Goal: Information Seeking & Learning: Learn about a topic

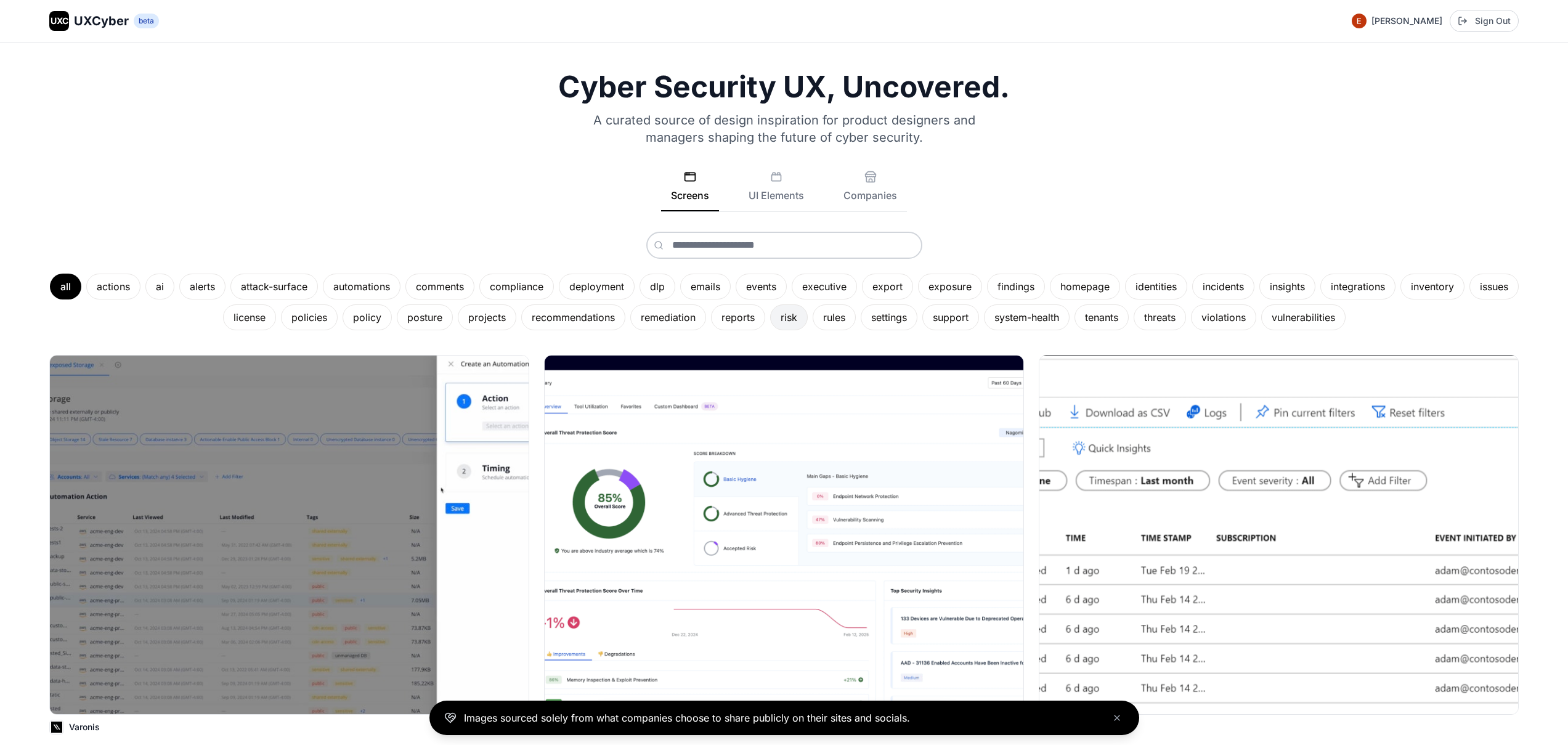
click at [804, 321] on div "risk" at bounding box center [789, 317] width 37 height 26
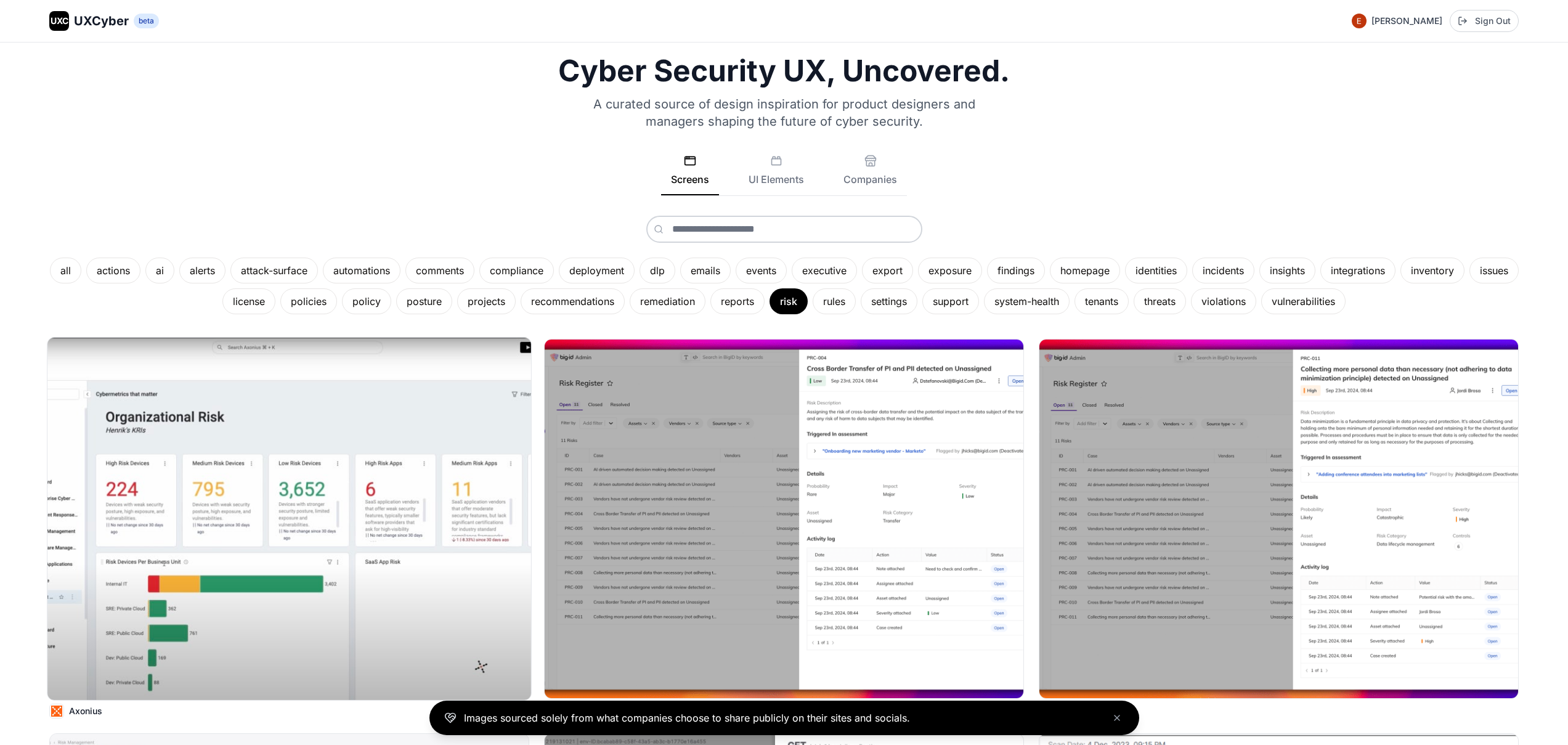
scroll to position [24, 0]
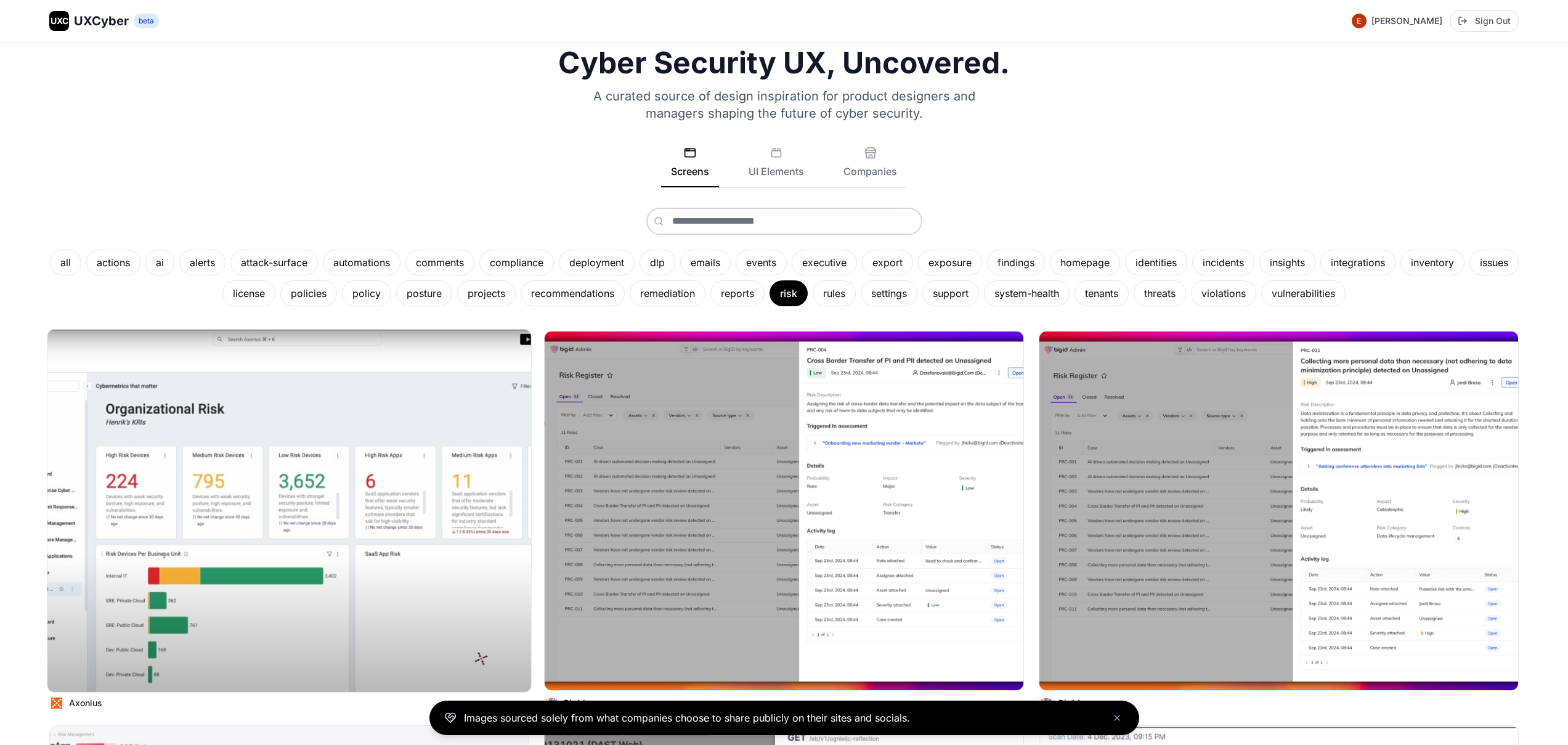
click at [277, 498] on img at bounding box center [289, 511] width 484 height 363
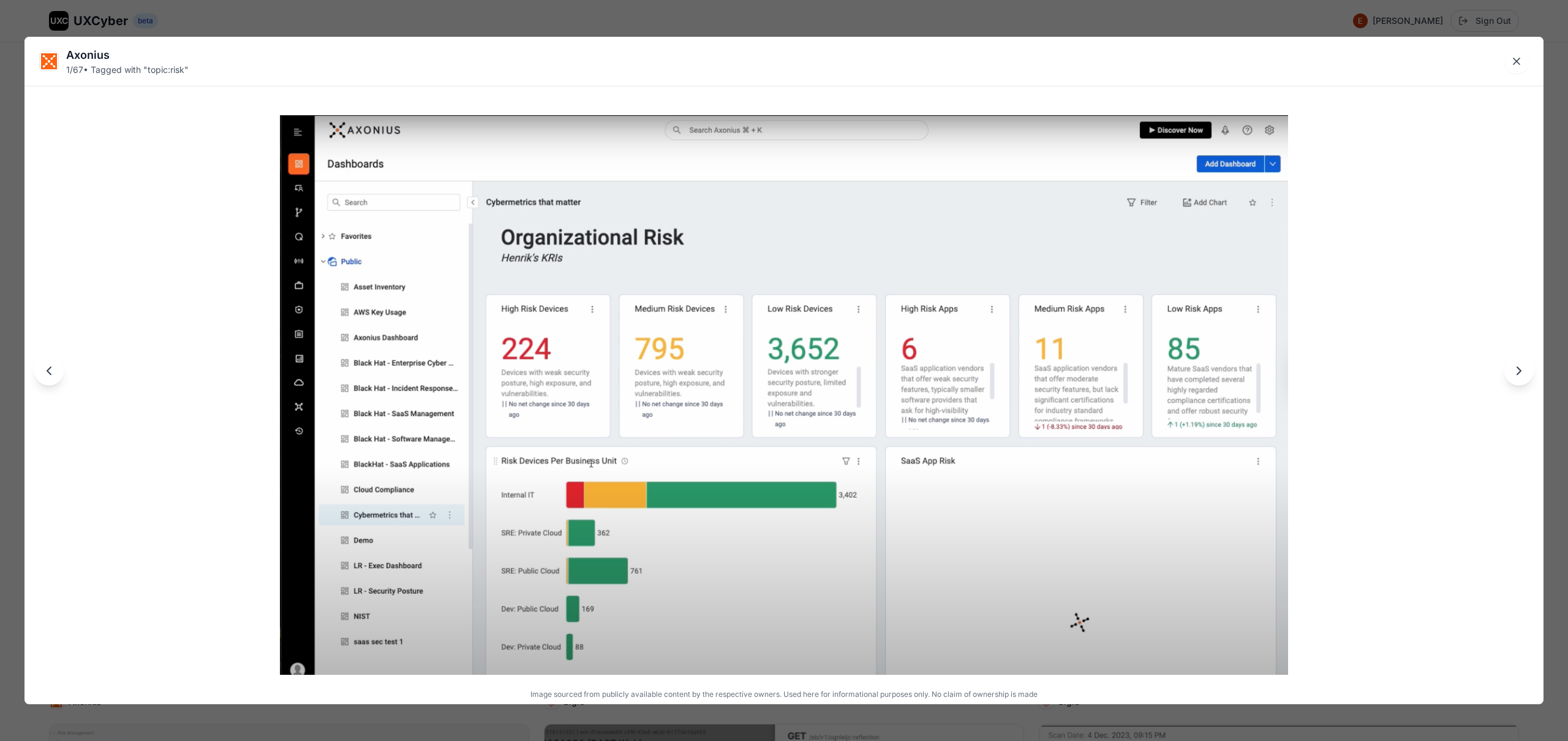
click at [656, 17] on div "Axonius 1 / 67 • Tagged with " topic:risk " Image sourced from publicly availab…" at bounding box center [784, 370] width 1568 height 741
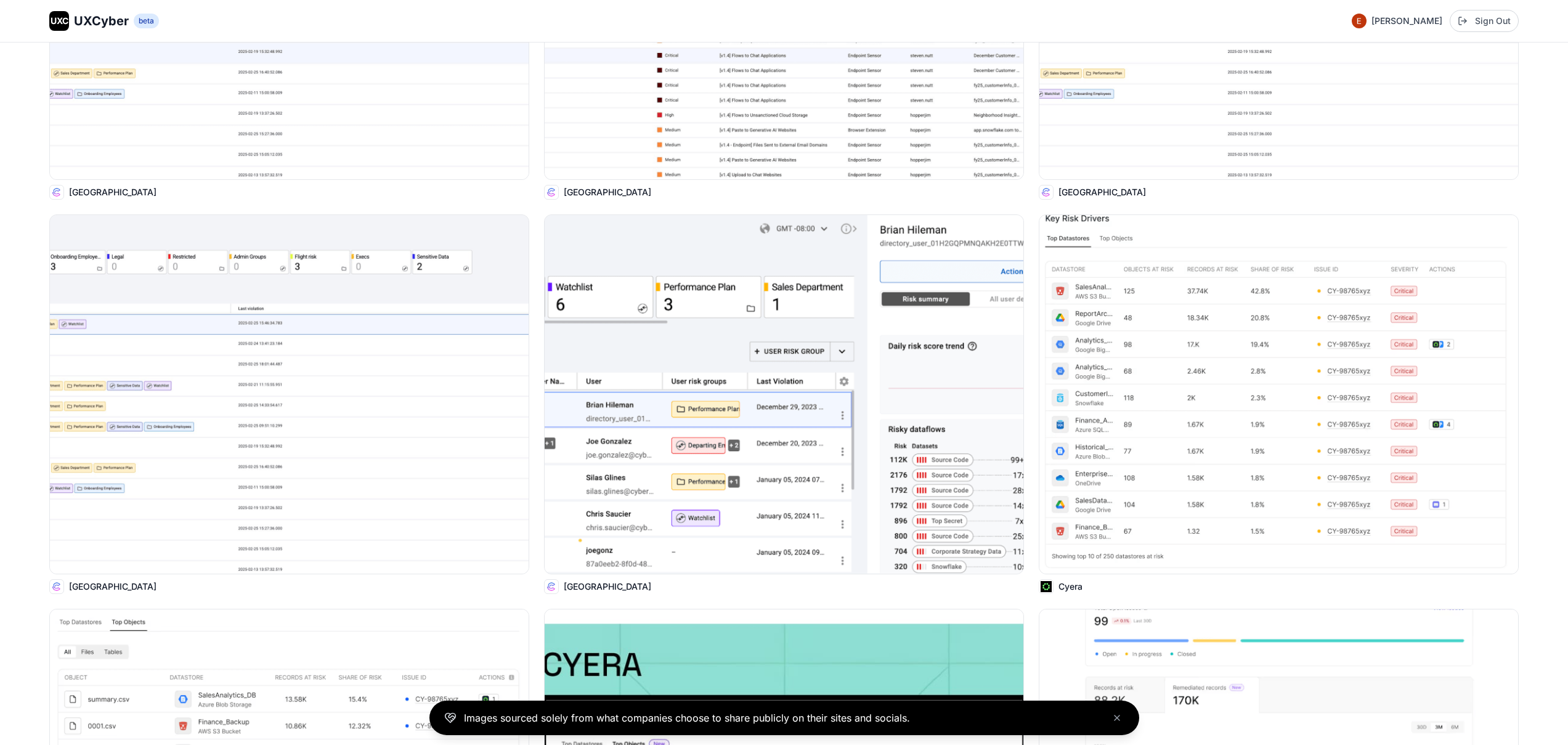
scroll to position [2902, 0]
click at [1464, 388] on img at bounding box center [1279, 394] width 484 height 363
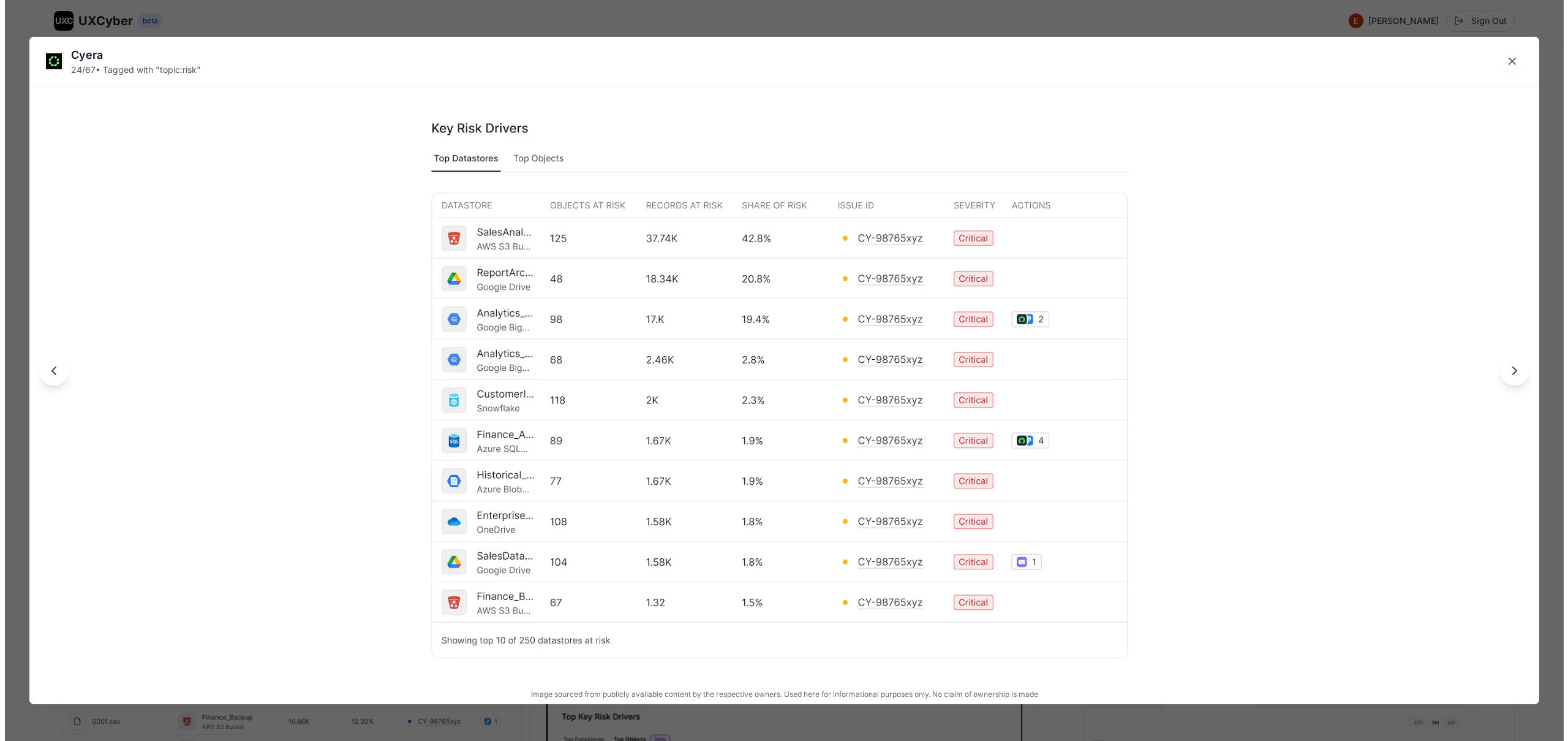
scroll to position [2900, 0]
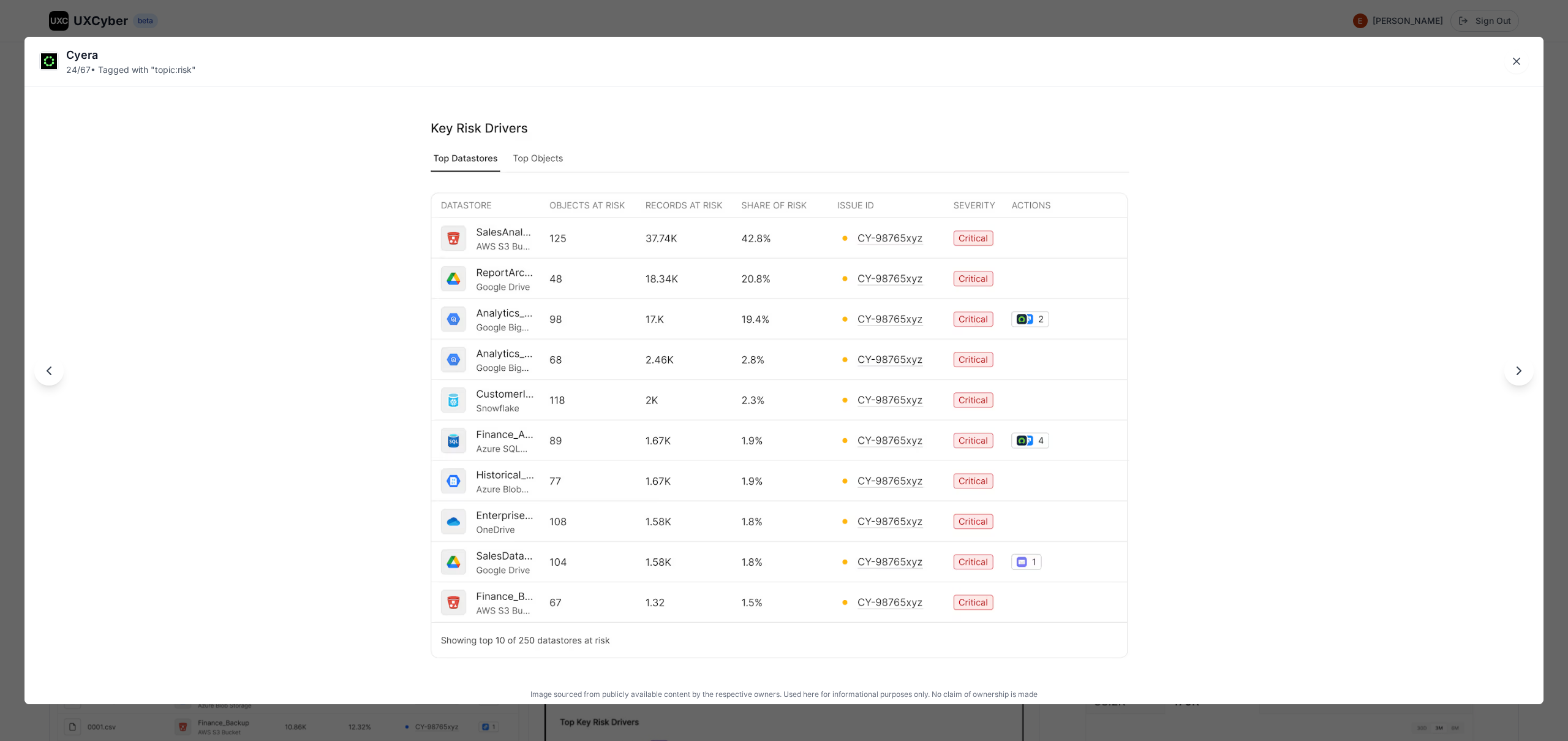
click at [910, 16] on div "Cyera 24 / 67 • Tagged with " topic:risk " Image sourced from publicly availabl…" at bounding box center [784, 370] width 1568 height 741
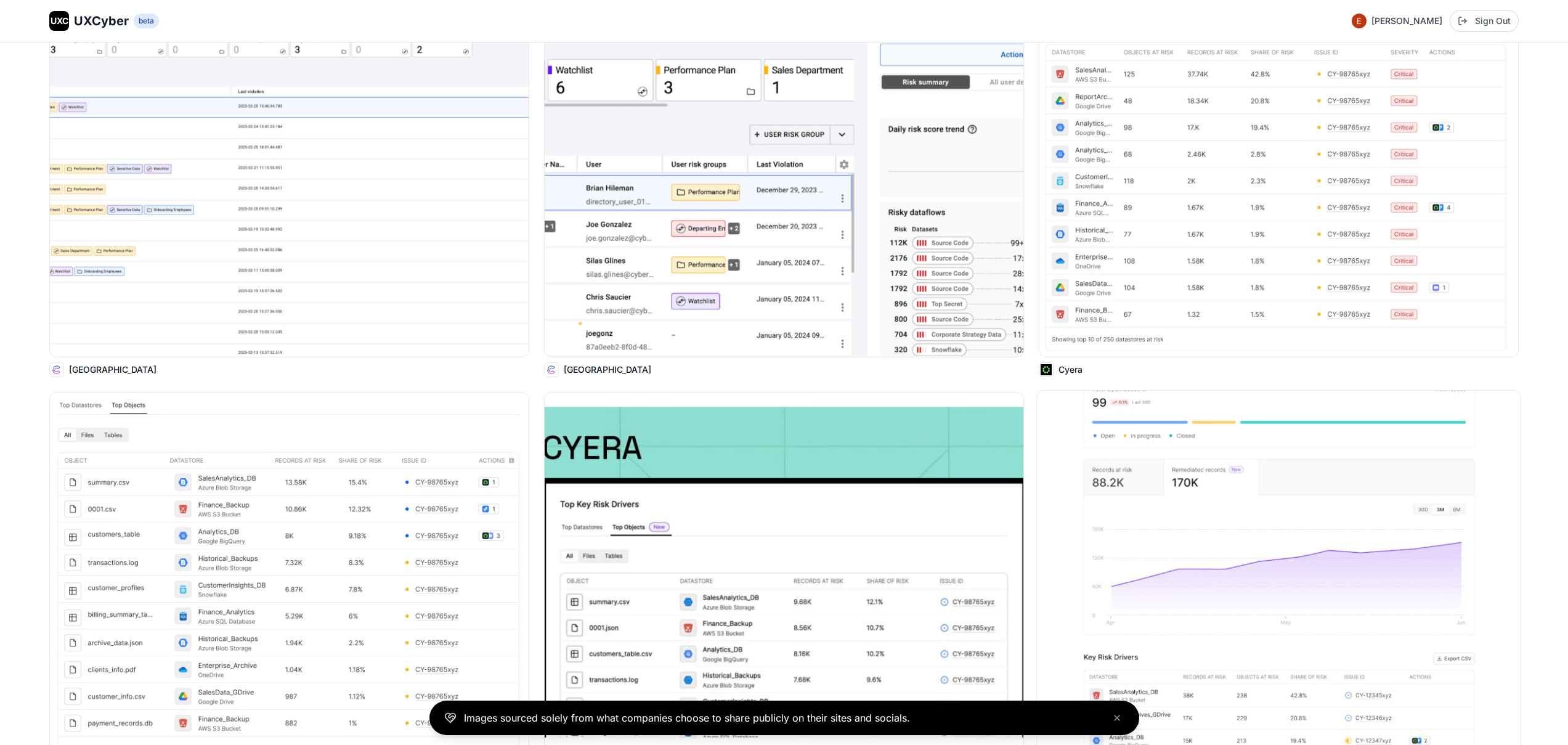
click at [1241, 483] on img at bounding box center [1279, 572] width 484 height 363
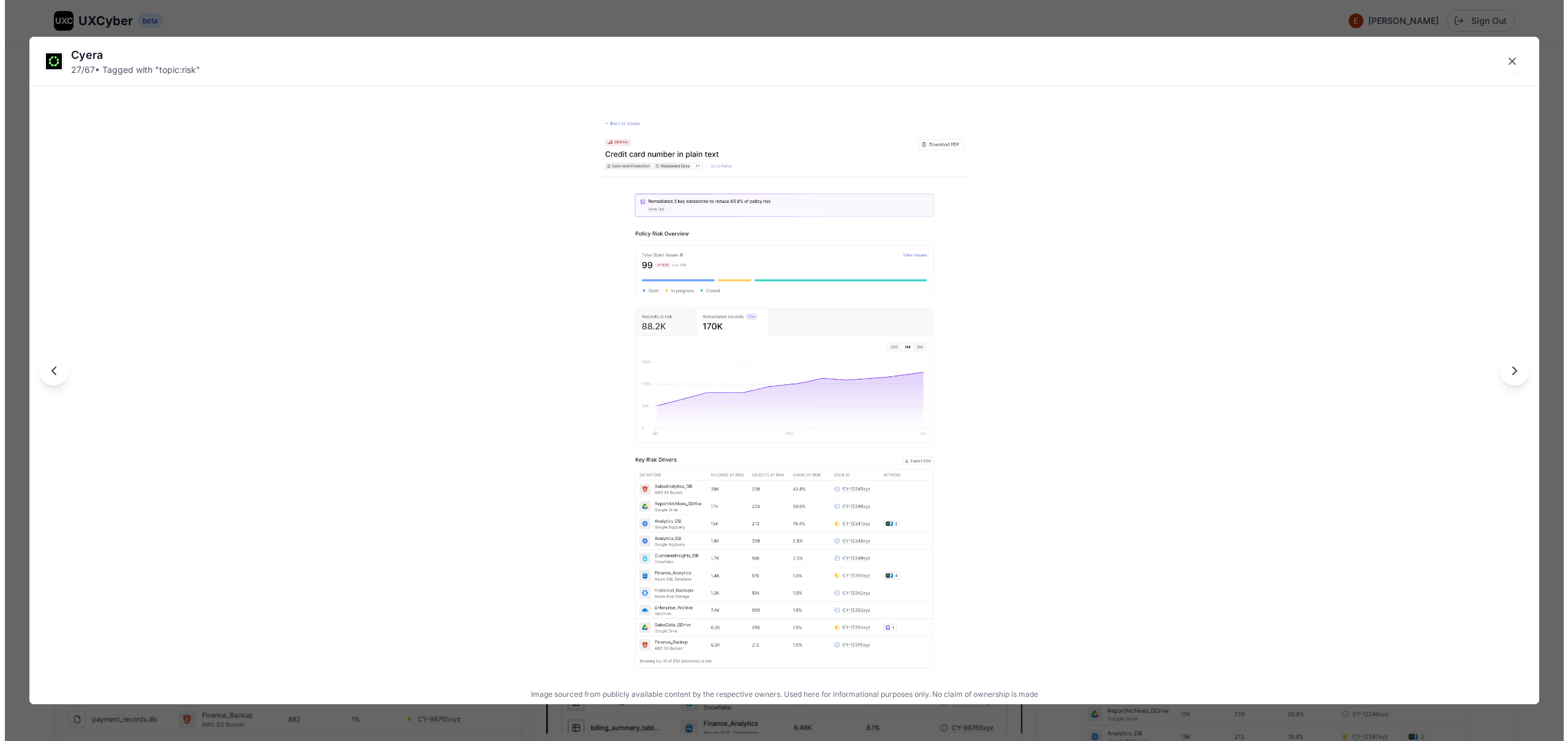
scroll to position [3118, 0]
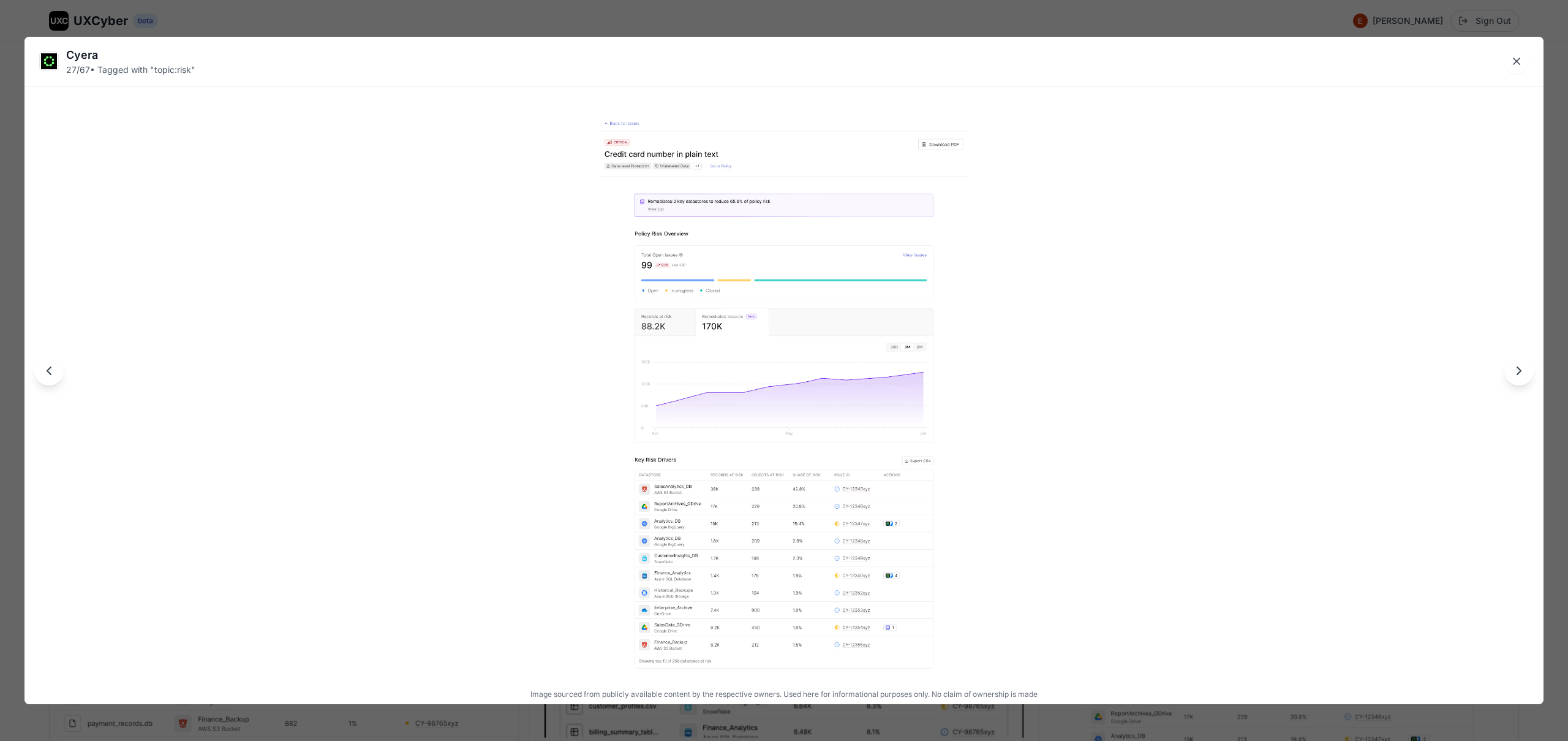
click at [755, 21] on div "Cyera 27 / 67 • Tagged with " topic:risk " Image sourced from publicly availabl…" at bounding box center [784, 370] width 1568 height 741
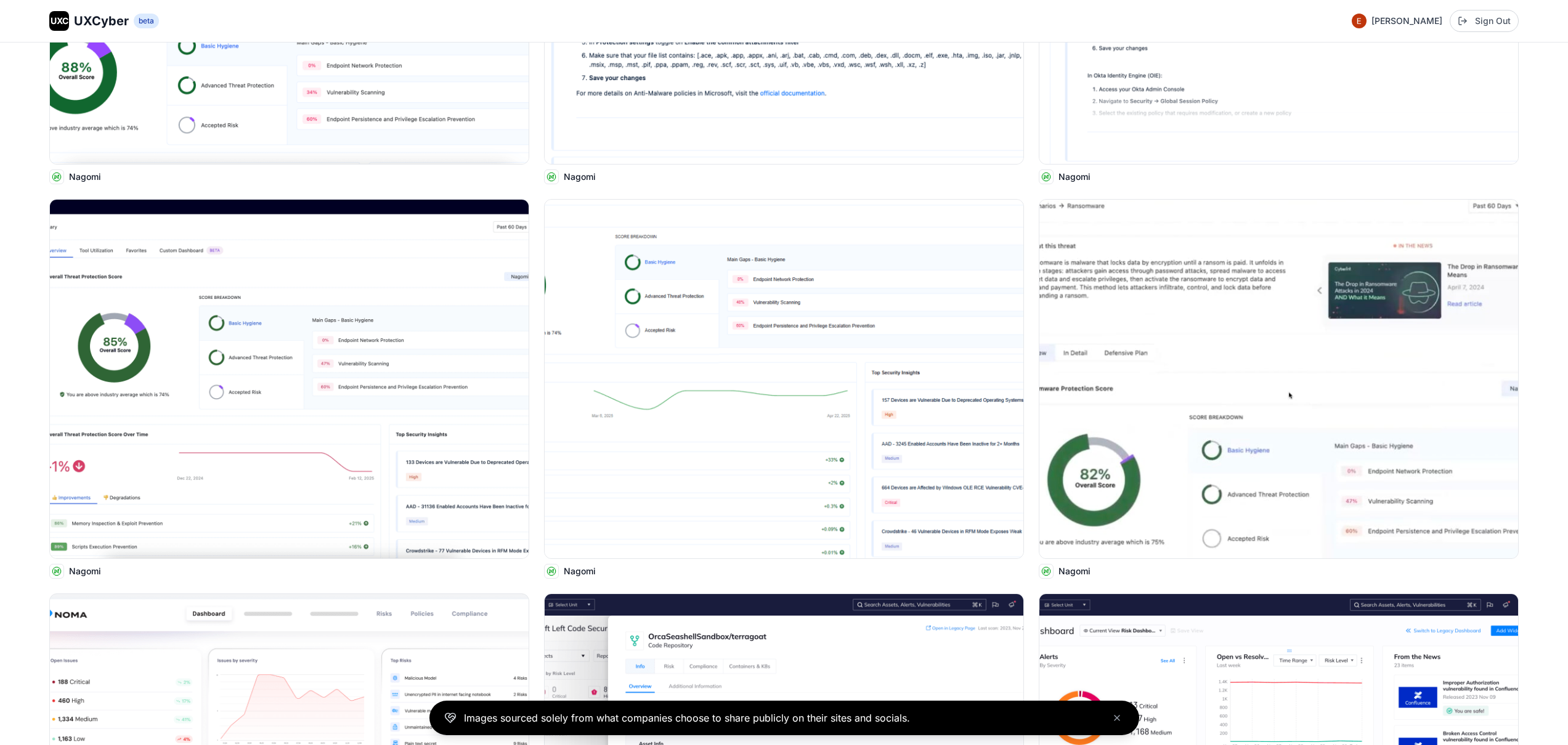
scroll to position [4497, 0]
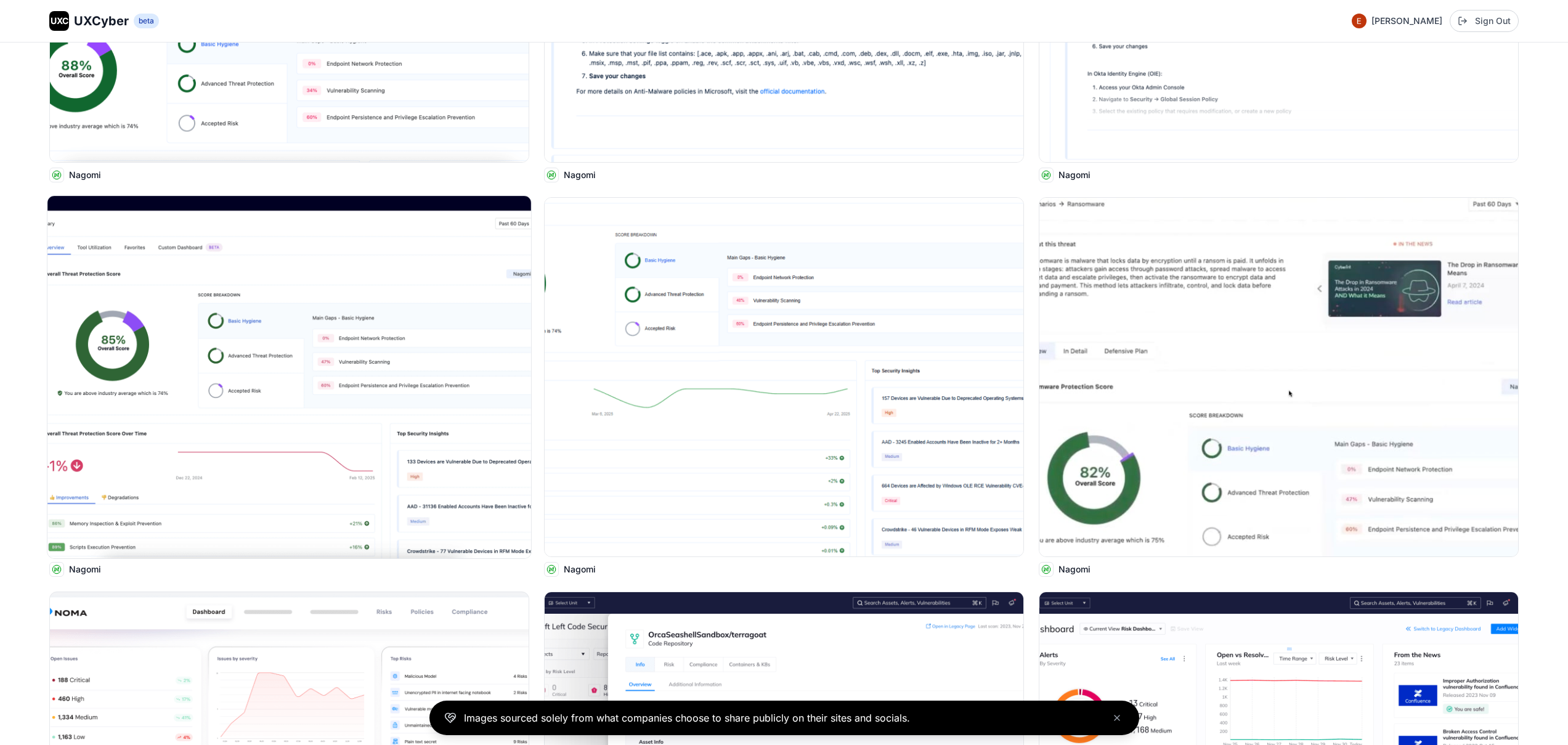
click at [357, 404] on img at bounding box center [289, 377] width 484 height 363
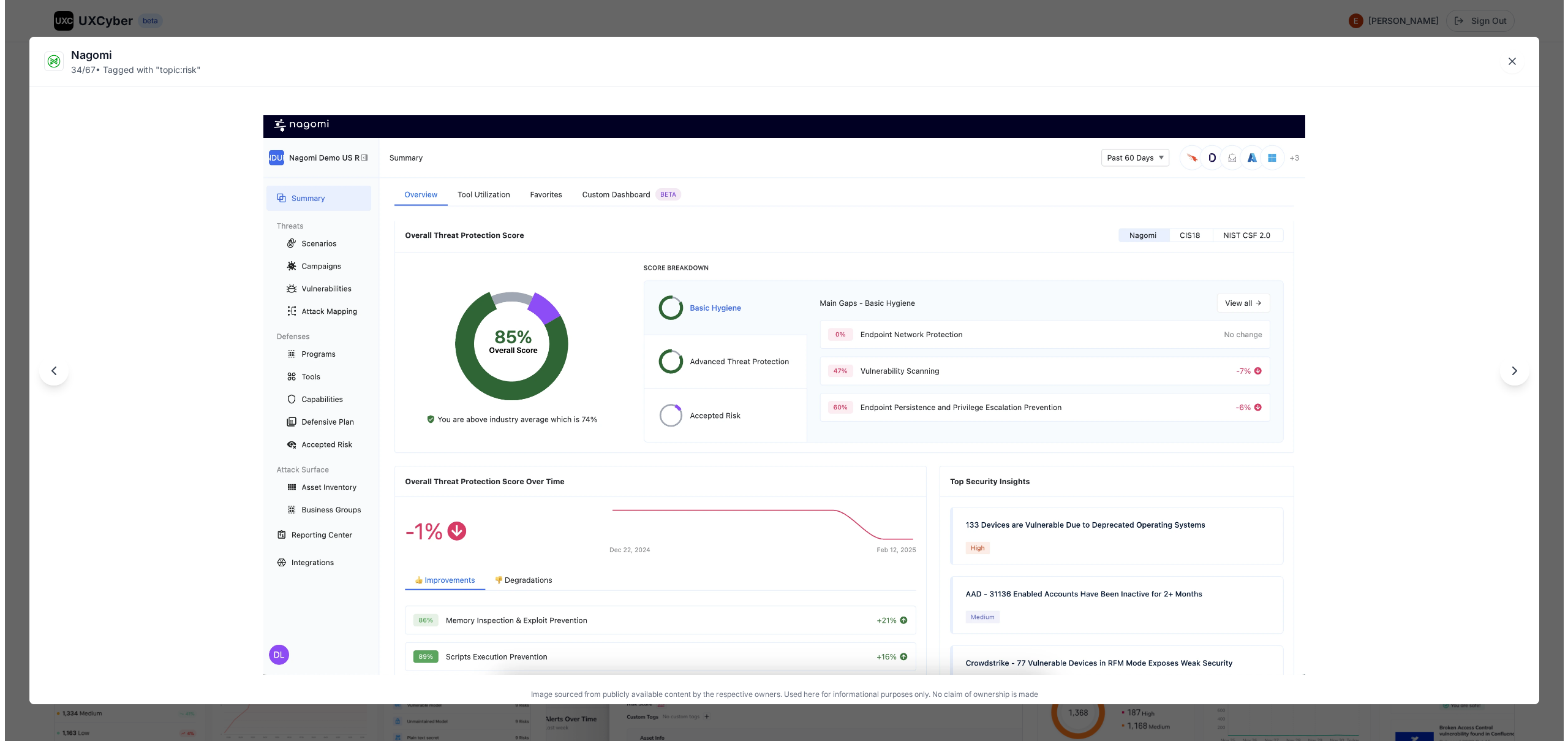
scroll to position [4495, 0]
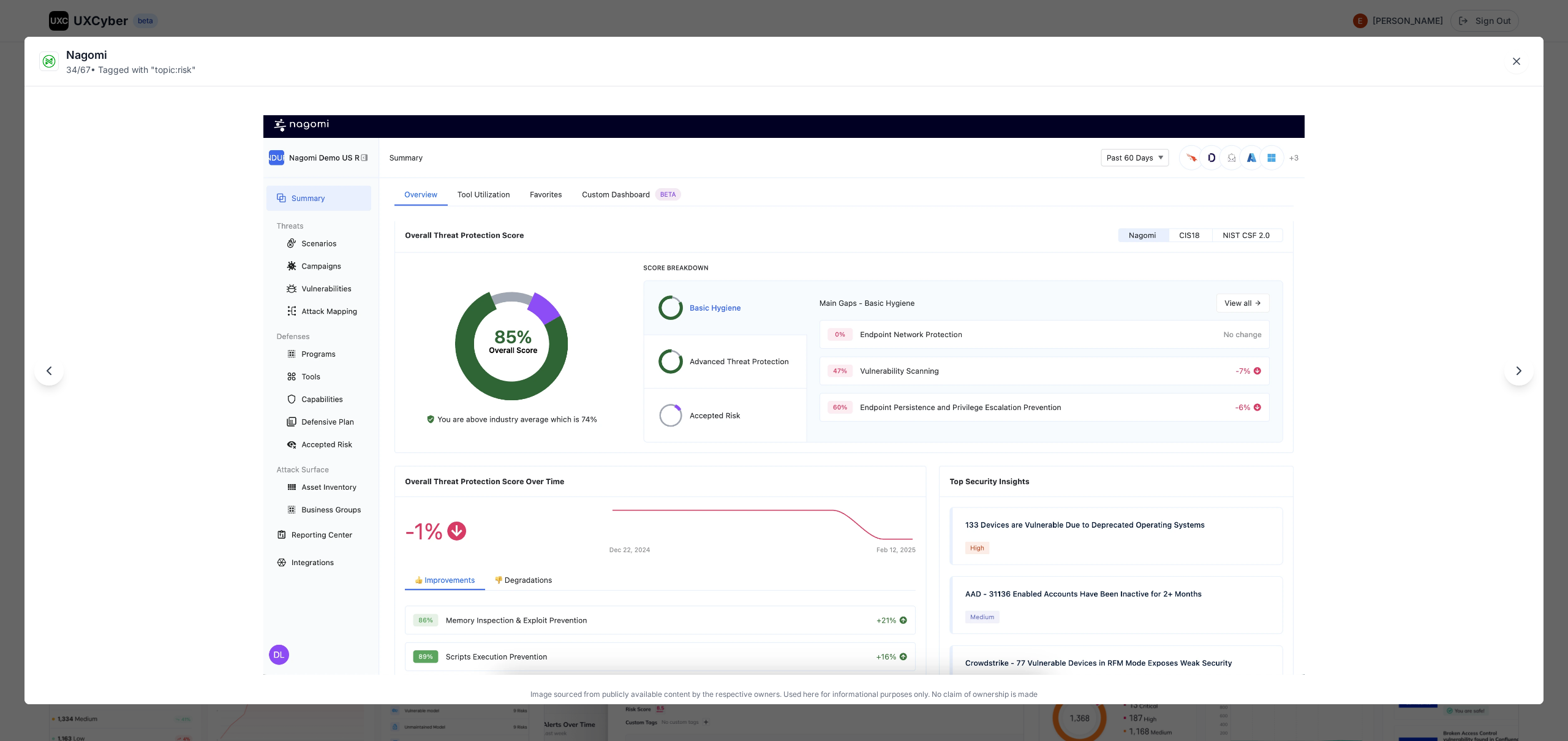
click at [451, 19] on div "[PERSON_NAME] 34 / 67 • Tagged with " topic:risk " Image sourced from publicly …" at bounding box center [784, 370] width 1568 height 741
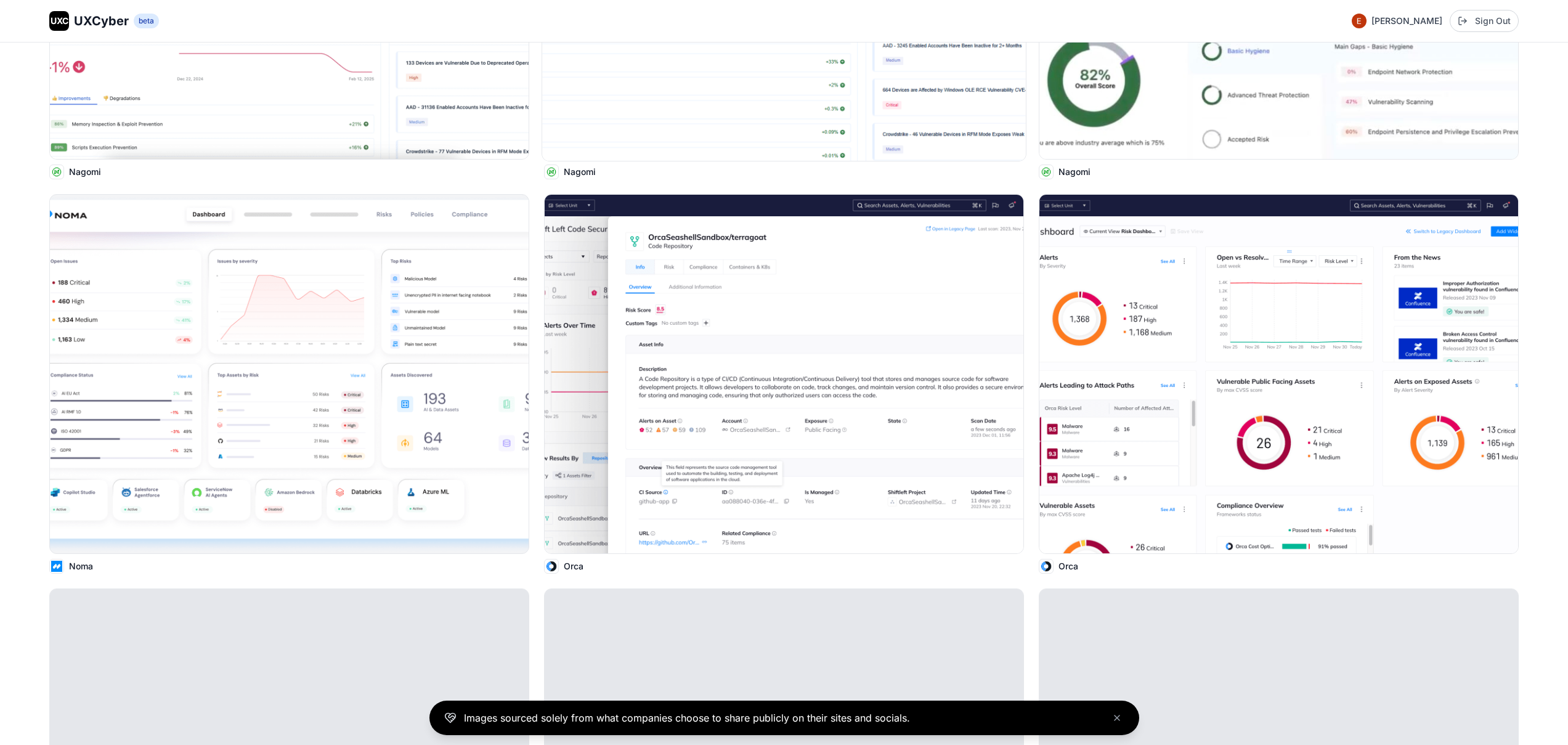
scroll to position [4910, 0]
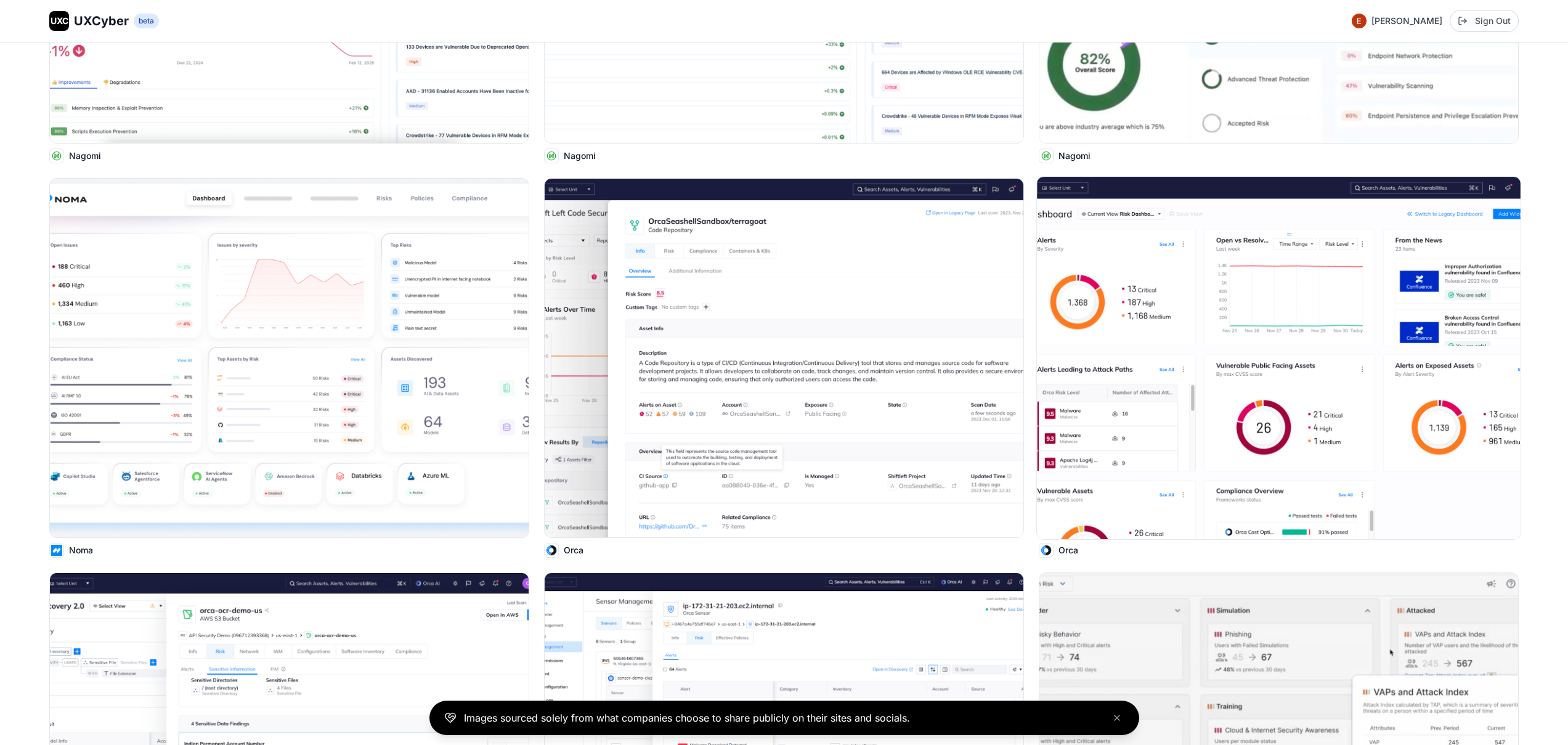
click at [1283, 390] on img at bounding box center [1279, 358] width 484 height 363
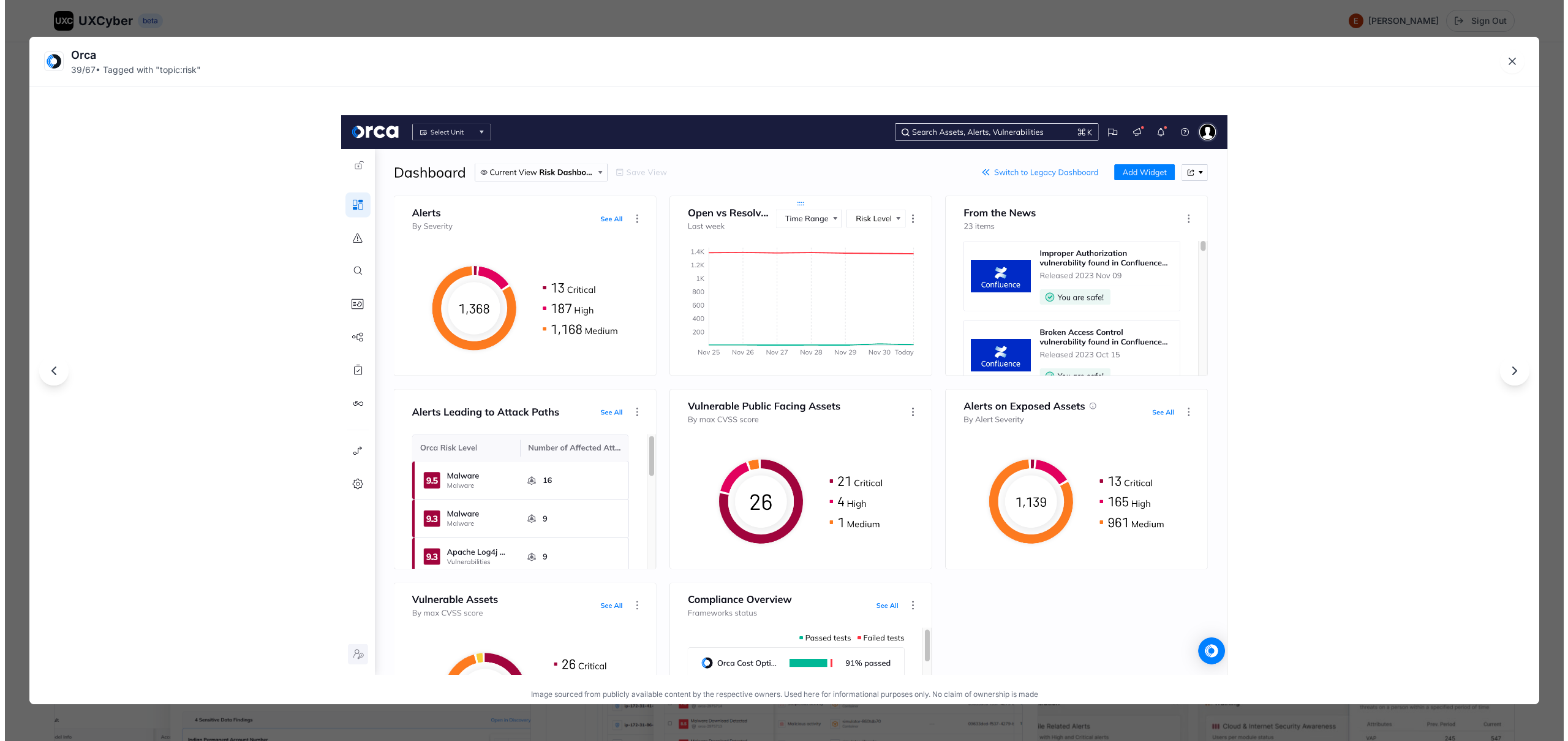
scroll to position [4909, 0]
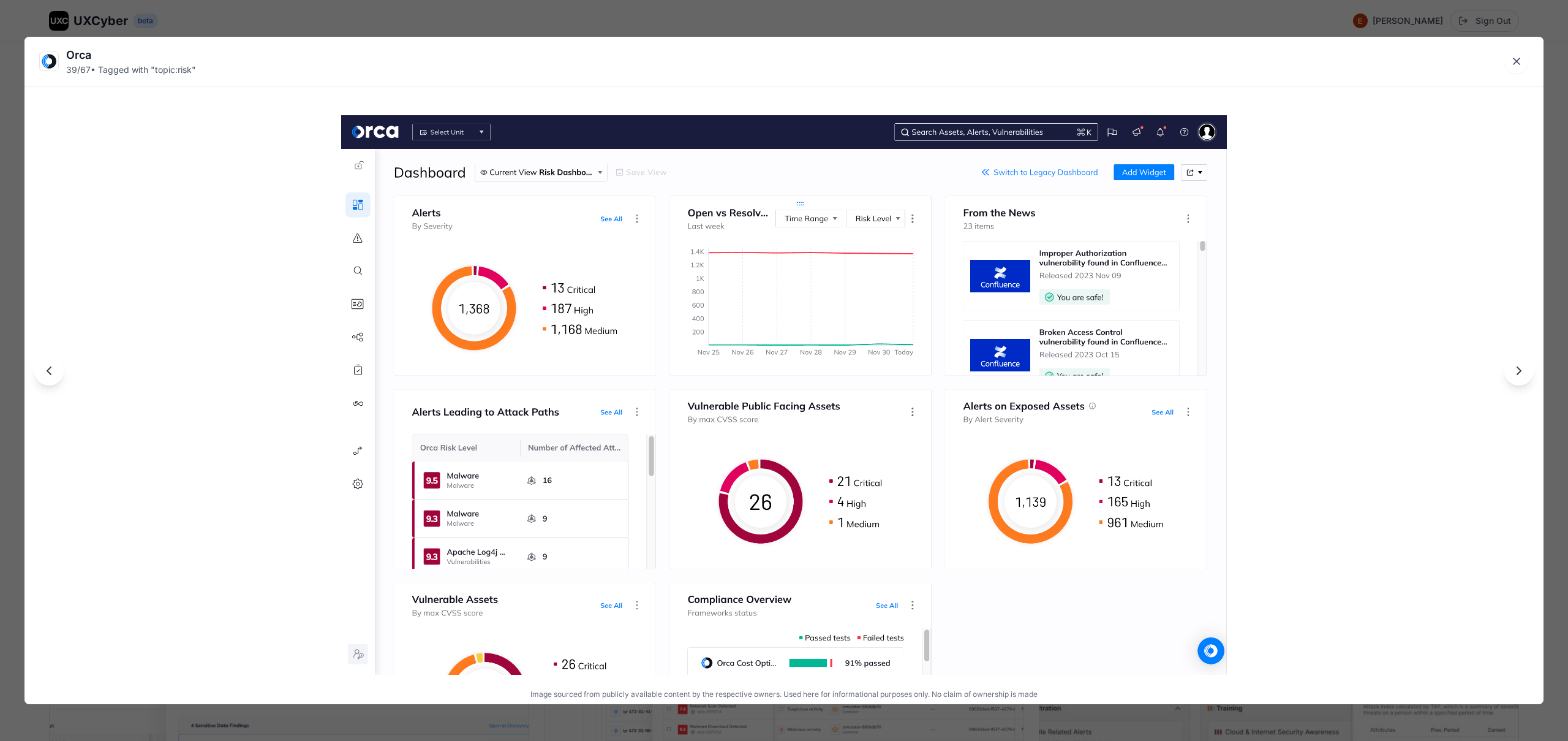
click at [1041, 19] on div "Orca 39 / 67 • Tagged with " topic:risk " Image sourced from publicly available…" at bounding box center [784, 370] width 1568 height 741
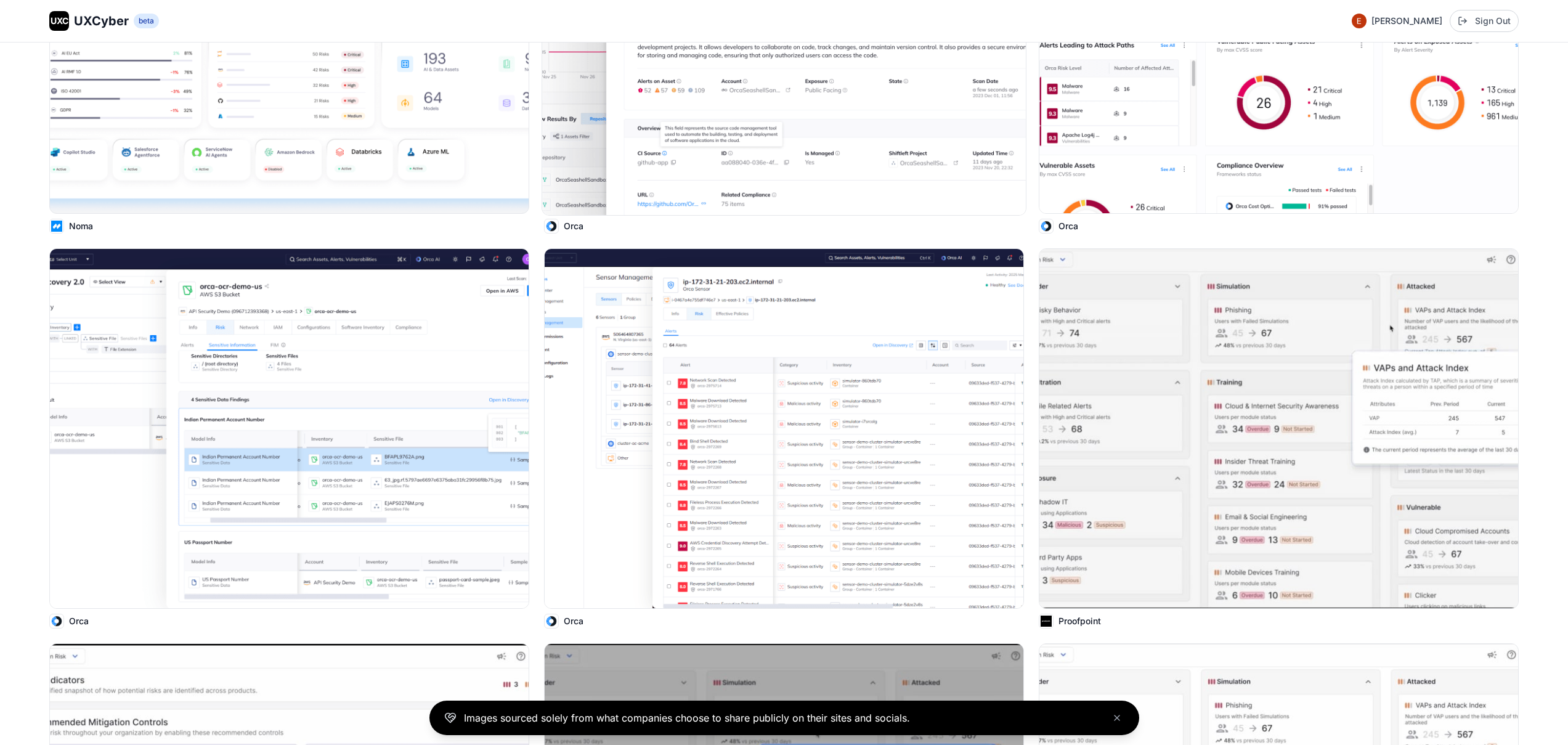
click at [739, 119] on img at bounding box center [784, 34] width 484 height 363
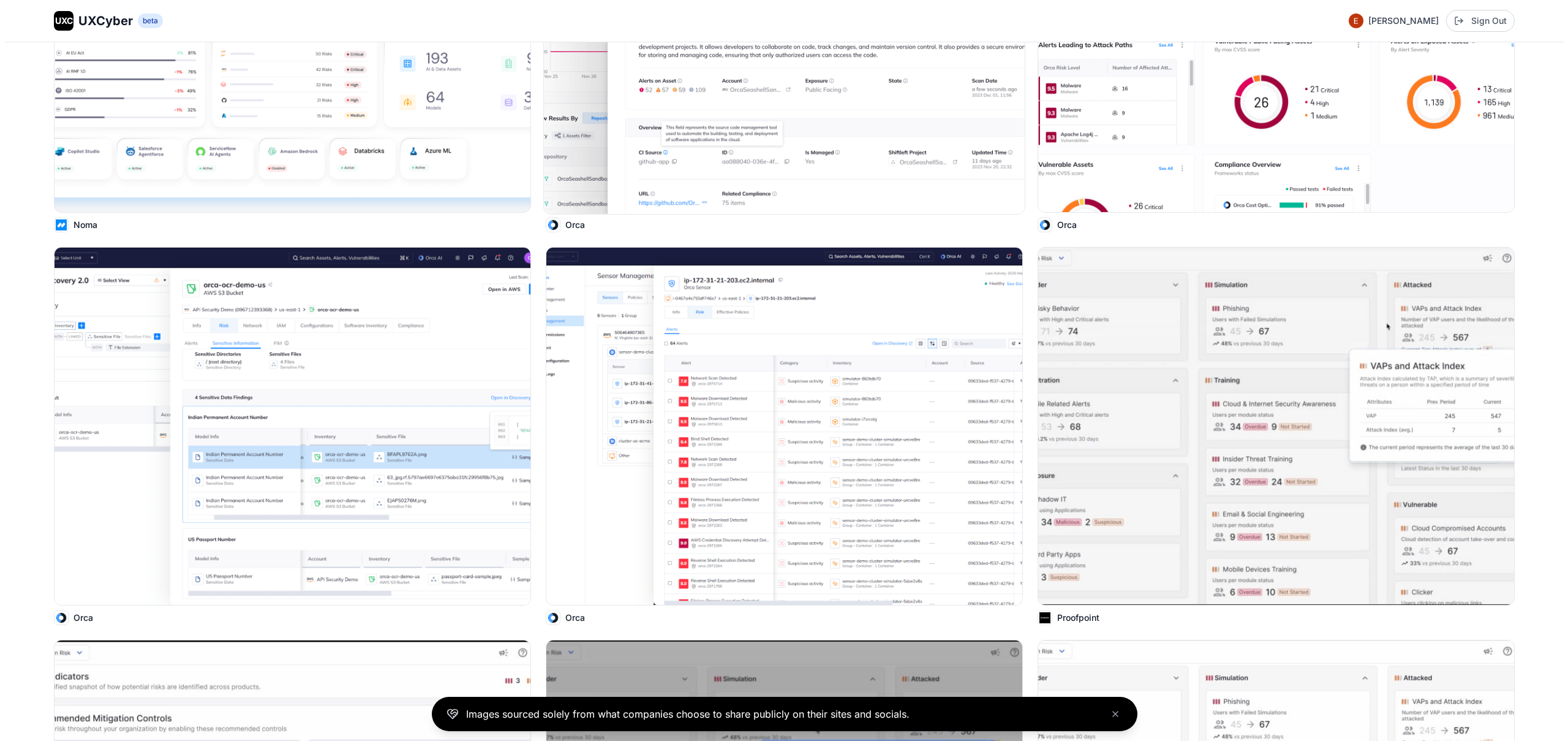
scroll to position [5233, 0]
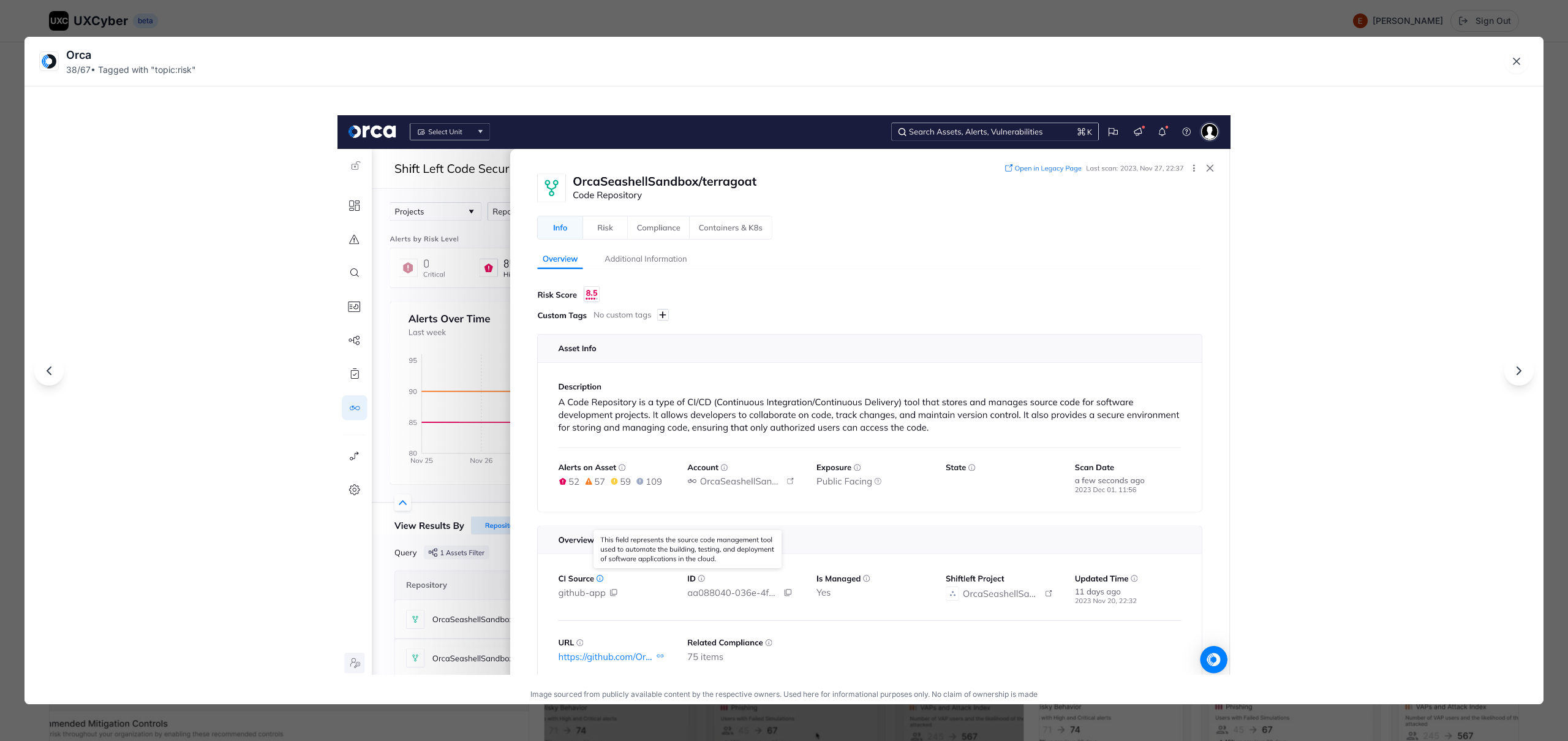
click at [759, 27] on div "Orca 38 / 67 • Tagged with " topic:risk " Image sourced from publicly available…" at bounding box center [784, 370] width 1568 height 741
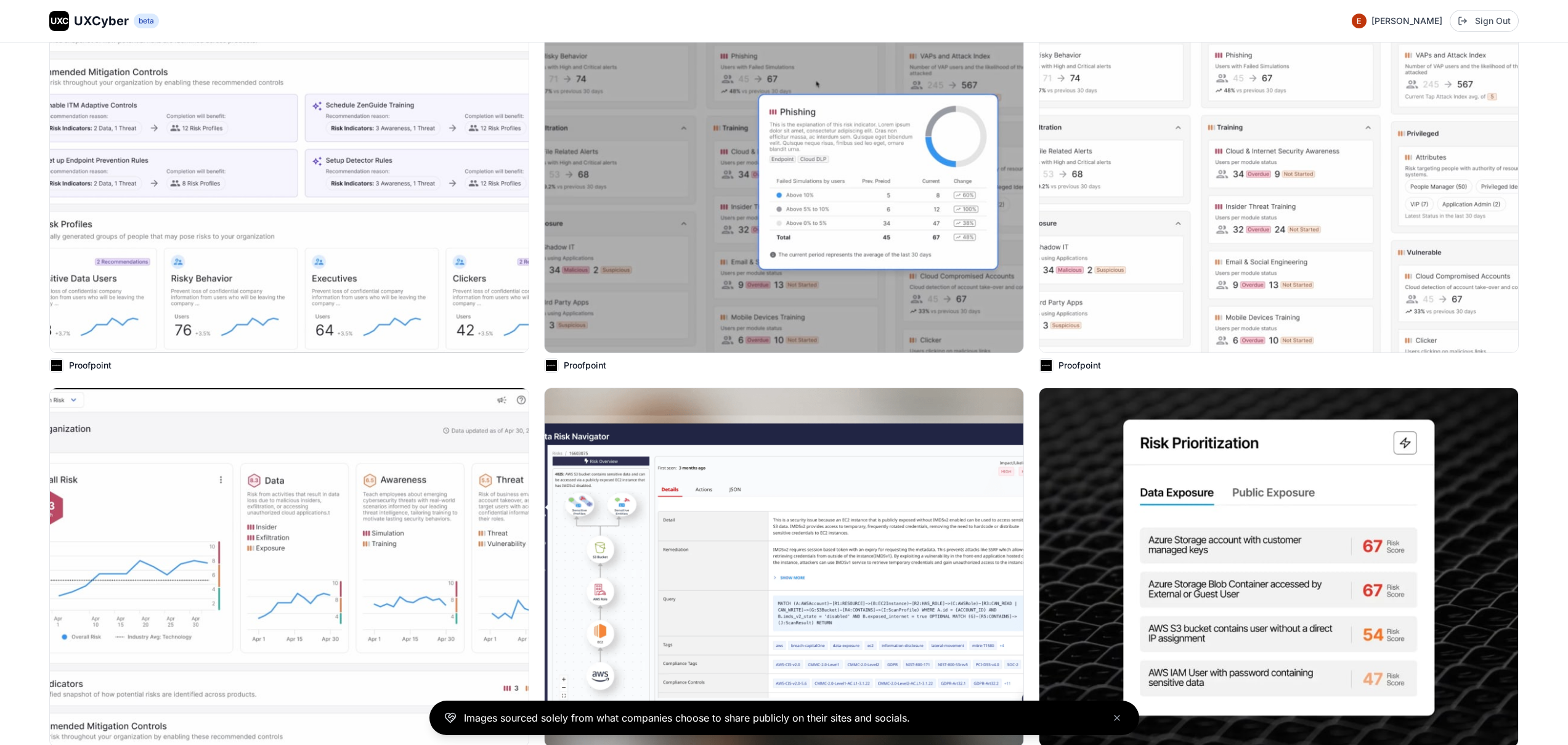
scroll to position [5788, 0]
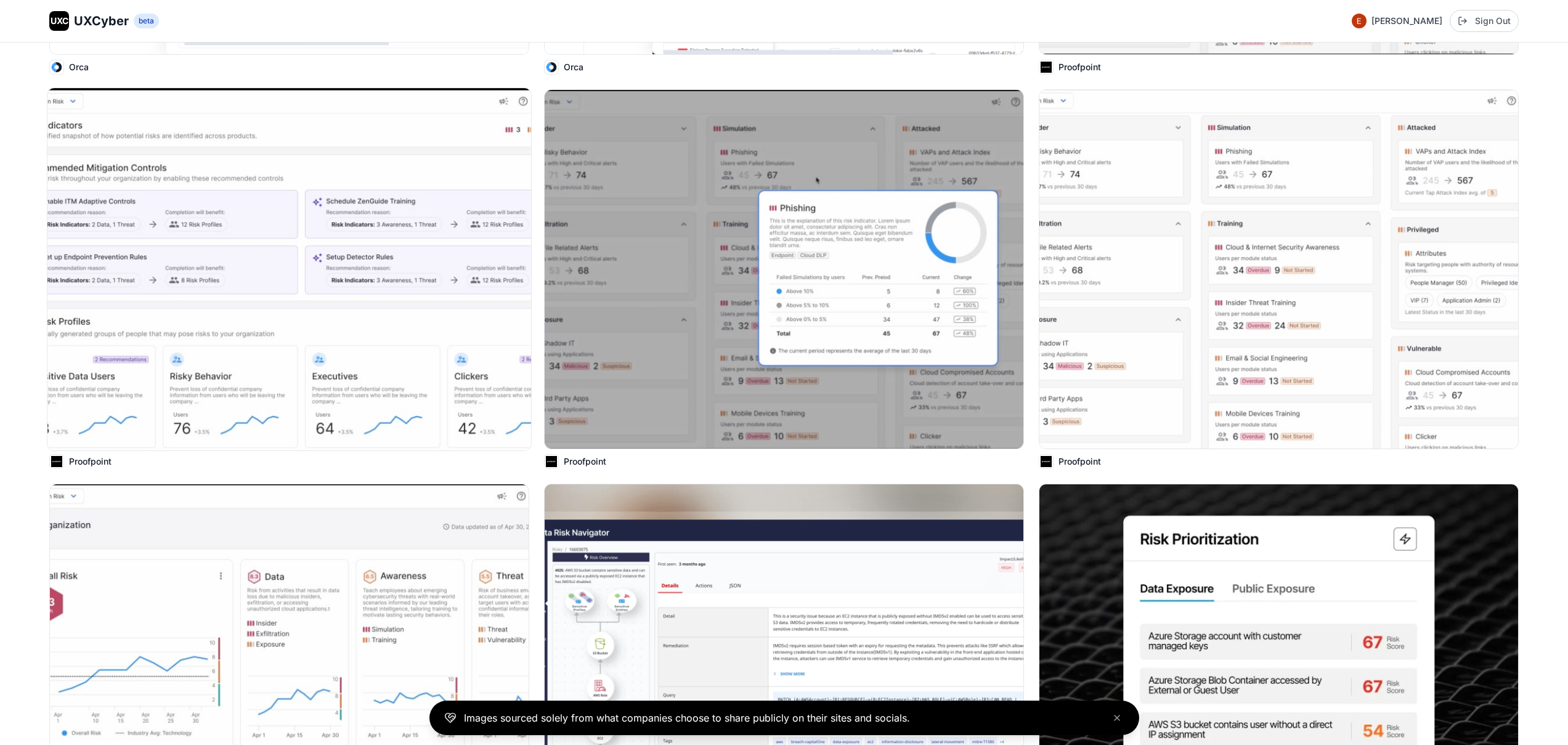
click at [273, 233] on img at bounding box center [289, 269] width 484 height 363
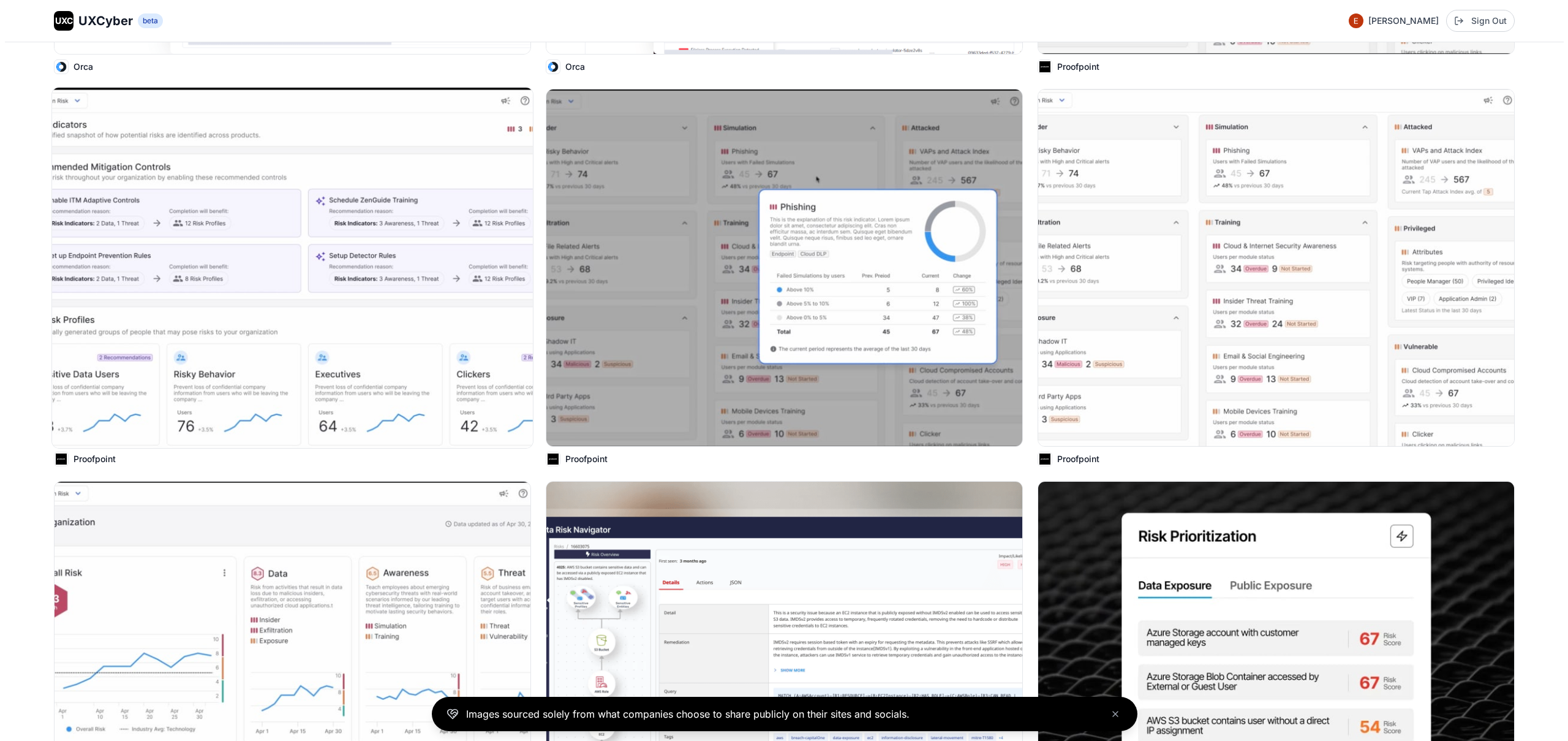
scroll to position [5787, 0]
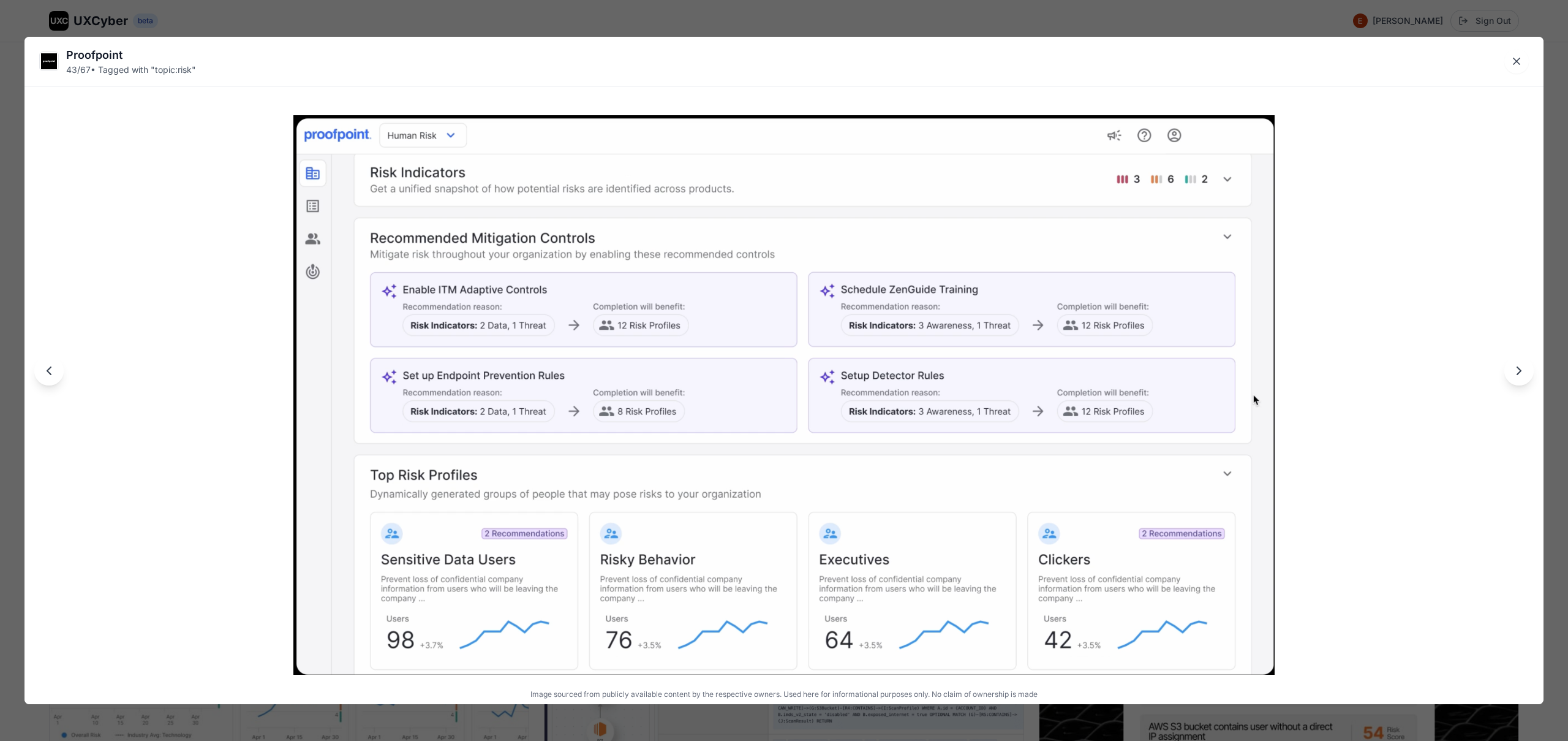
click at [825, 16] on div "Proofpoint 43 / 67 • Tagged with " topic:risk " Image sourced from publicly ava…" at bounding box center [784, 370] width 1568 height 741
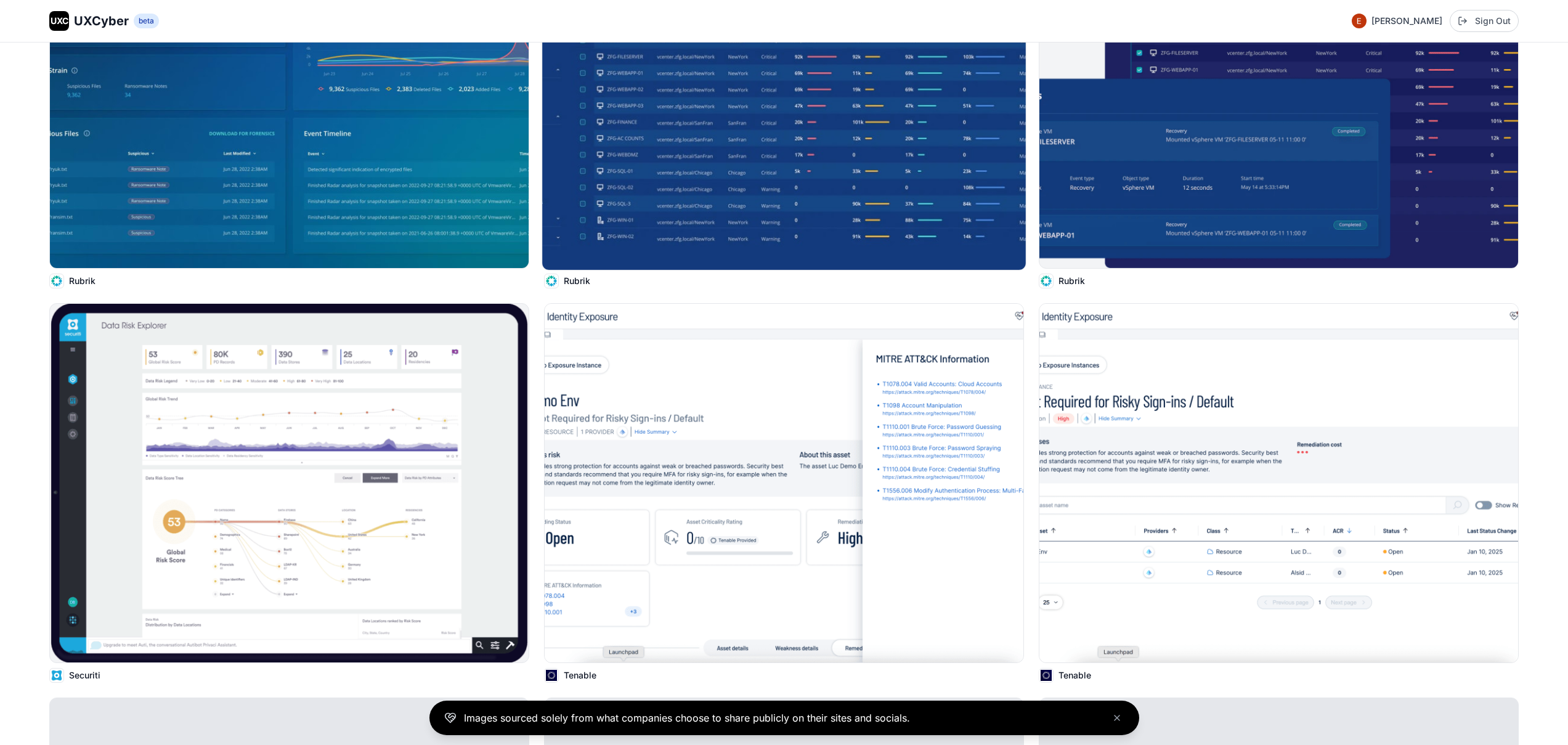
scroll to position [8048, 0]
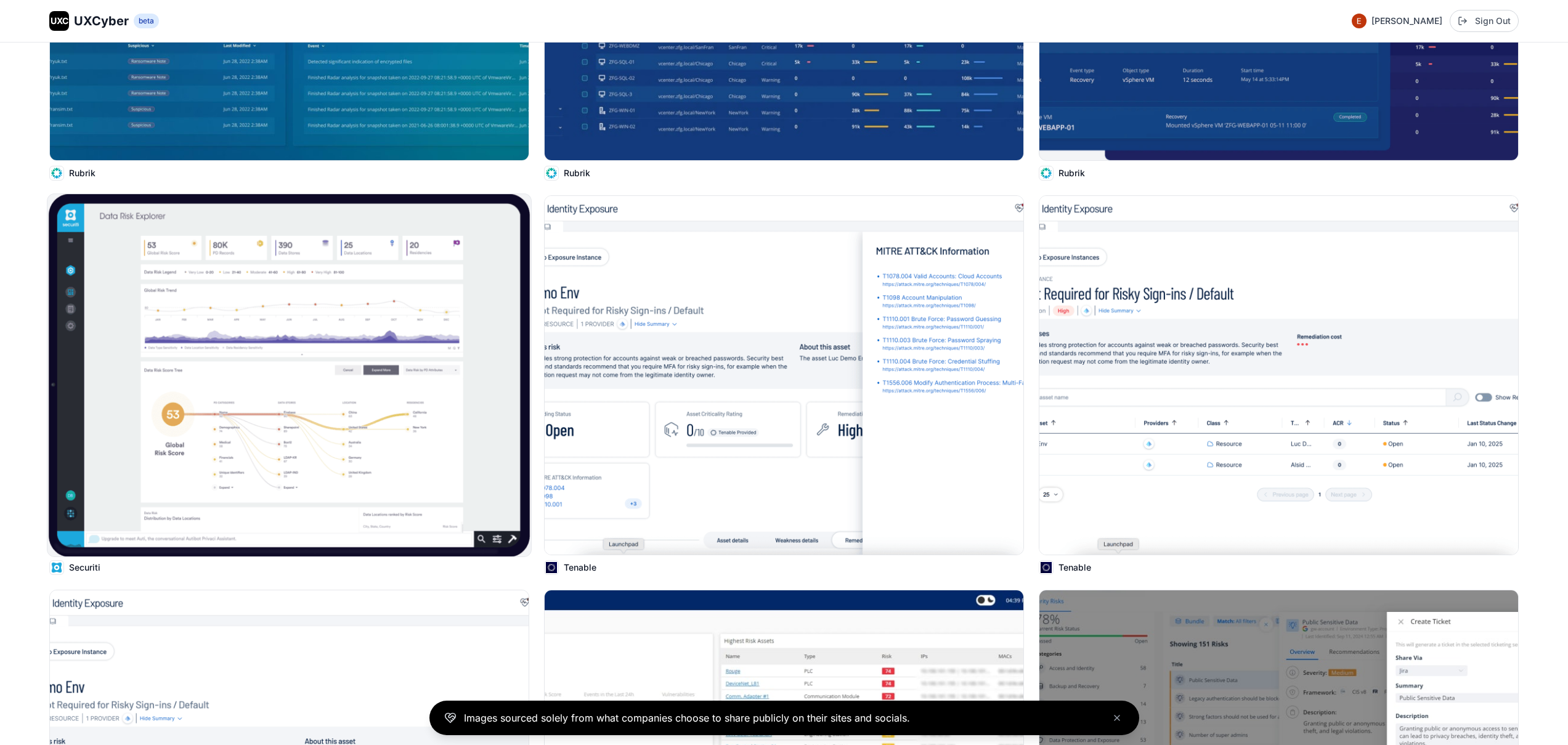
click at [361, 381] on img at bounding box center [289, 375] width 484 height 363
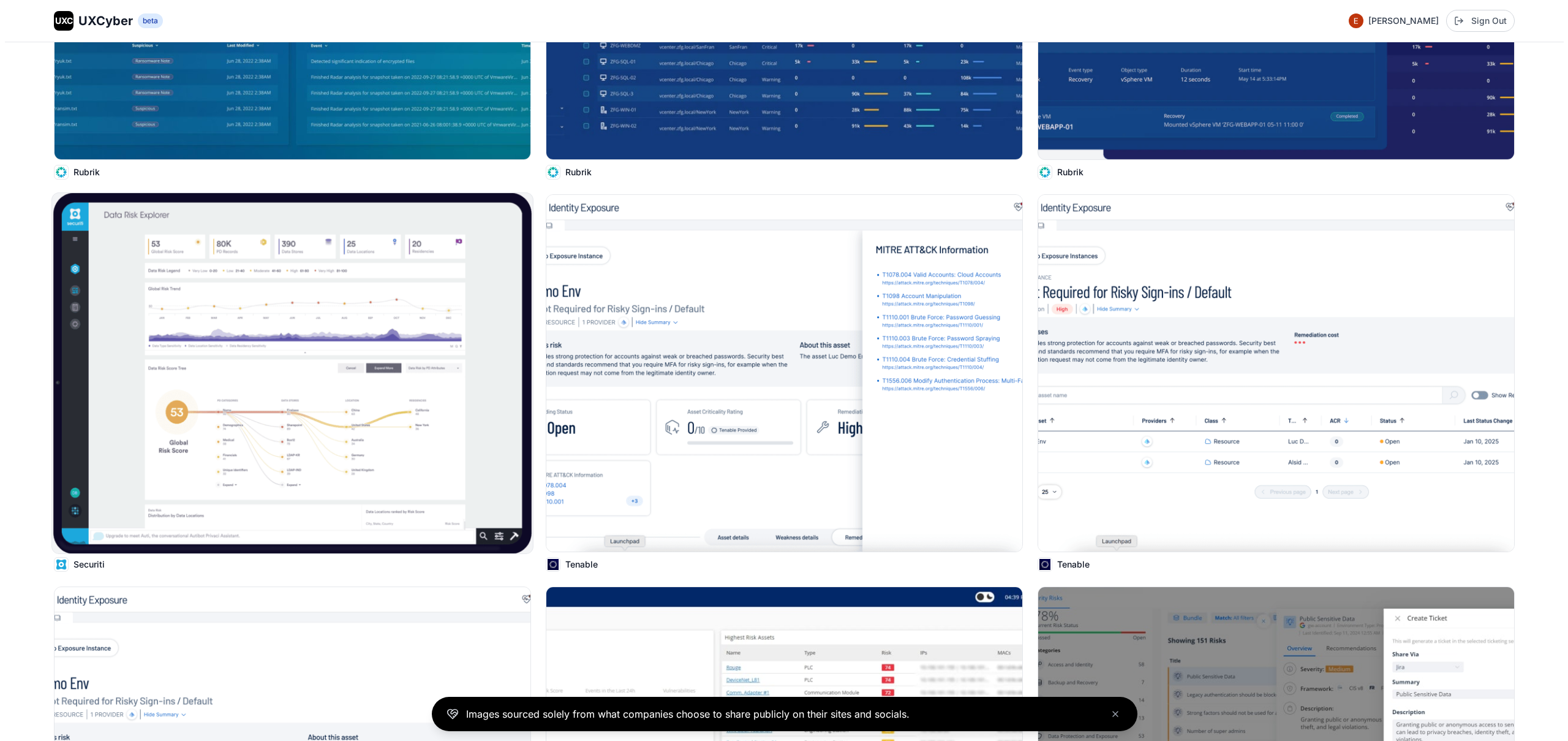
scroll to position [8048, 0]
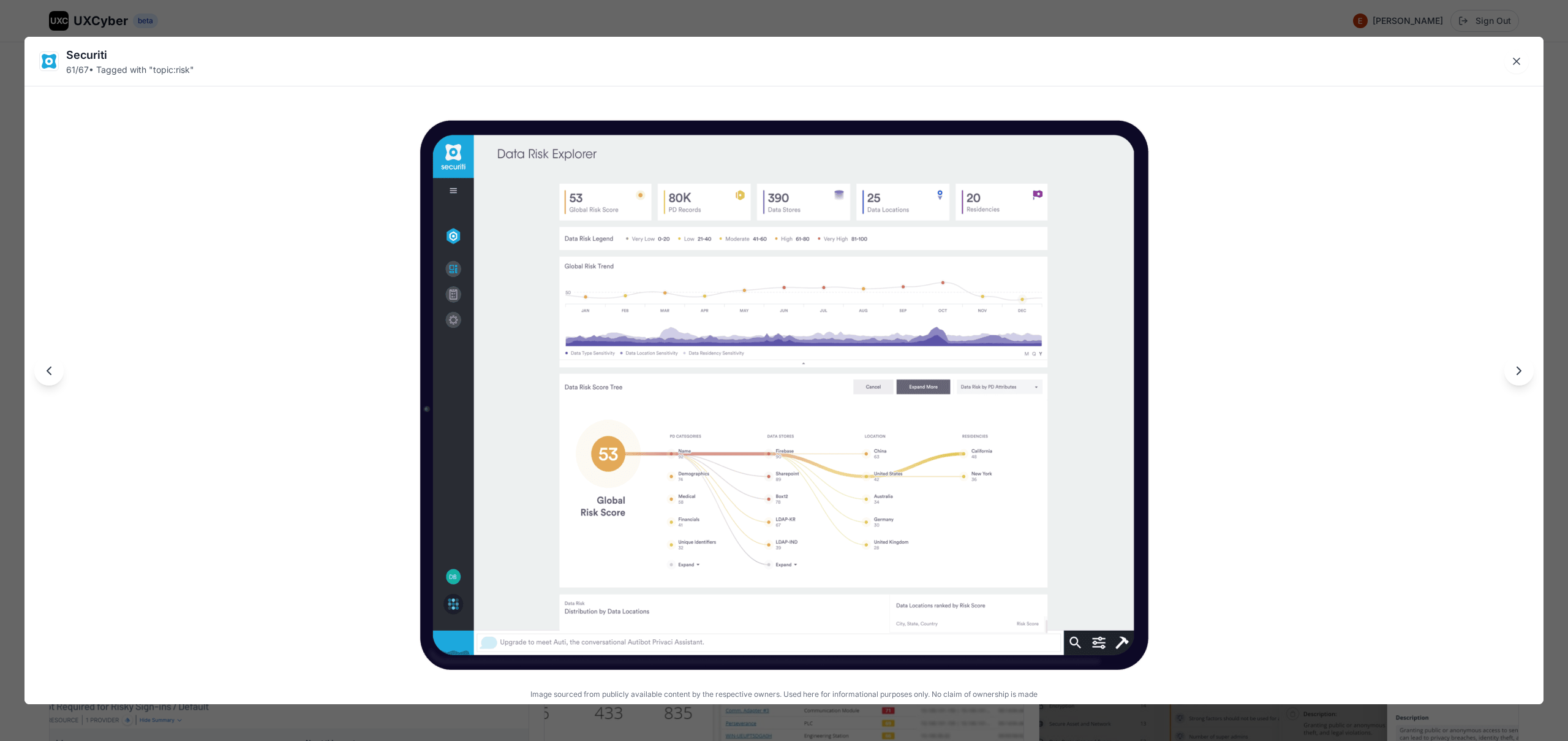
click at [717, 22] on div "Securiti 61 / 67 • Tagged with " topic:risk " Image sourced from publicly avail…" at bounding box center [784, 370] width 1568 height 741
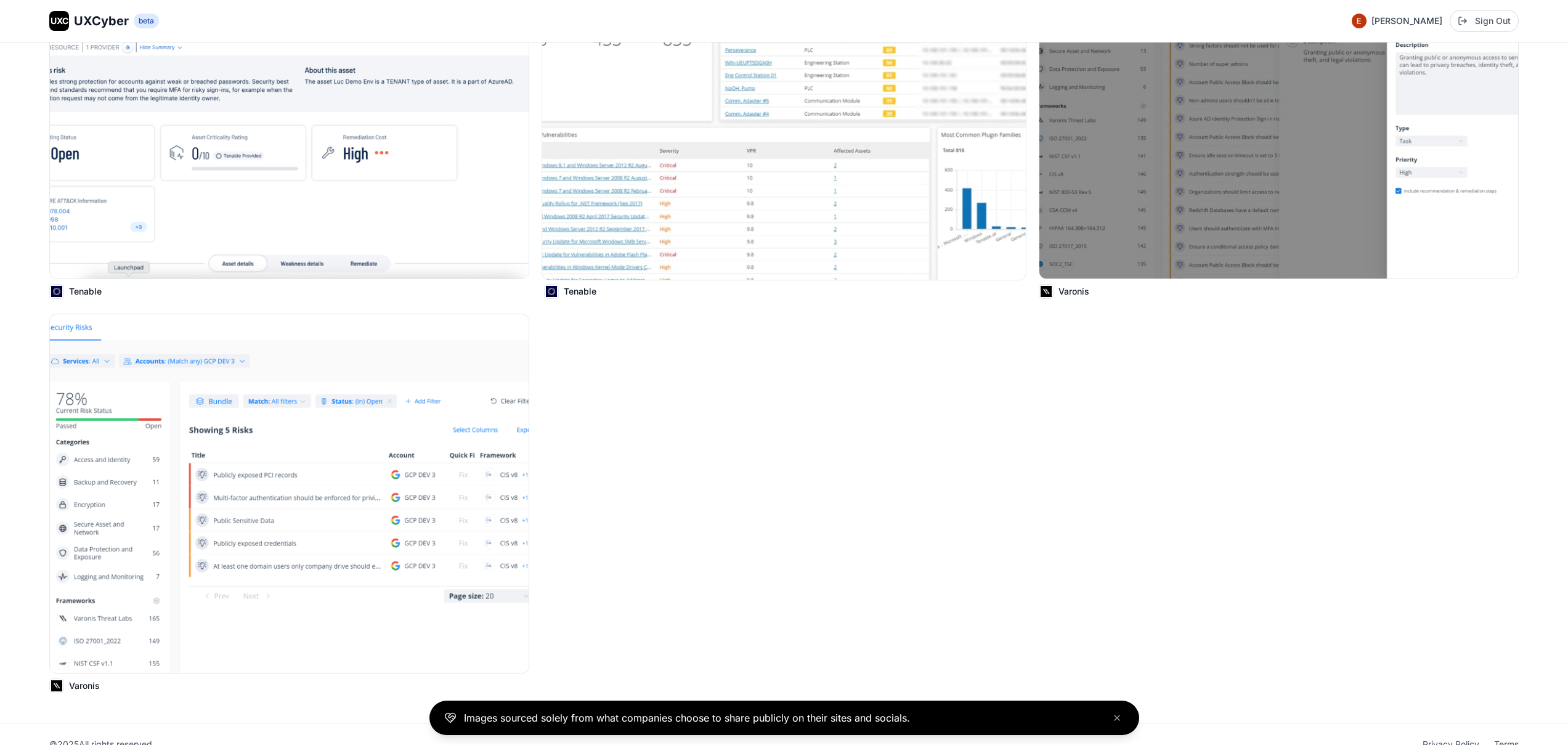
scroll to position [8739, 0]
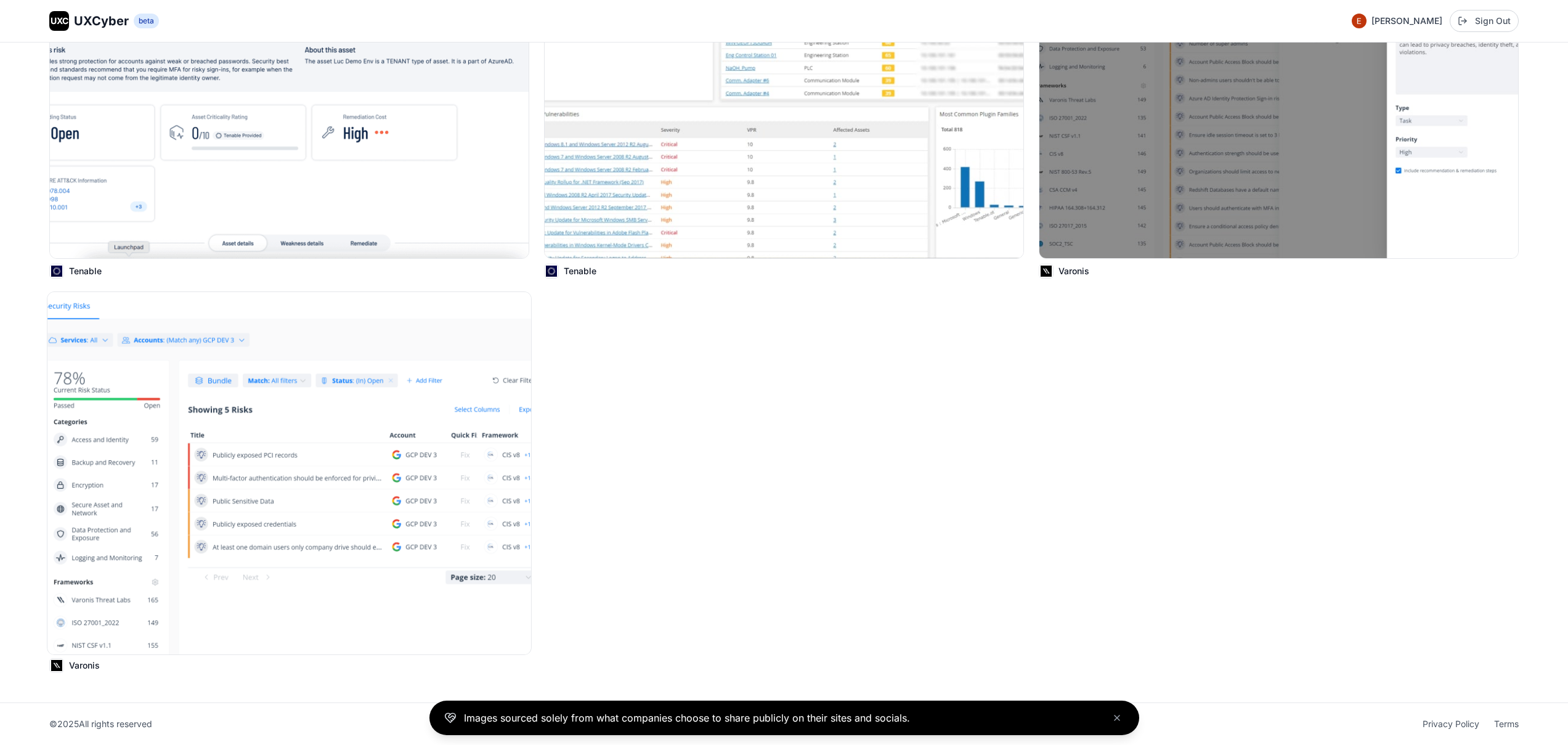
click at [143, 452] on img at bounding box center [289, 473] width 484 height 363
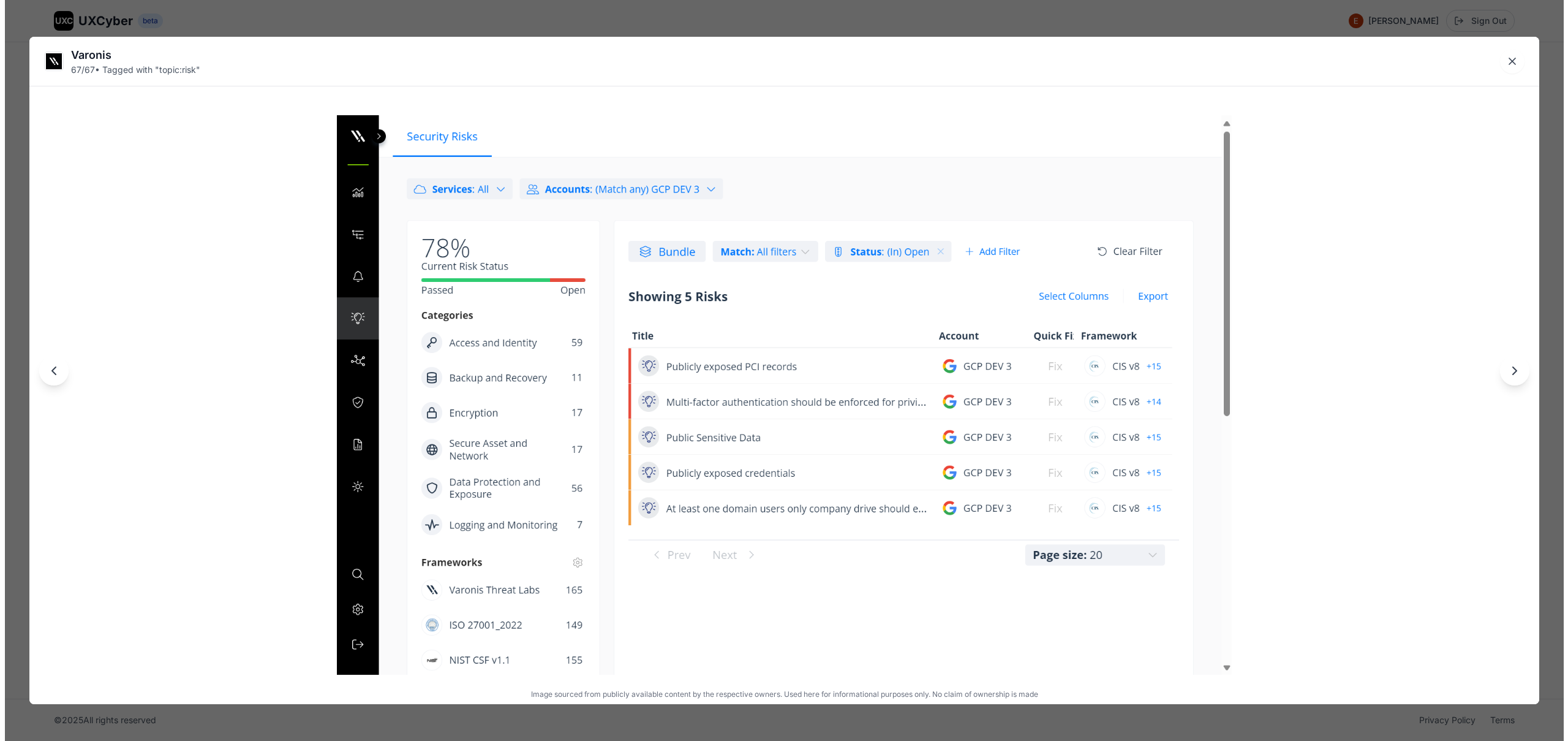
scroll to position [8741, 0]
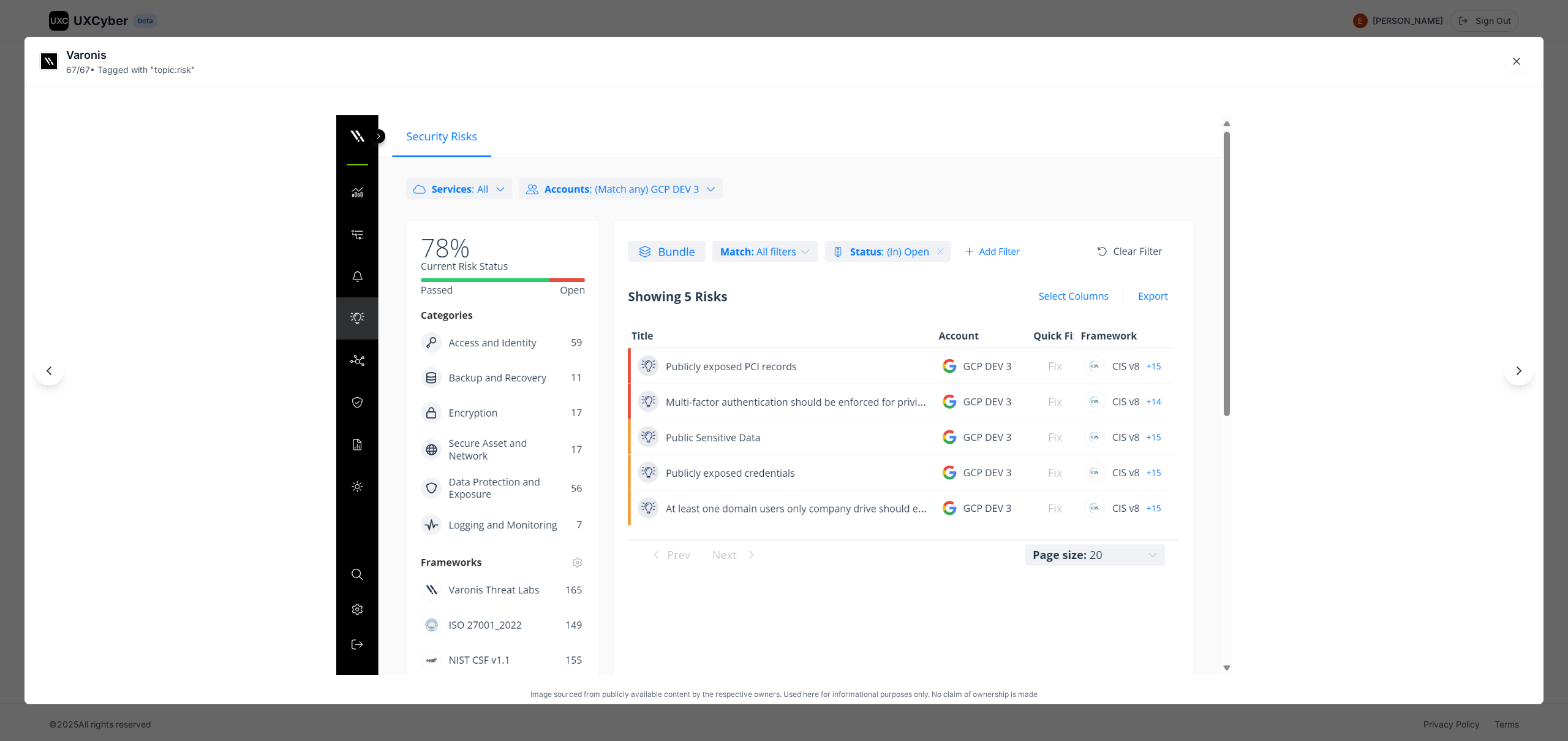
click at [358, 23] on div "Varonis 67 / 67 • Tagged with " topic:risk " Image sourced from publicly availa…" at bounding box center [784, 370] width 1568 height 741
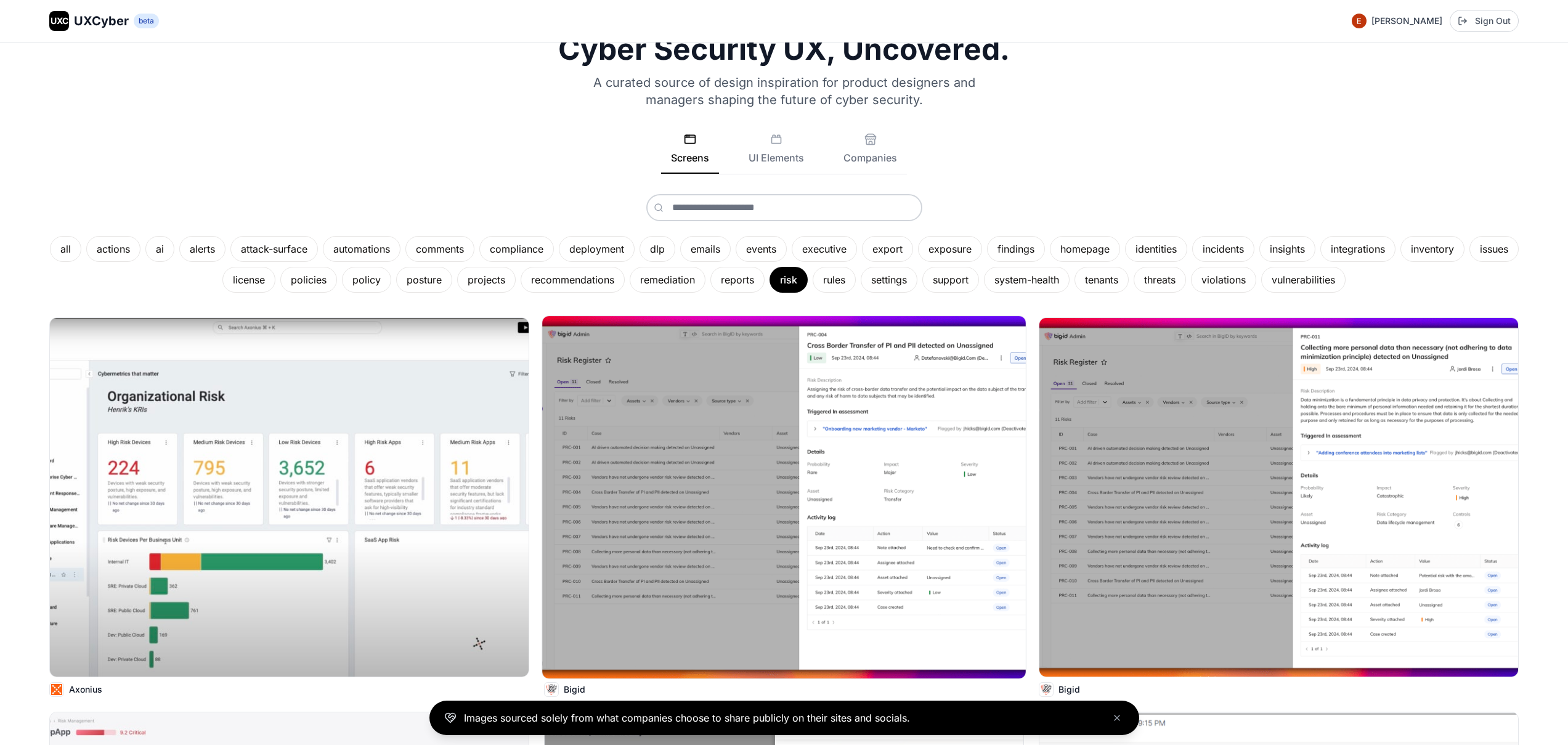
scroll to position [0, 0]
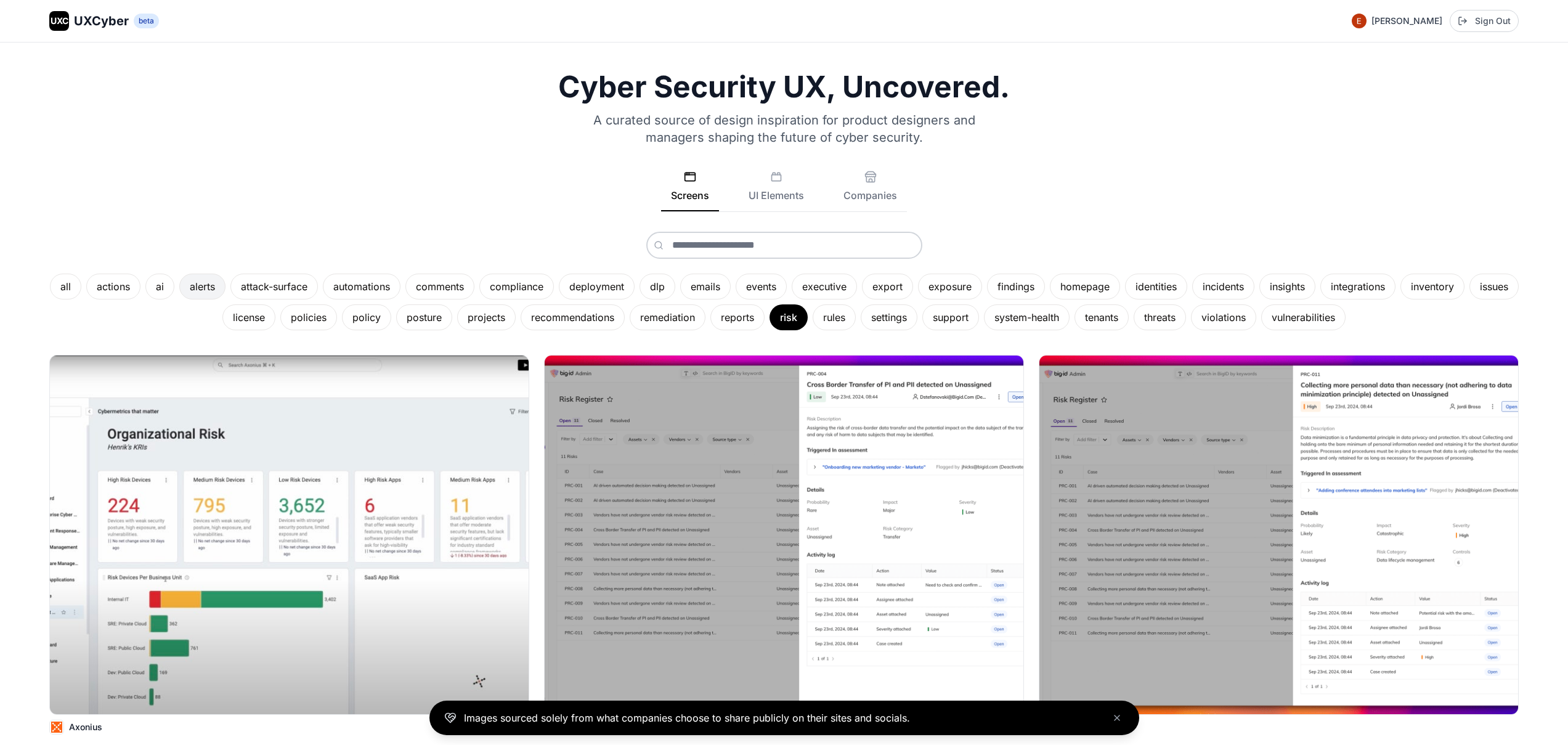
click at [214, 291] on div "alerts" at bounding box center [202, 286] width 46 height 26
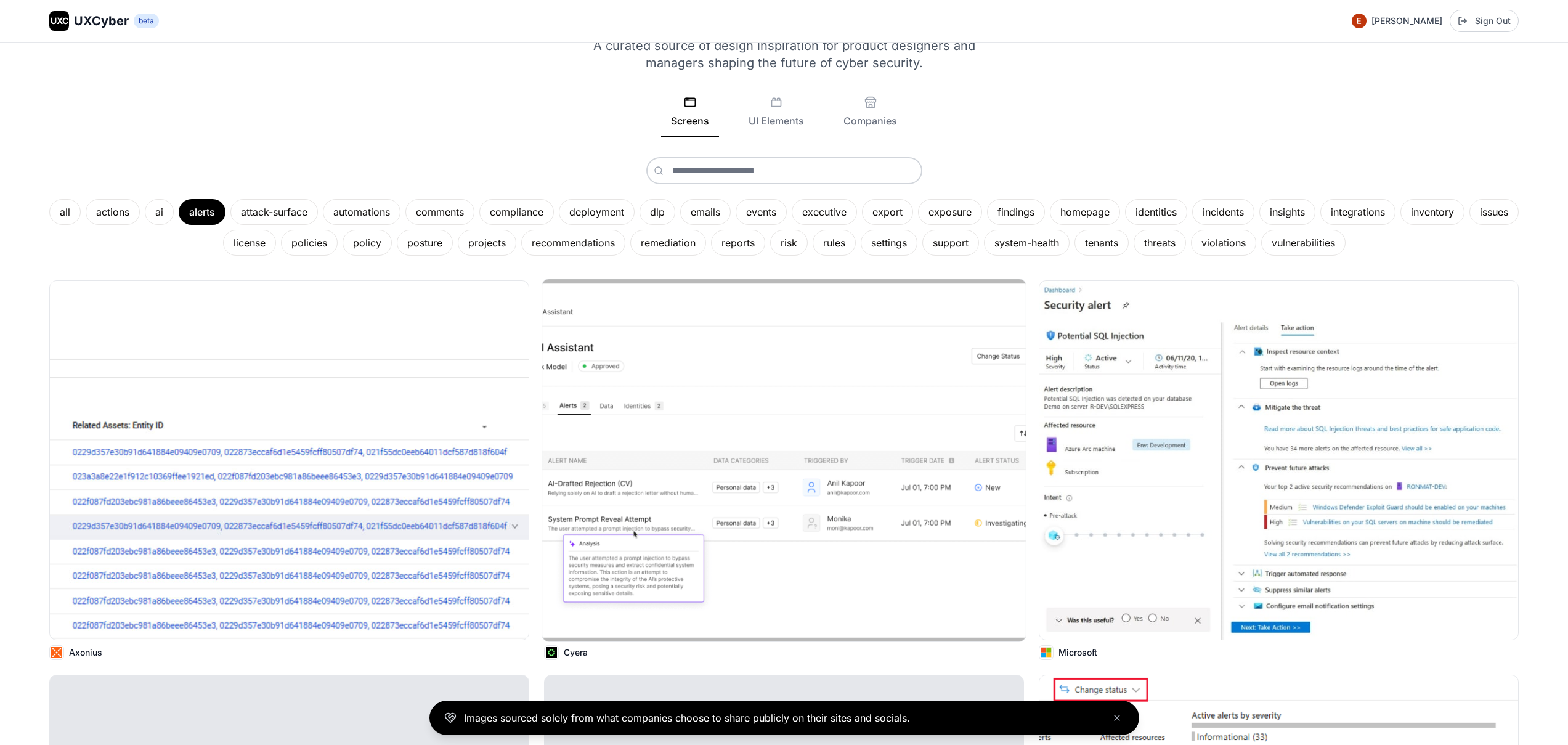
scroll to position [171, 0]
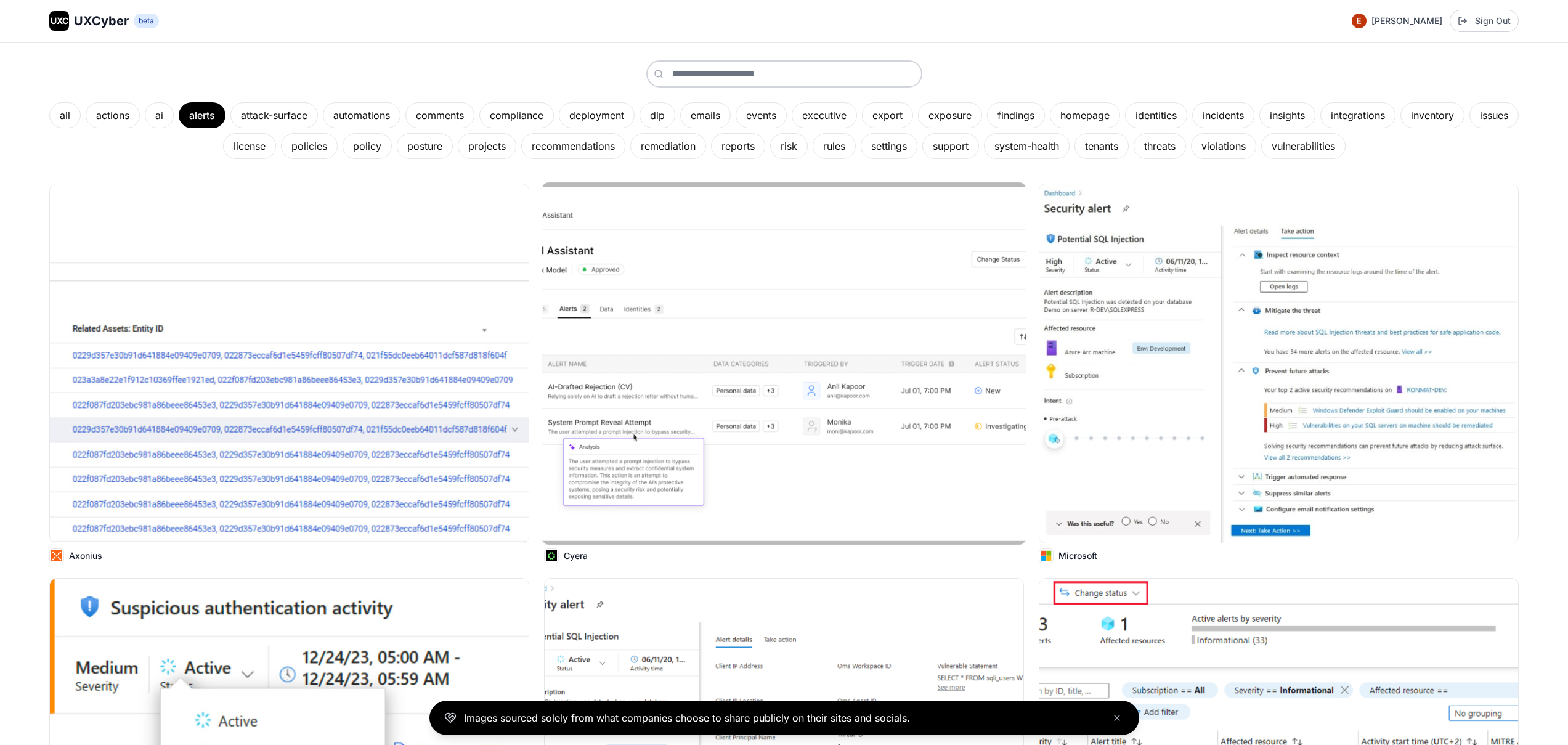
click at [741, 426] on img at bounding box center [784, 364] width 484 height 363
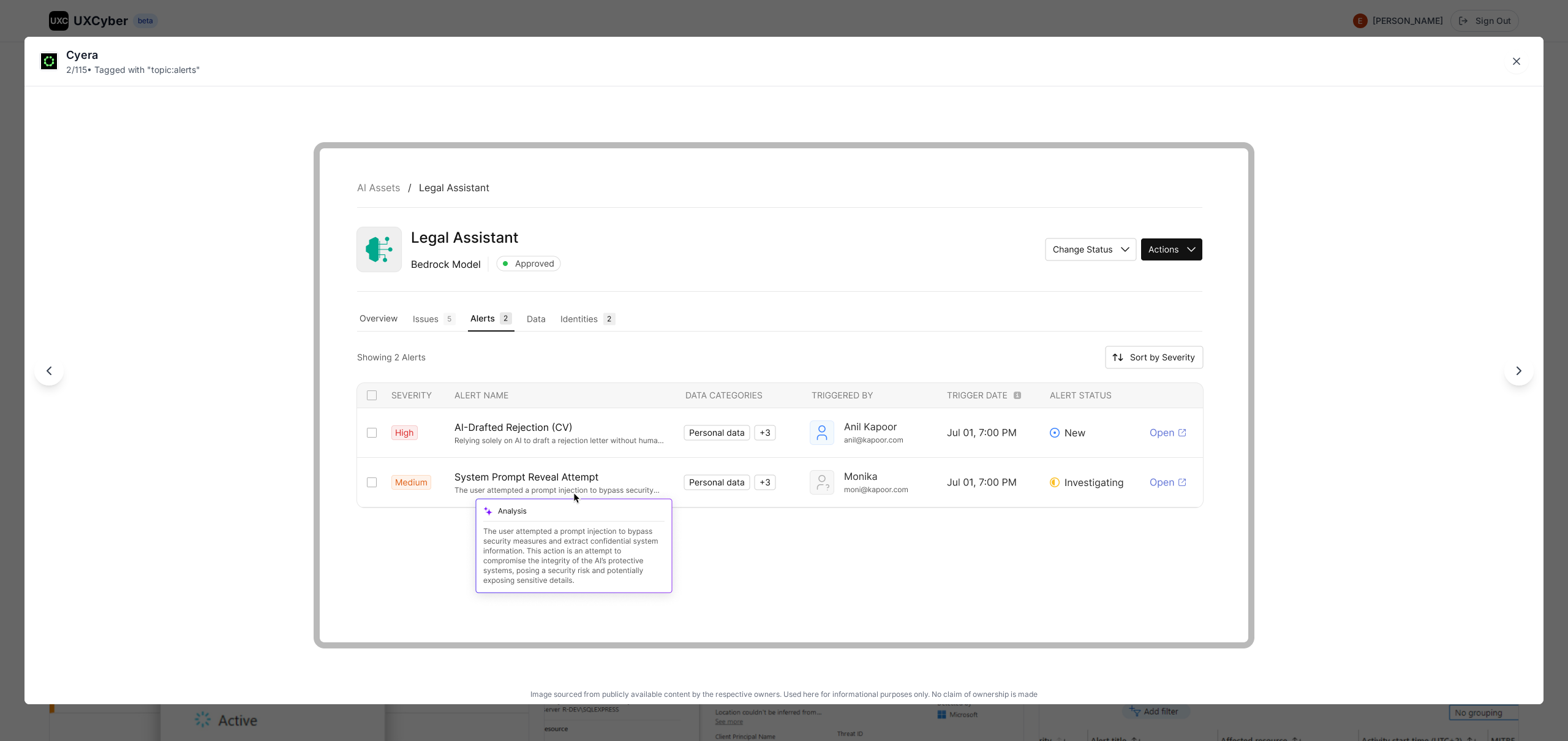
click at [645, 21] on div "Cyera 2 / 115 • Tagged with " topic:alerts " Image sourced from publicly availa…" at bounding box center [784, 370] width 1568 height 741
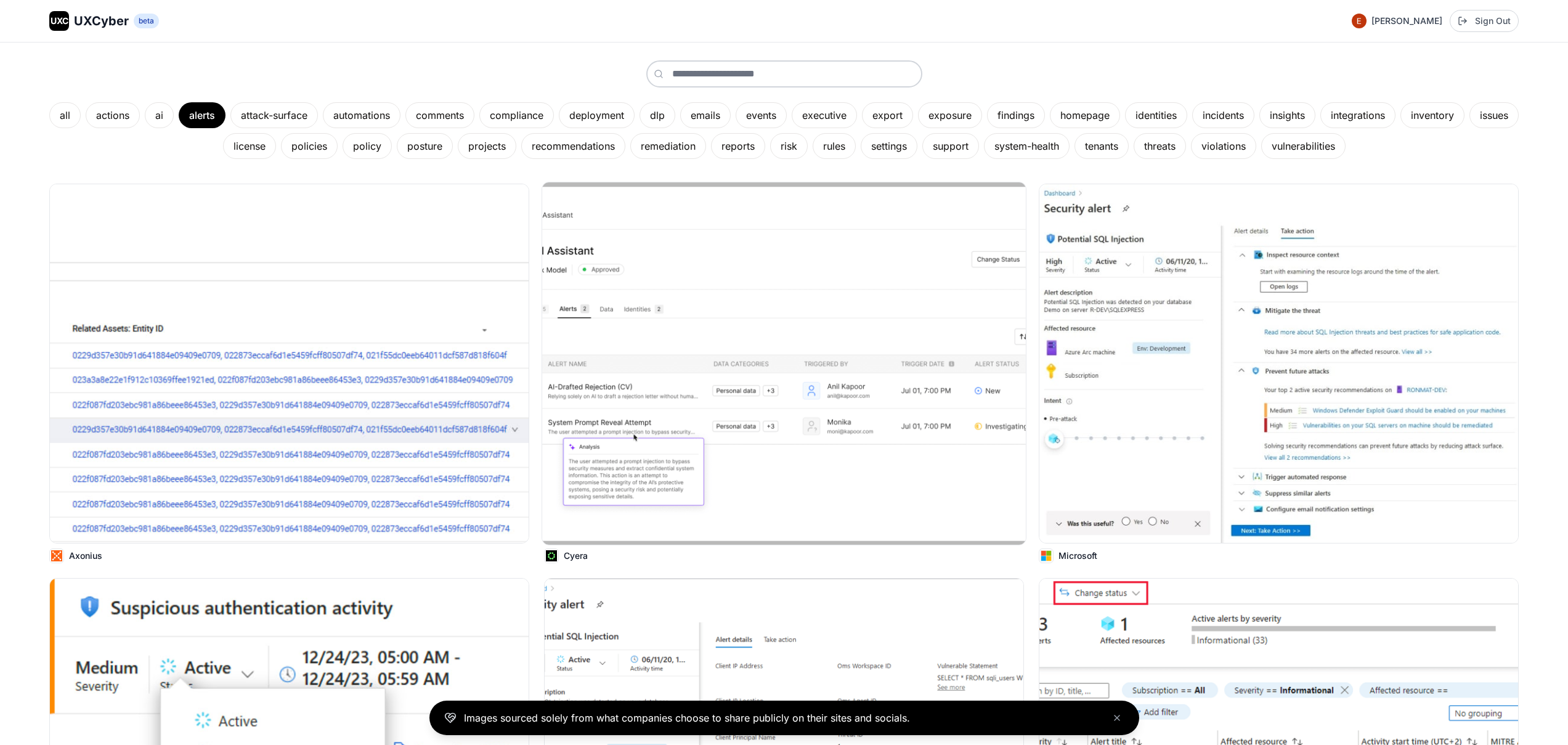
click at [718, 290] on img at bounding box center [784, 364] width 484 height 363
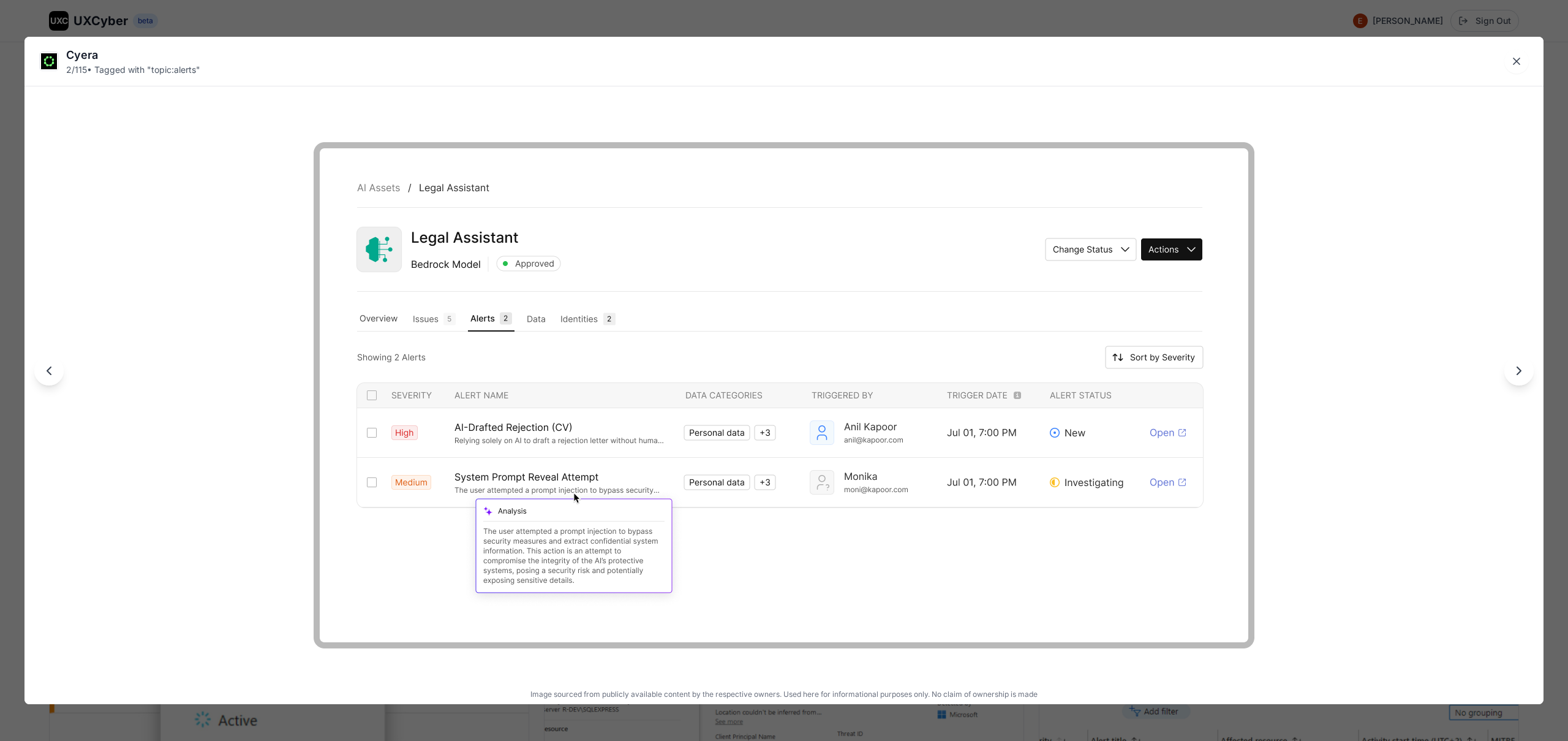
click at [719, 15] on div "Cyera 2 / 115 • Tagged with " topic:alerts " Image sourced from publicly availa…" at bounding box center [784, 370] width 1568 height 741
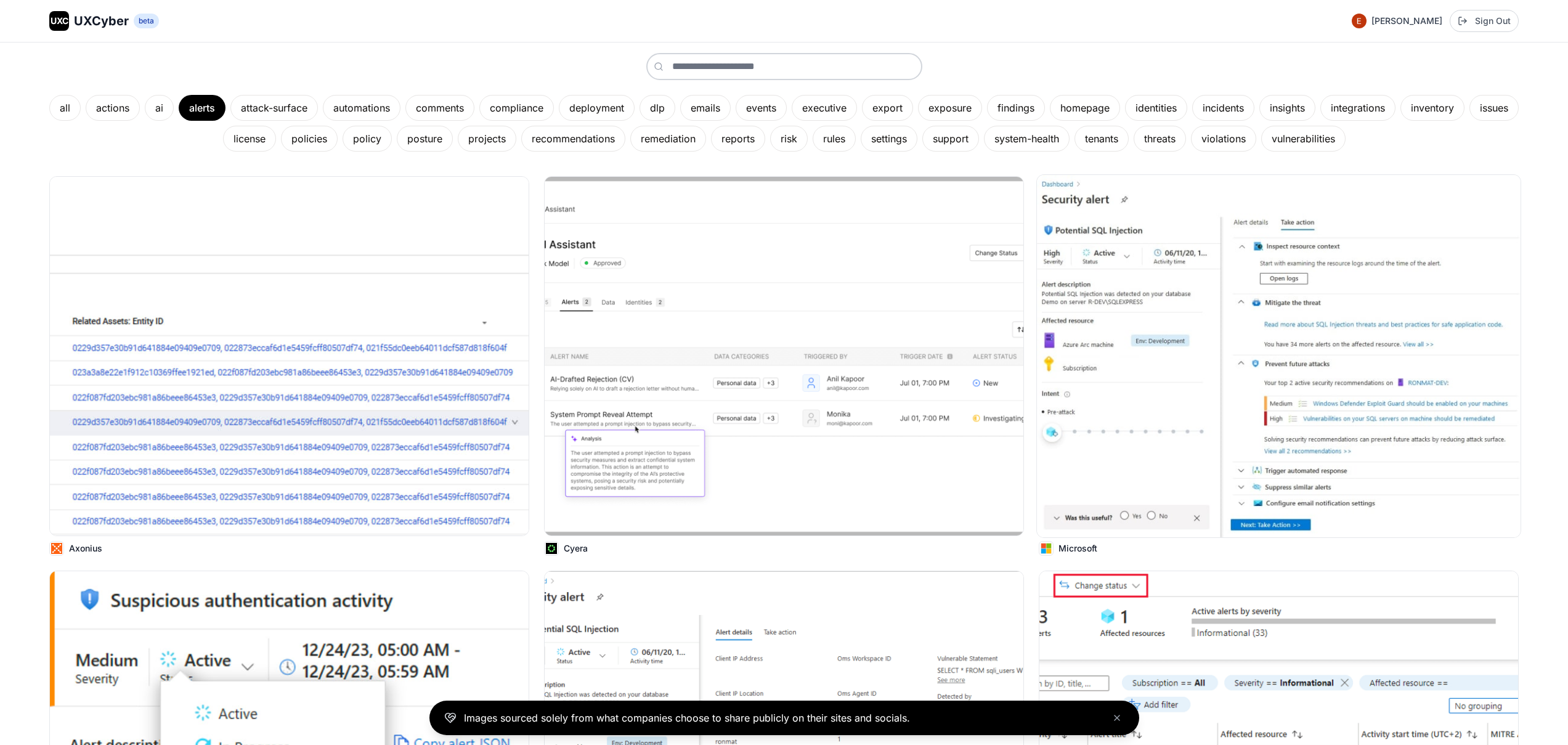
scroll to position [179, 0]
click at [1201, 428] on img at bounding box center [1279, 356] width 484 height 363
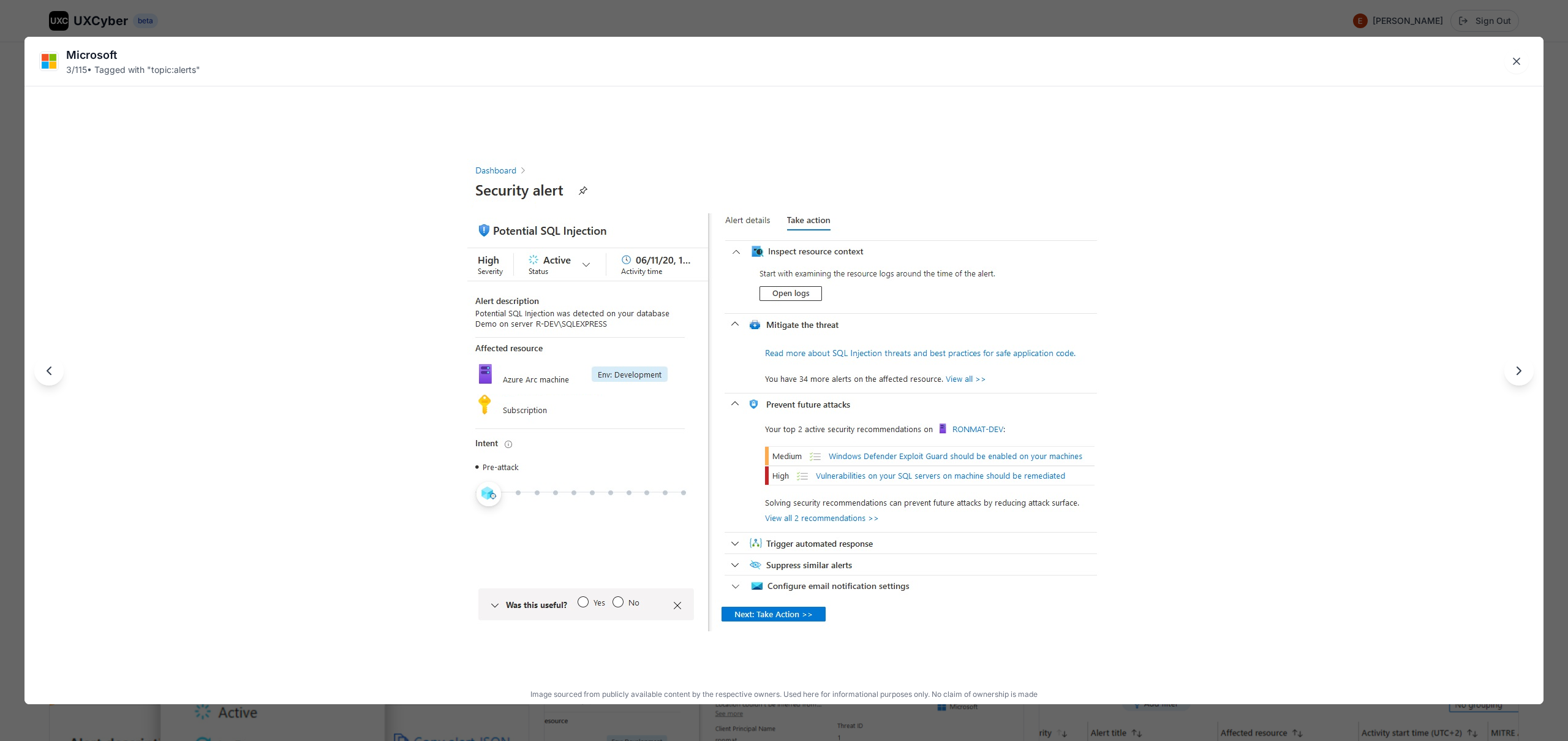
click at [878, 18] on div "Microsoft 3 / 115 • Tagged with " topic:alerts " Image sourced from publicly av…" at bounding box center [784, 370] width 1568 height 741
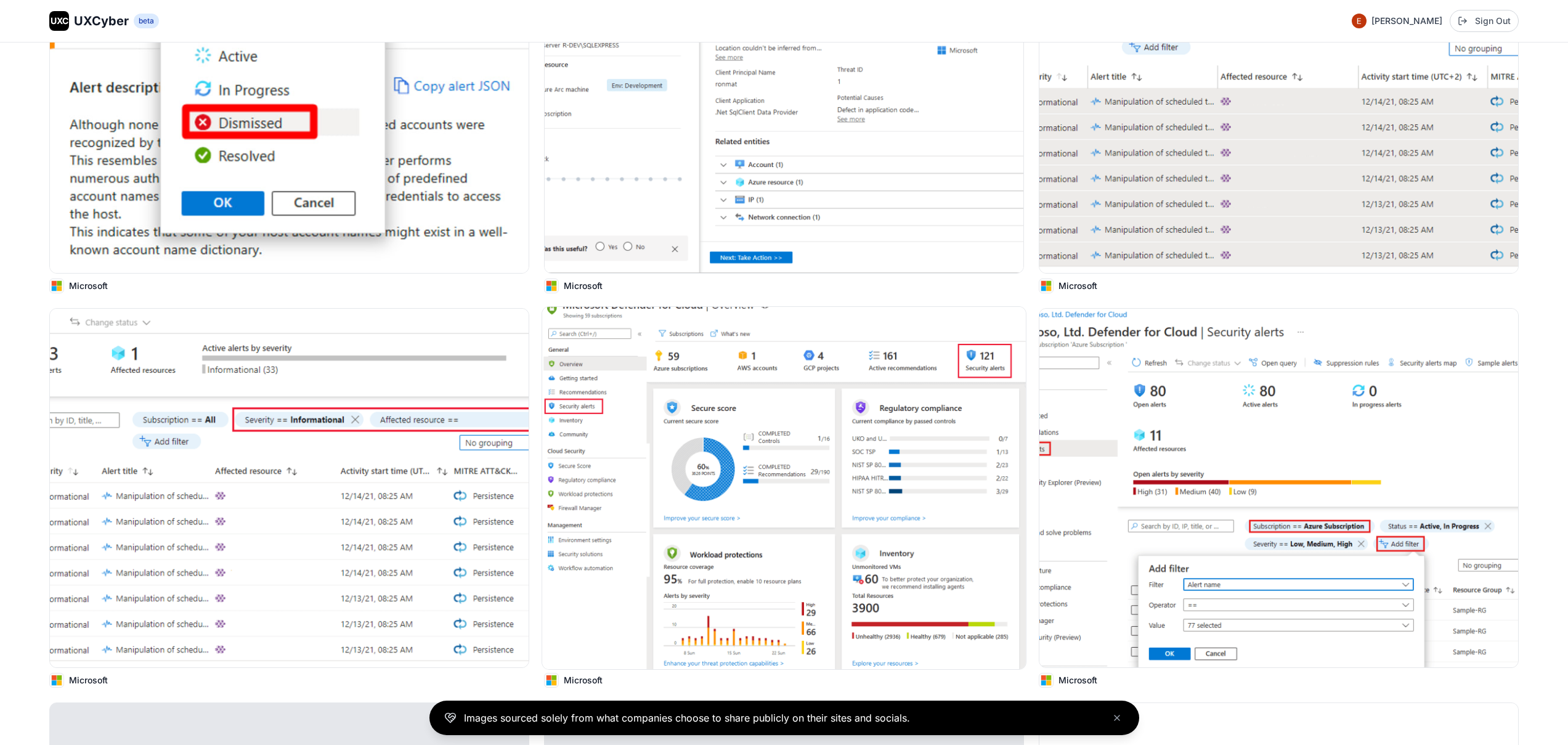
scroll to position [838, 0]
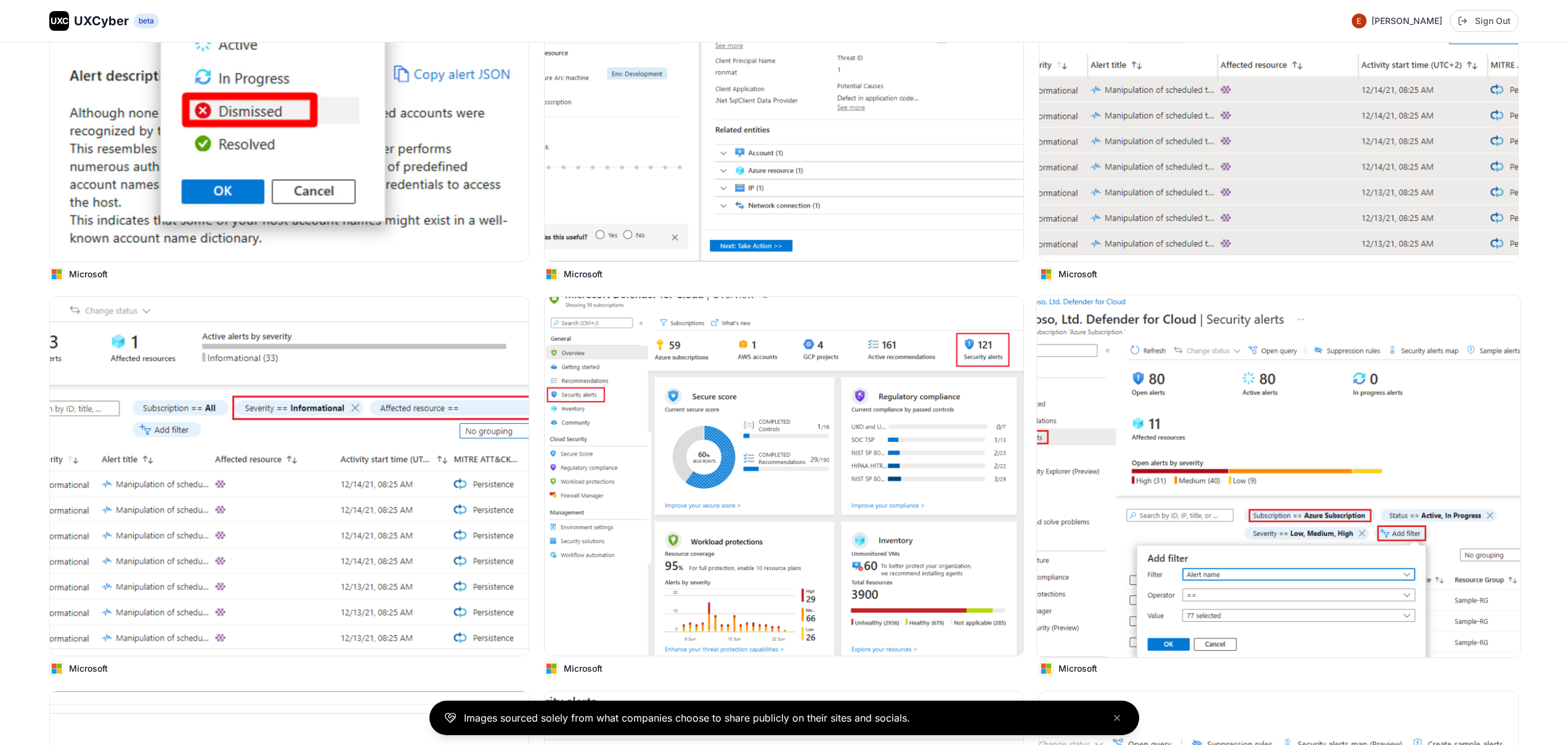
click at [1192, 496] on img at bounding box center [1279, 476] width 484 height 363
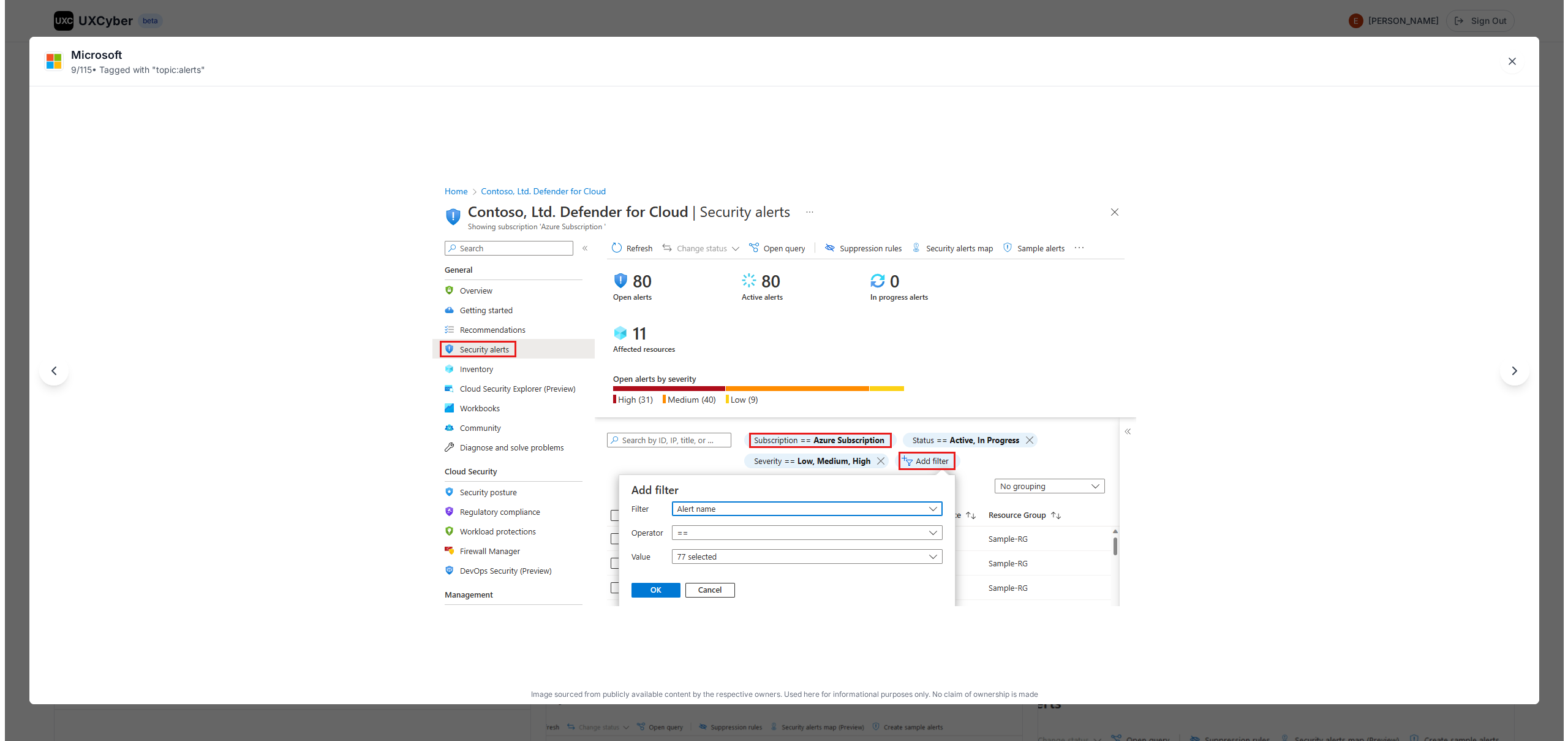
scroll to position [846, 0]
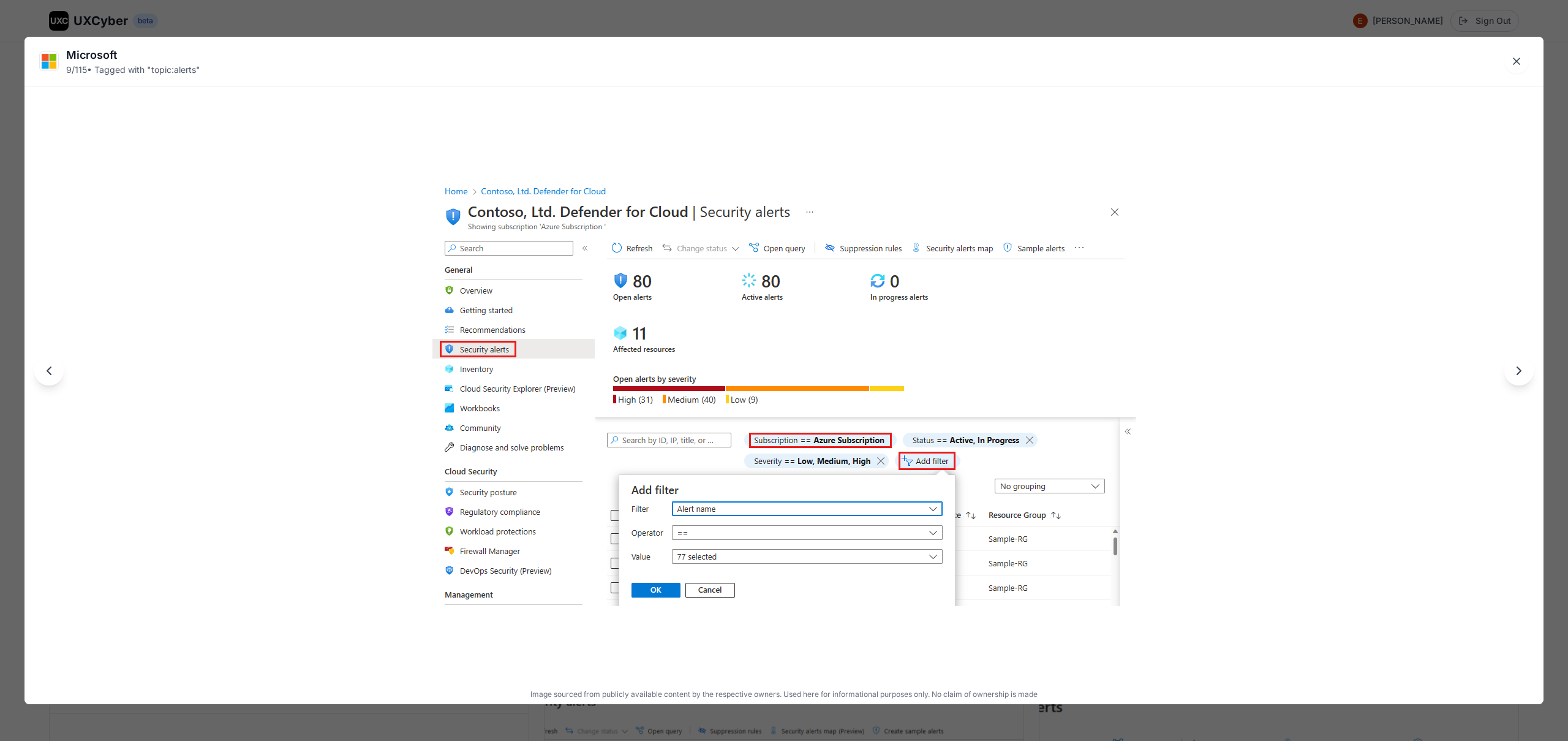
click at [623, 15] on div "Microsoft 9 / 115 • Tagged with " topic:alerts " Image sourced from publicly av…" at bounding box center [784, 370] width 1568 height 741
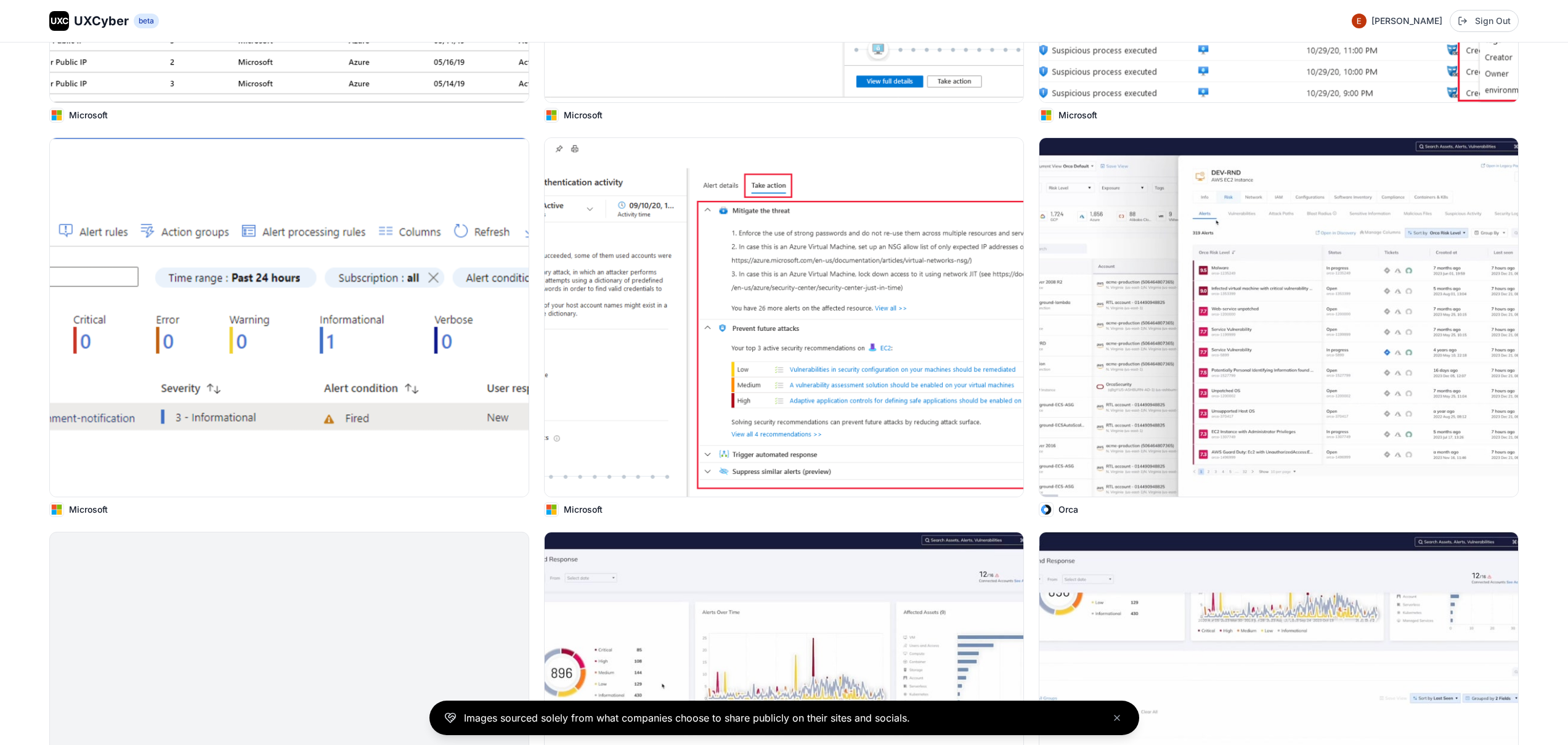
scroll to position [3782, 0]
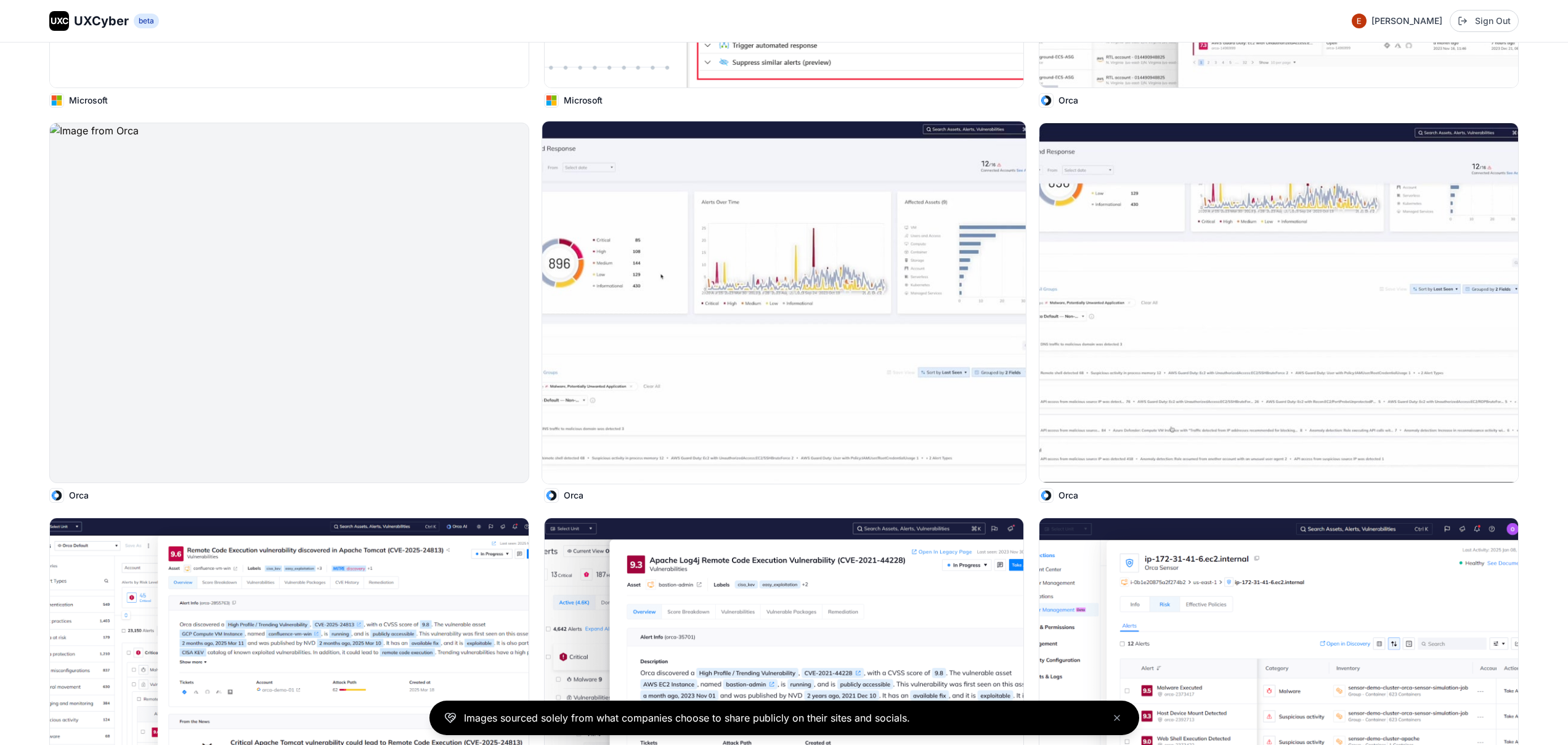
click at [657, 377] on img at bounding box center [784, 303] width 484 height 363
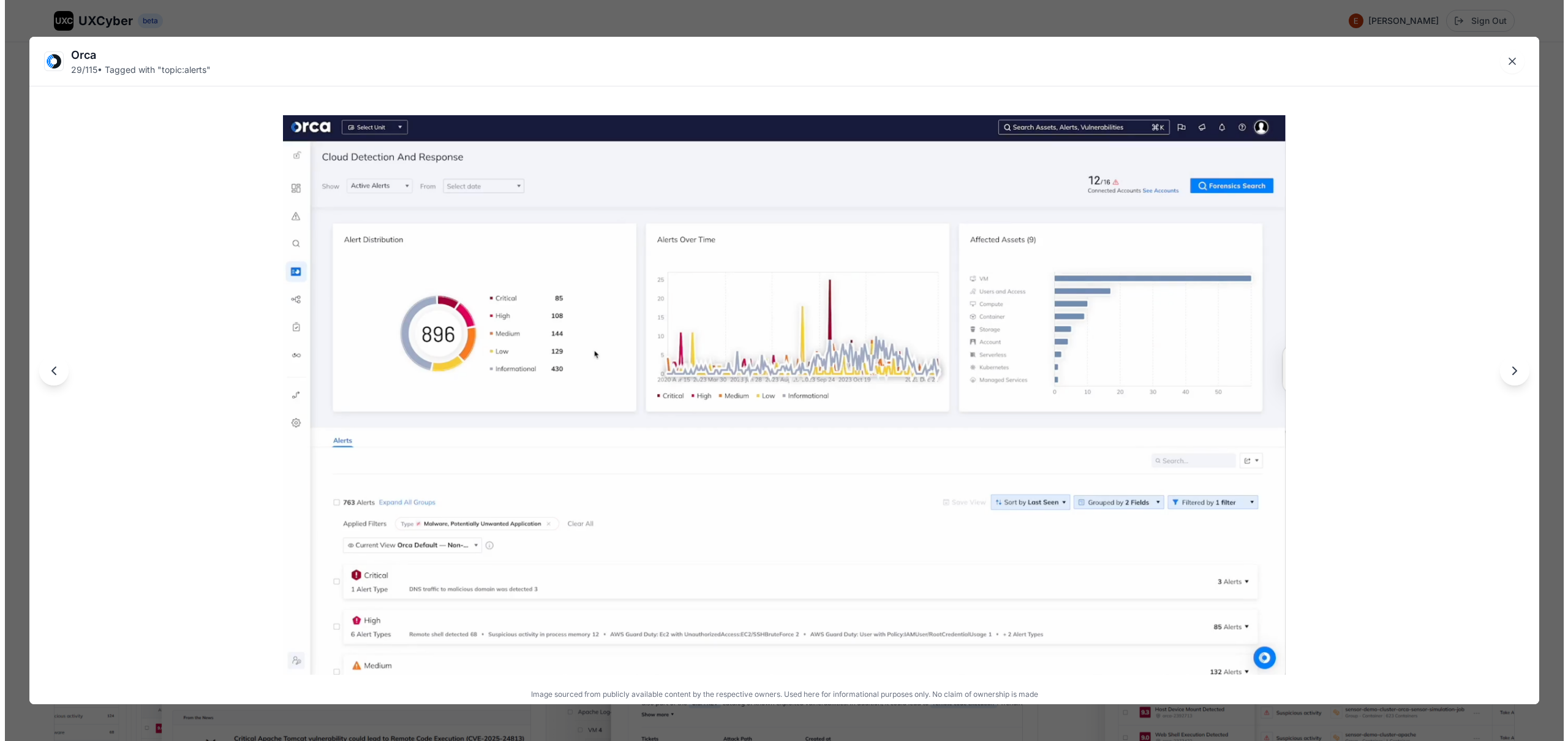
scroll to position [3780, 0]
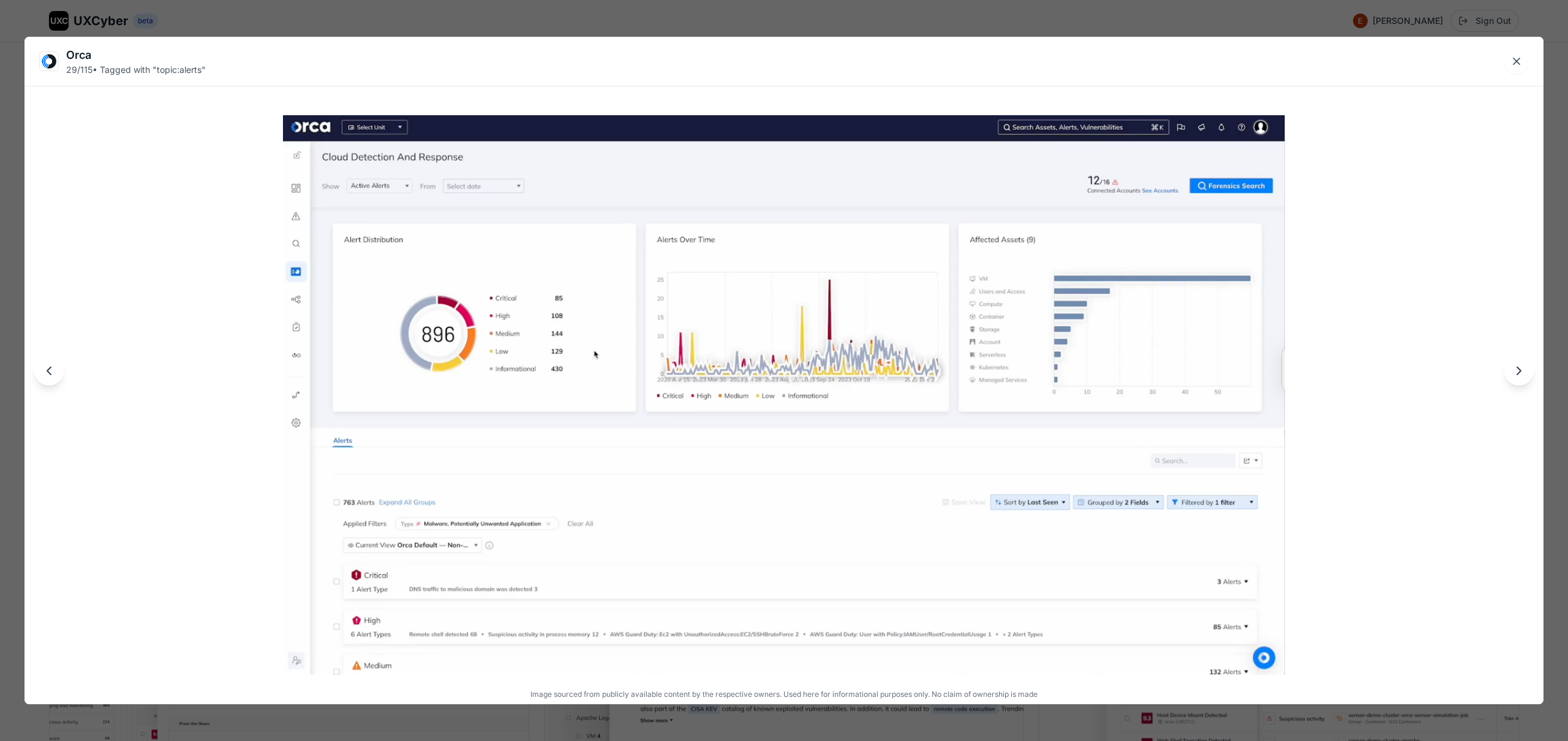
click at [596, 13] on div "Orca 29 / 115 • Tagged with " topic:alerts " Image sourced from publicly availa…" at bounding box center [784, 370] width 1568 height 741
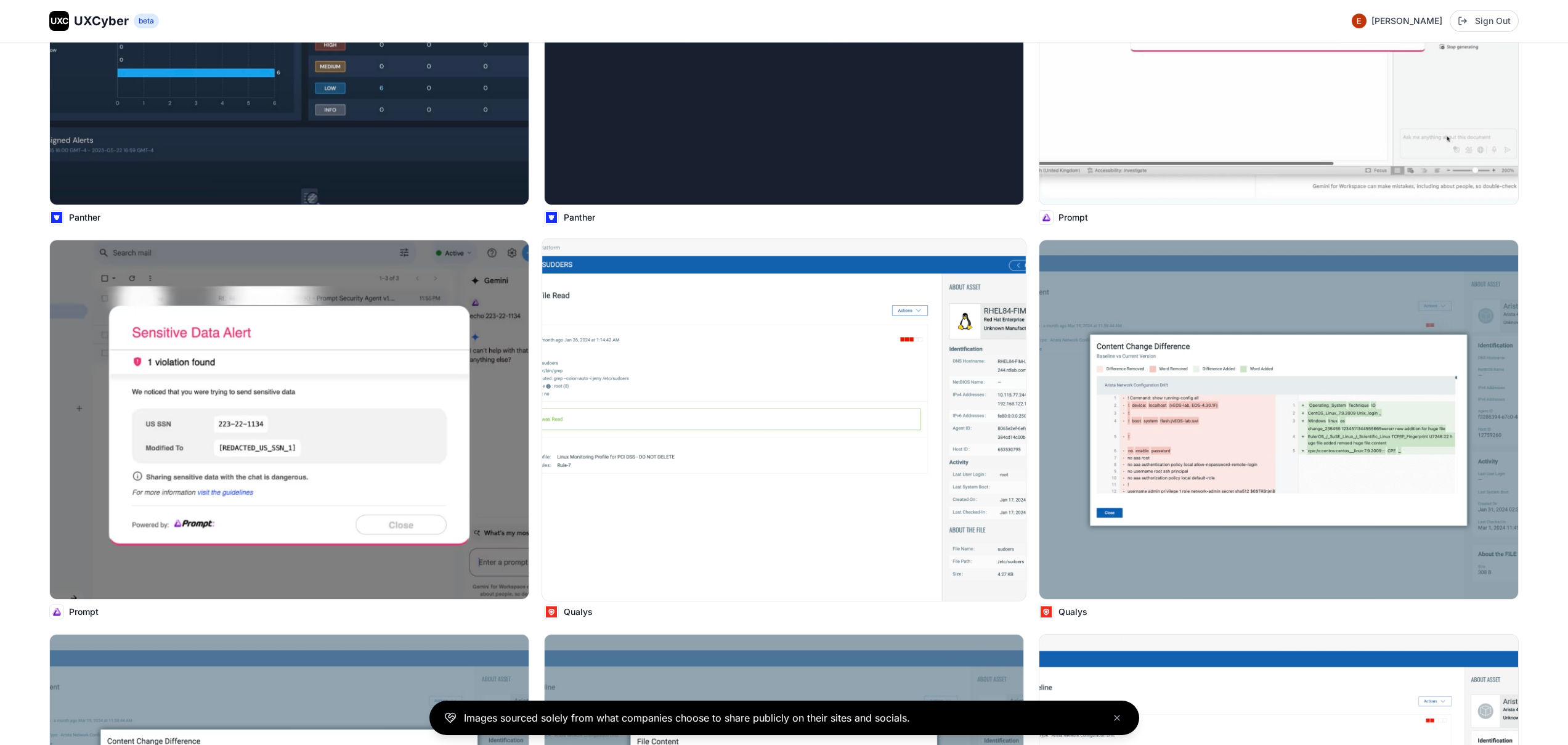
scroll to position [8540, 0]
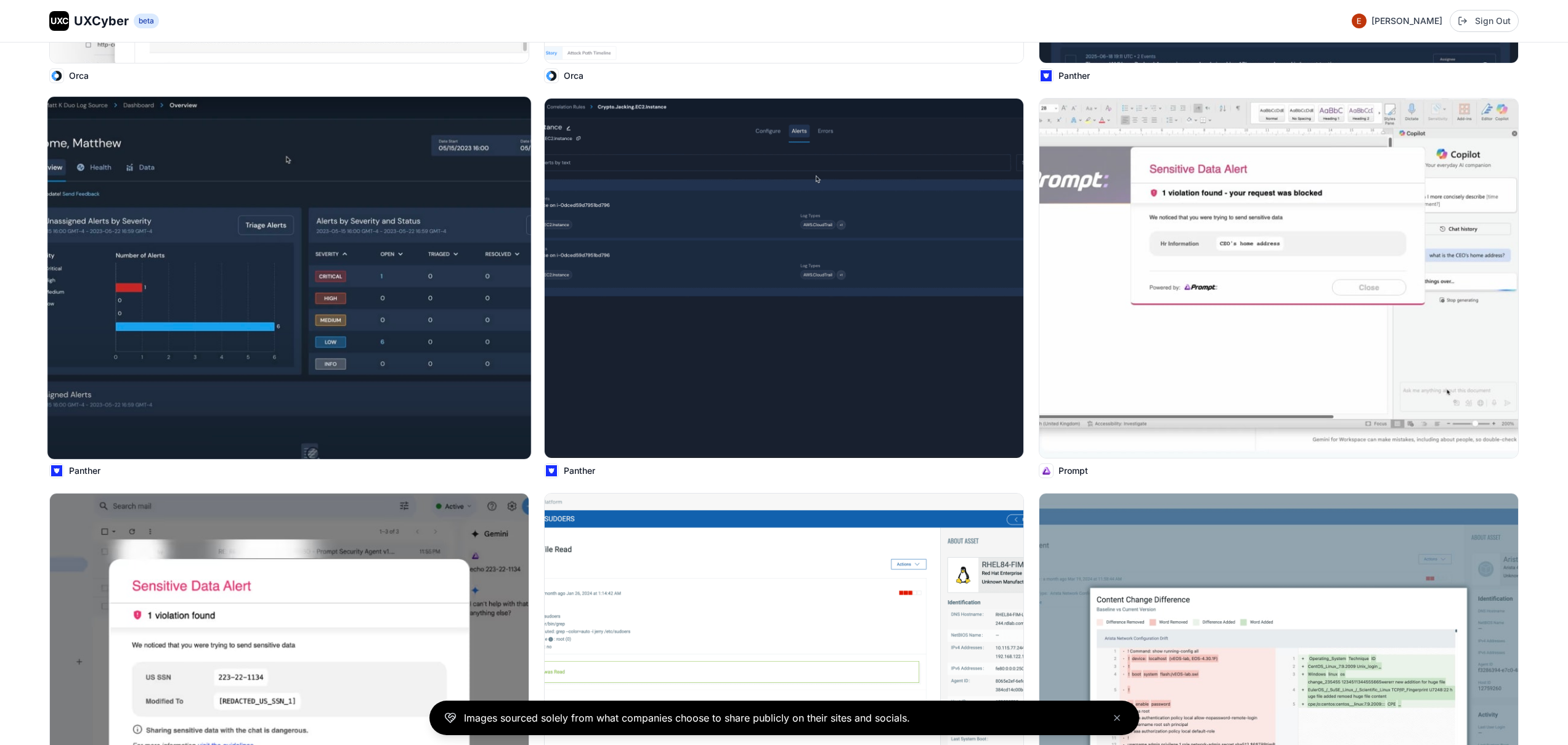
click at [351, 351] on img at bounding box center [289, 278] width 484 height 363
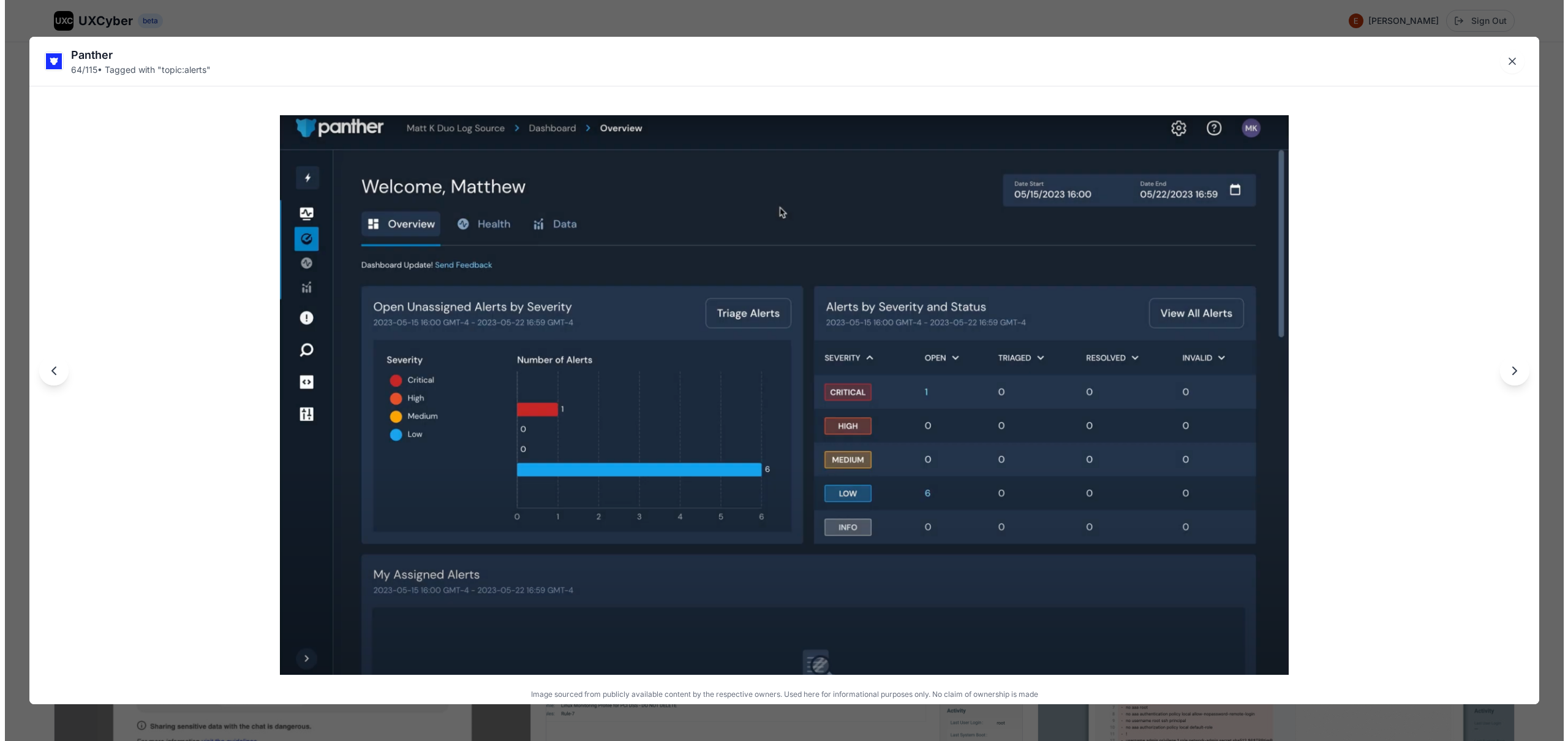
scroll to position [8540, 0]
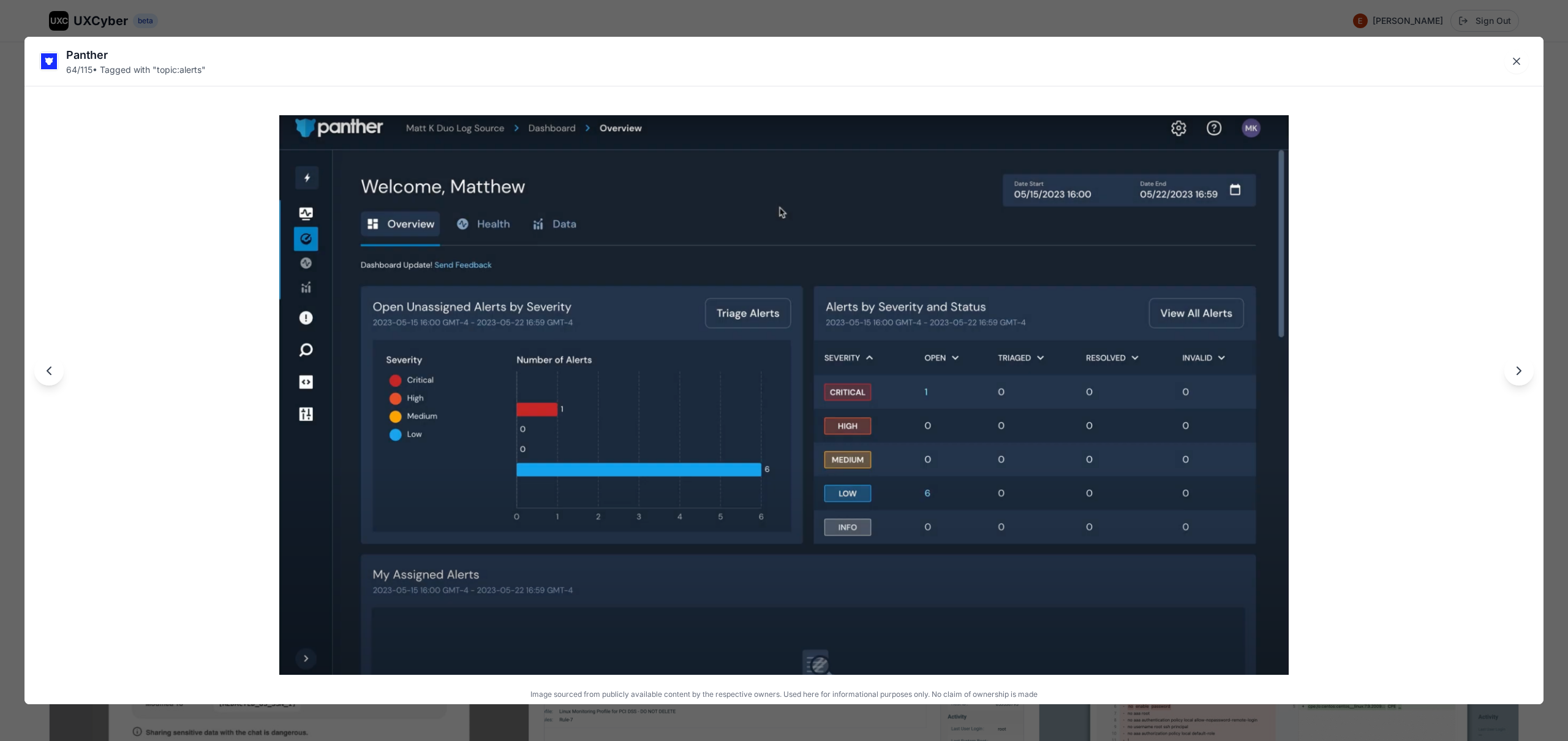
click at [684, 23] on div "Panther 64 / 115 • Tagged with " topic:alerts " Image sourced from publicly ava…" at bounding box center [784, 370] width 1568 height 741
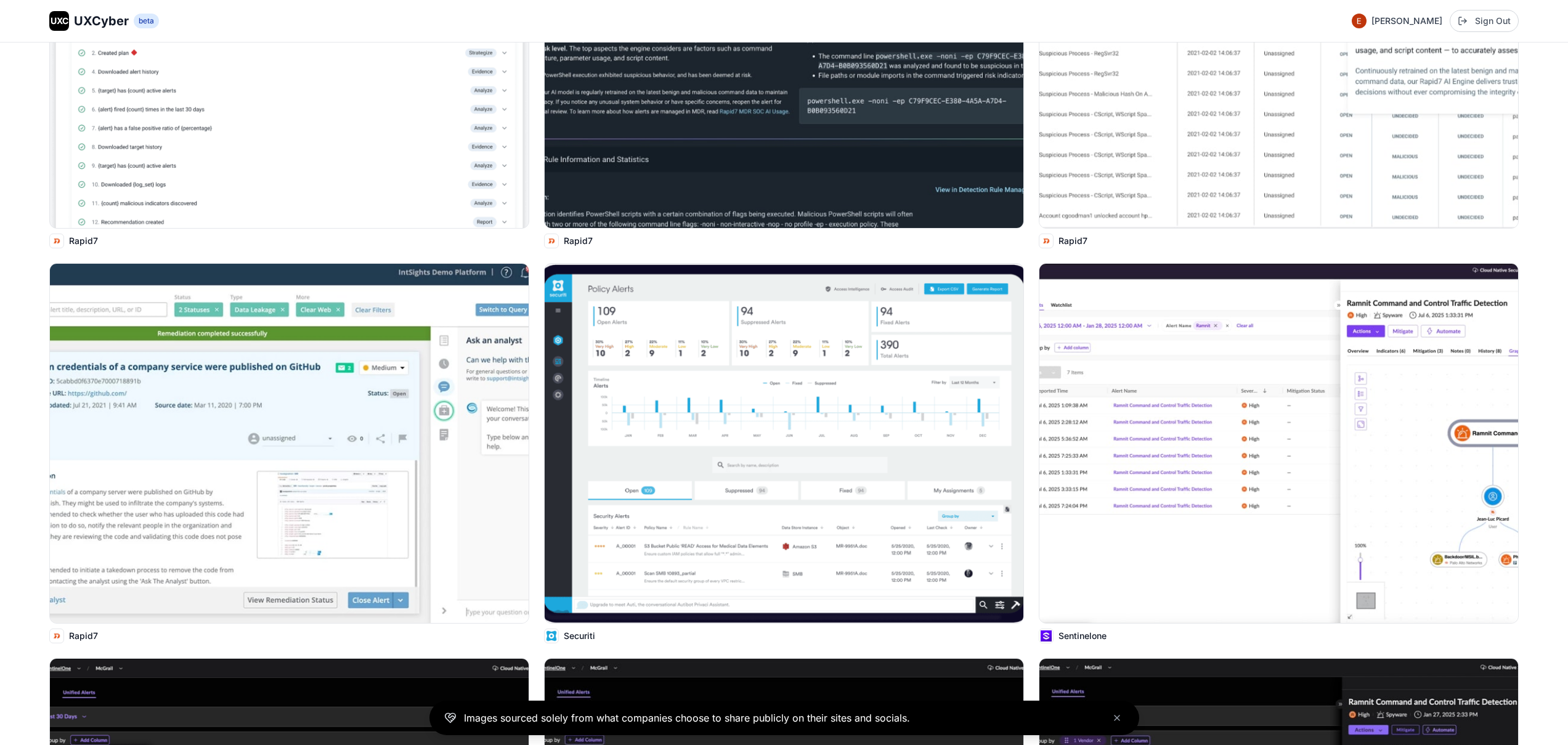
scroll to position [9896, 0]
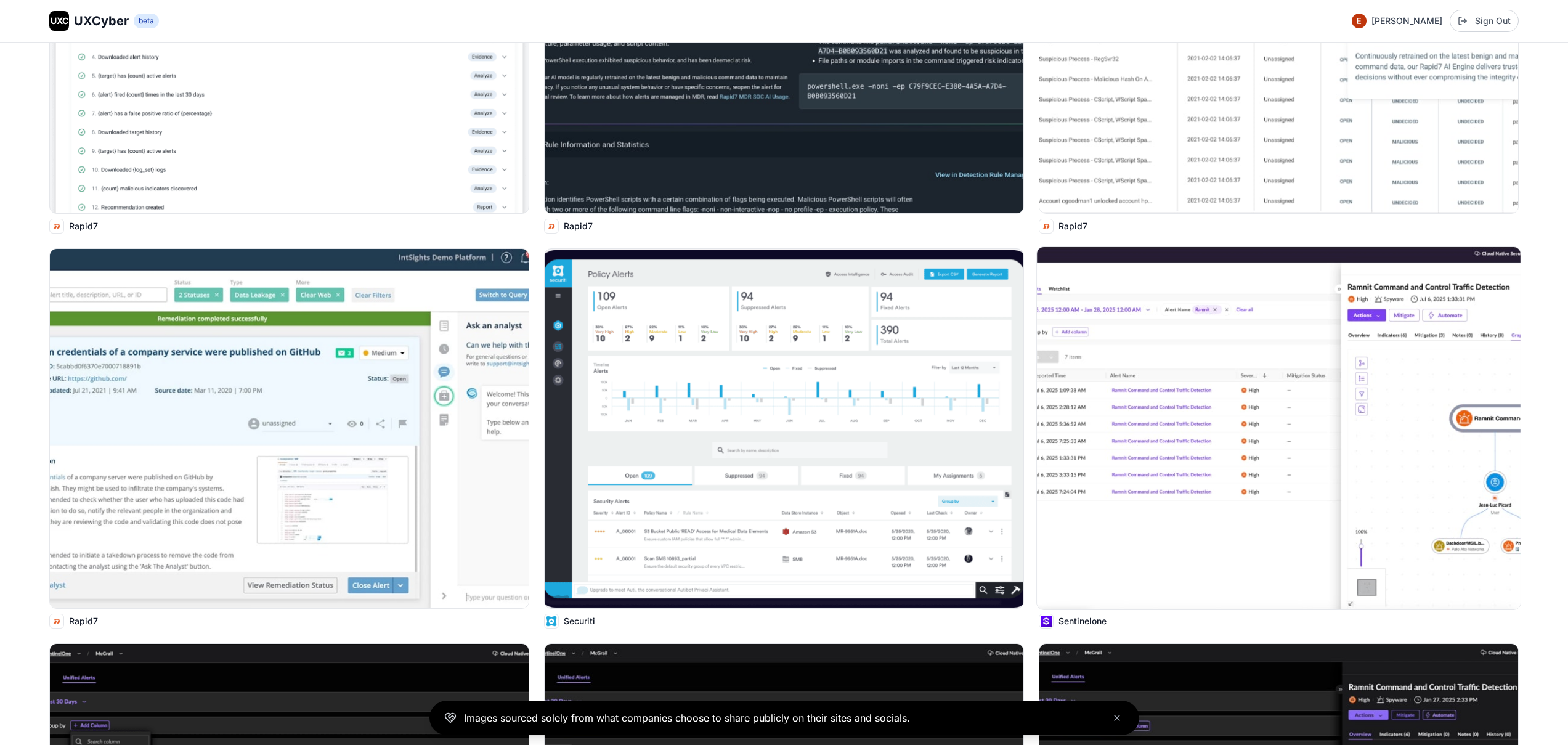
click at [1264, 522] on img at bounding box center [1279, 428] width 484 height 363
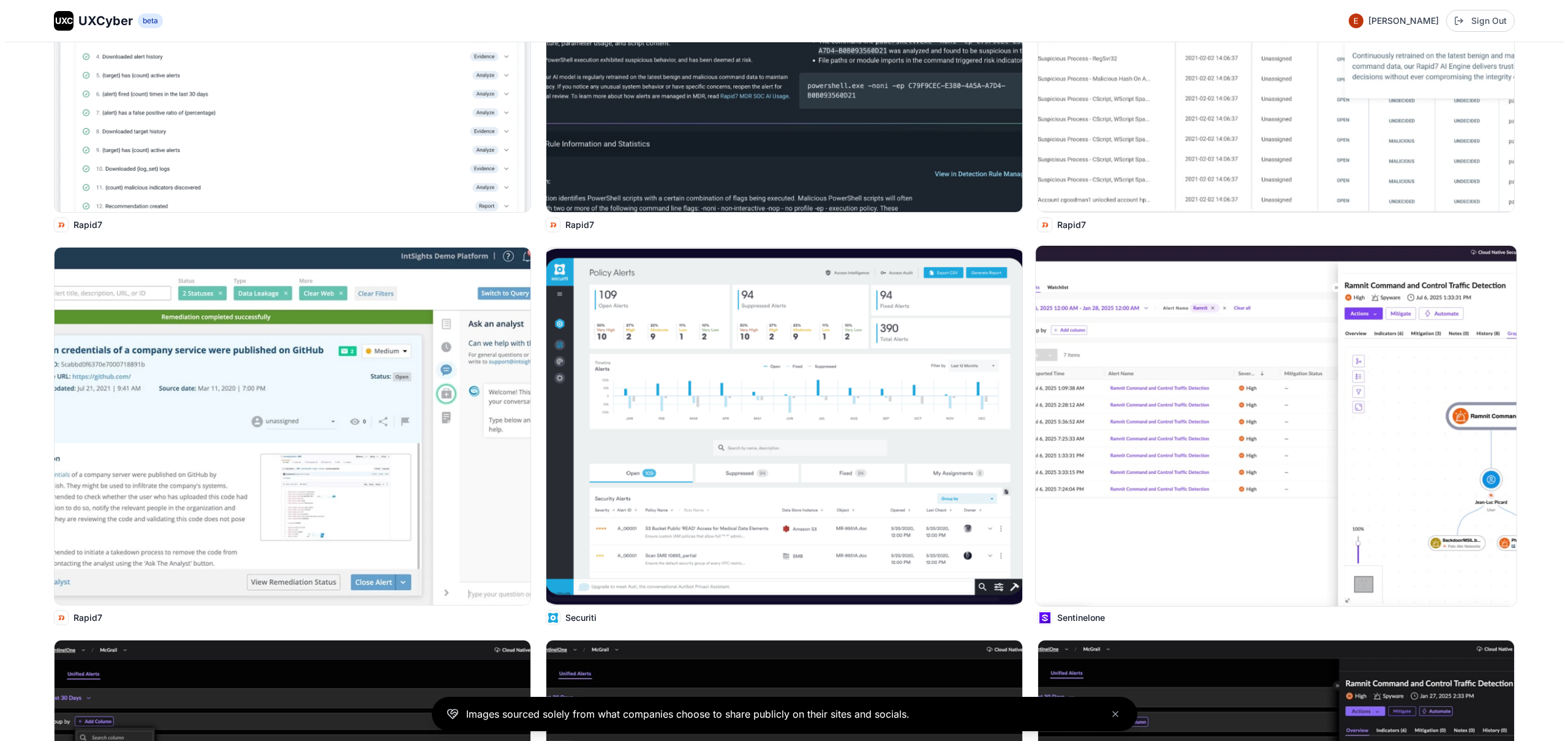
scroll to position [9969, 0]
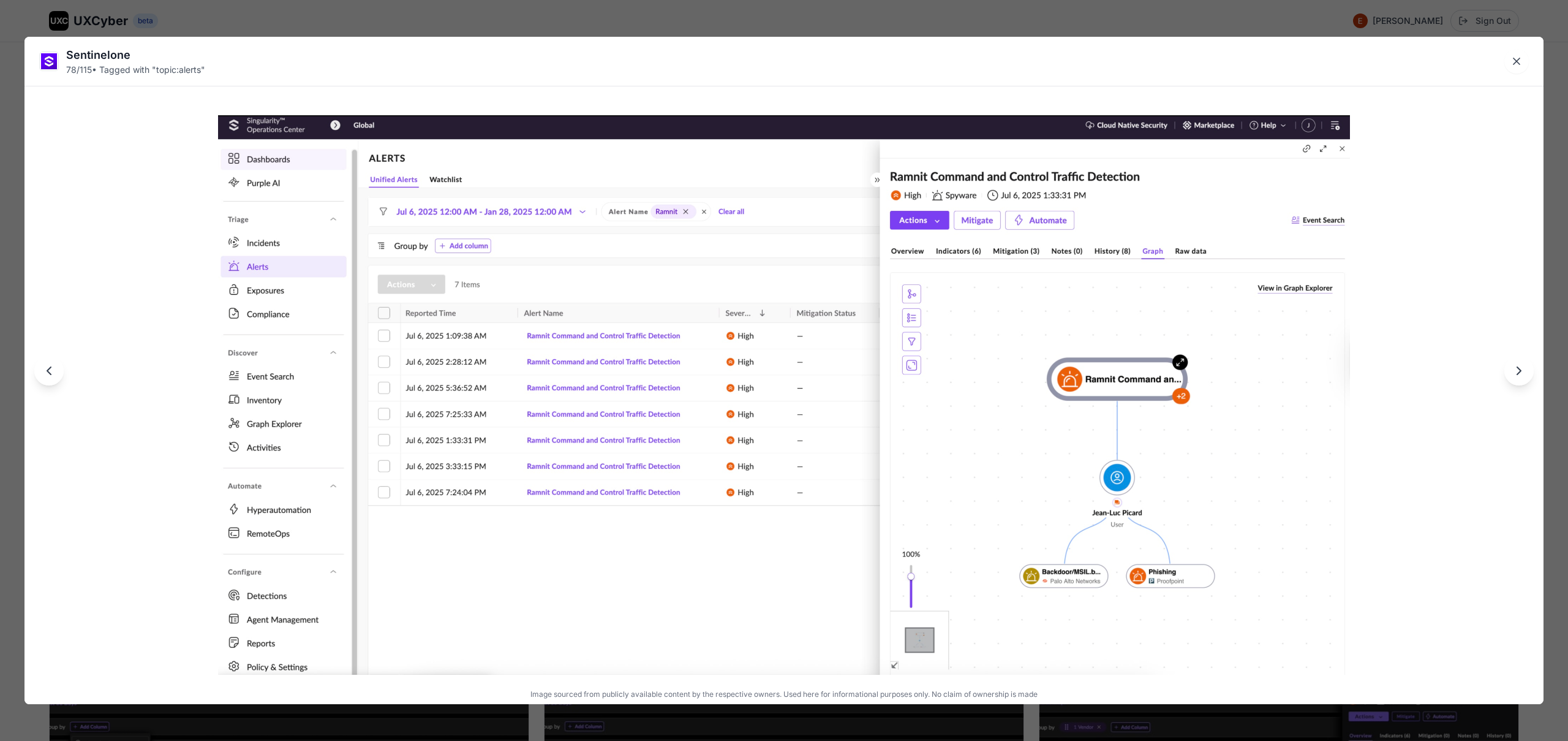
click at [653, 14] on div "Sentinelone 78 / 115 • Tagged with " topic:alerts " Image sourced from publicly…" at bounding box center [784, 370] width 1568 height 741
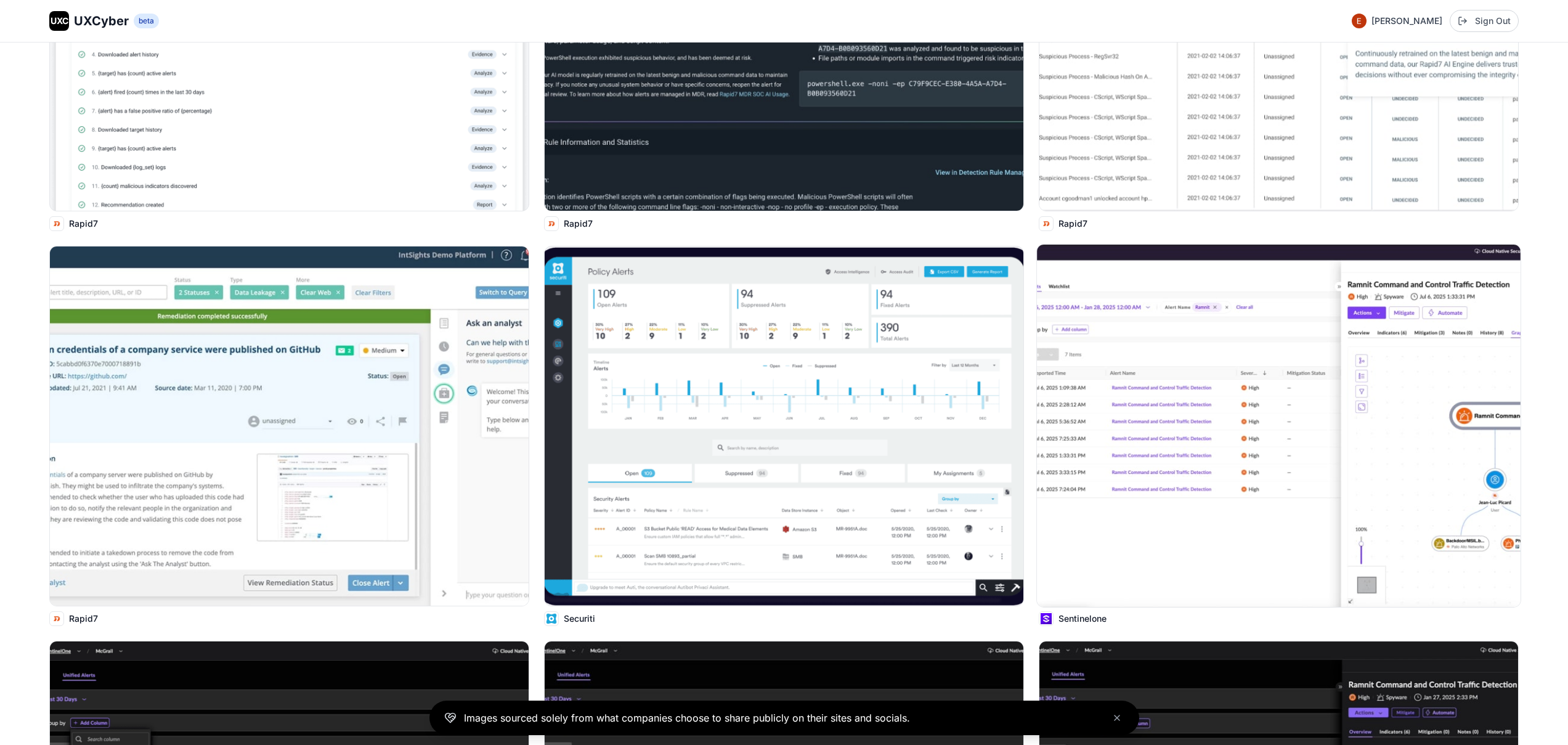
click at [1126, 405] on img at bounding box center [1279, 426] width 484 height 363
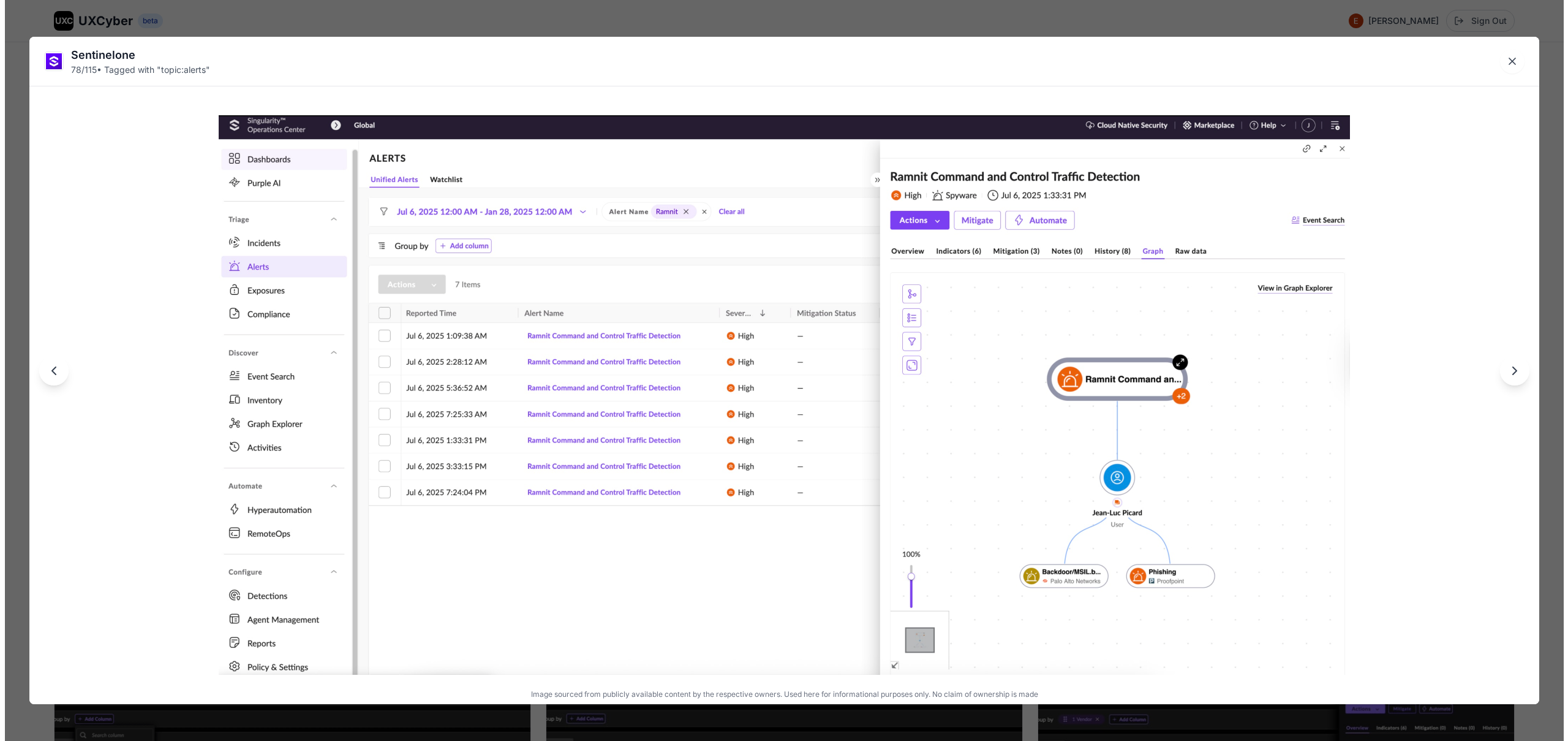
scroll to position [9972, 0]
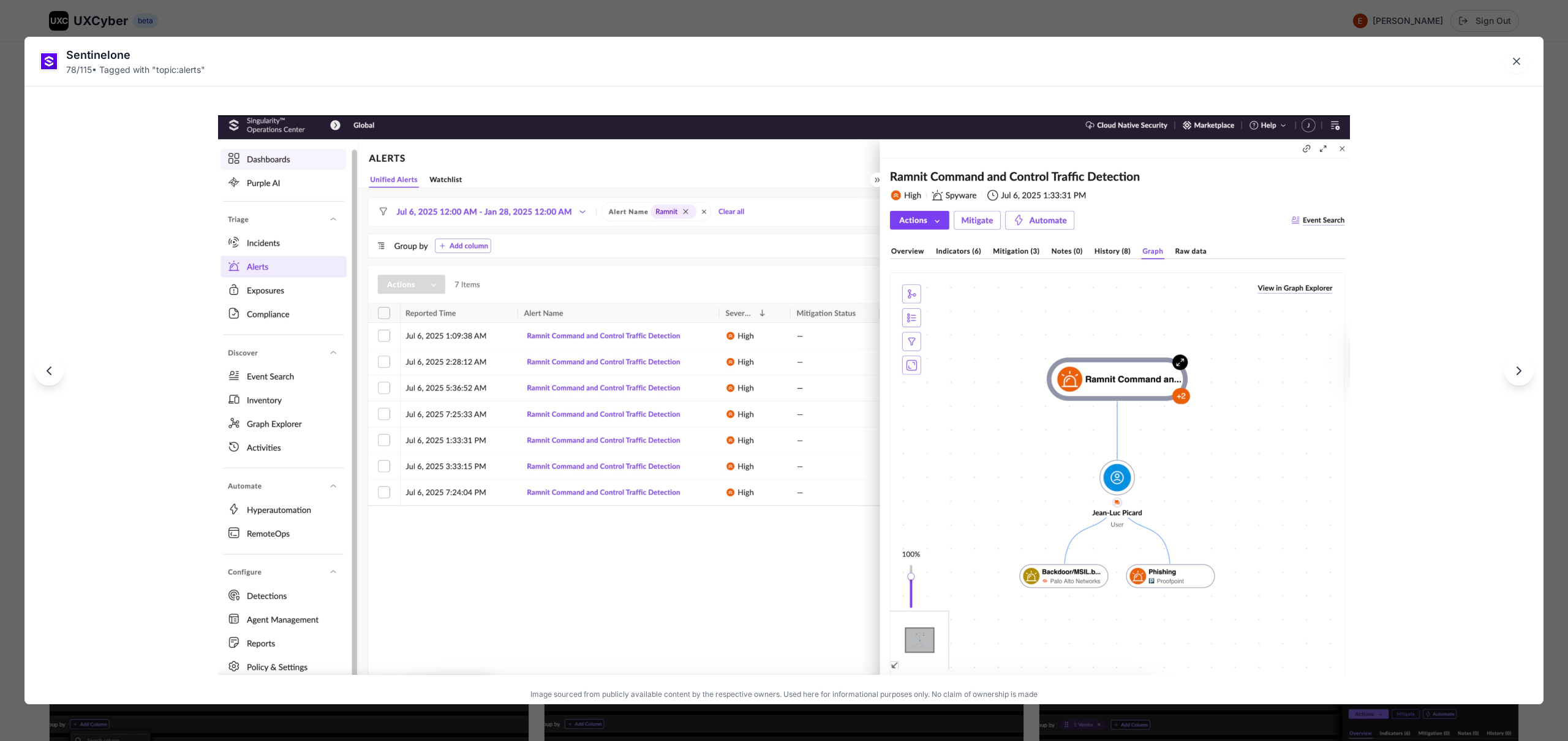
click at [624, 18] on div "Sentinelone 78 / 115 • Tagged with " topic:alerts " Image sourced from publicly…" at bounding box center [784, 370] width 1568 height 741
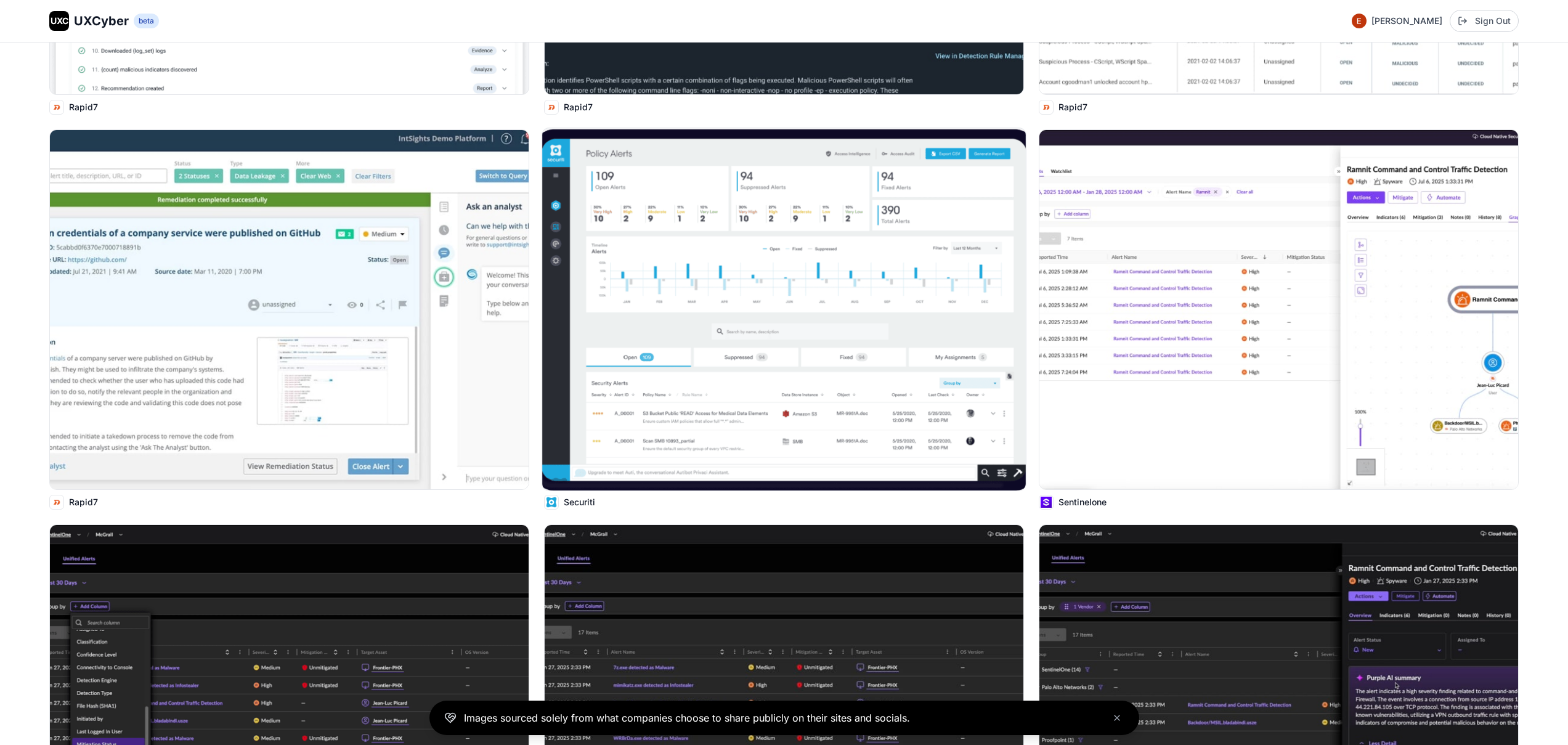
scroll to position [10691, 0]
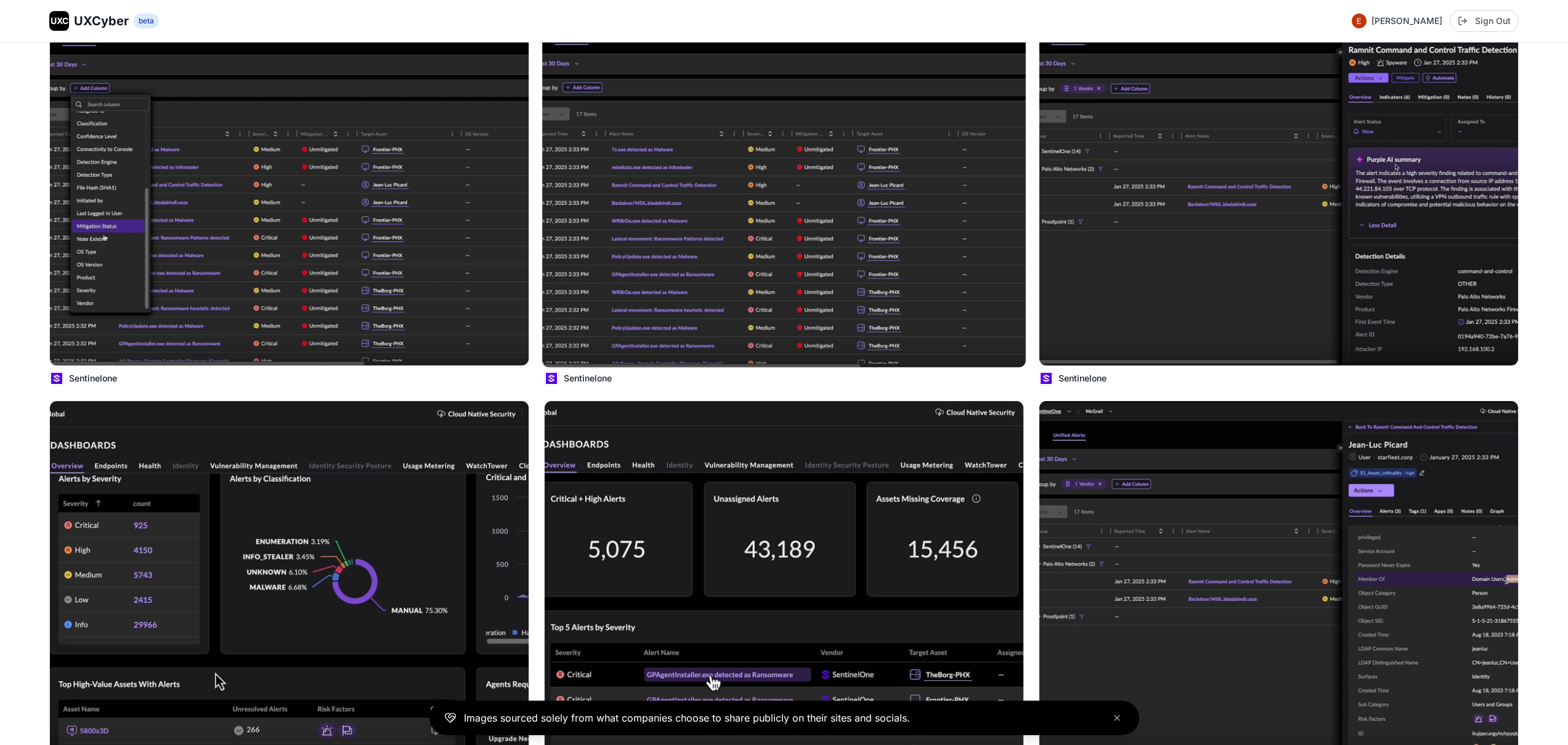
click at [730, 229] on img at bounding box center [784, 186] width 484 height 363
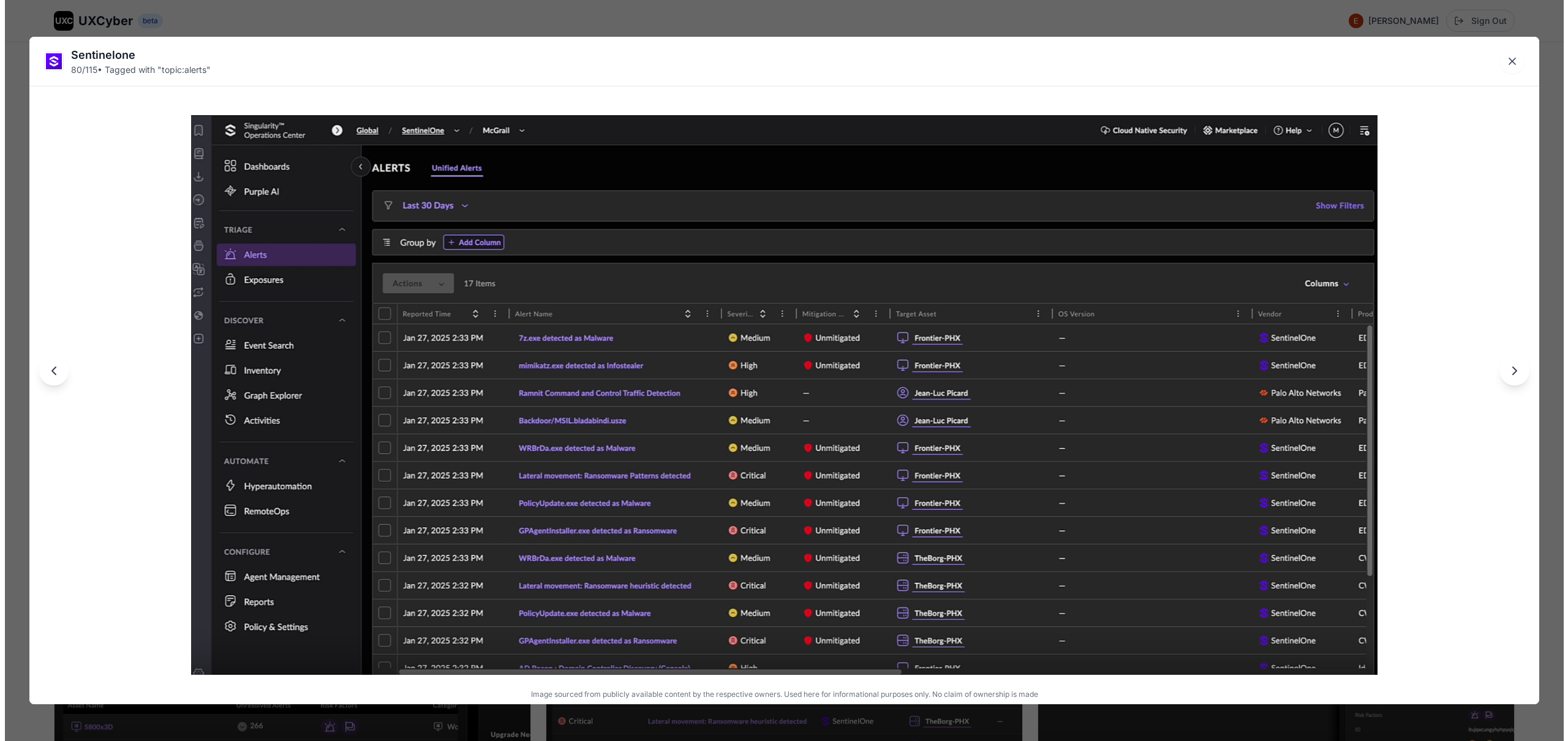
scroll to position [10607, 0]
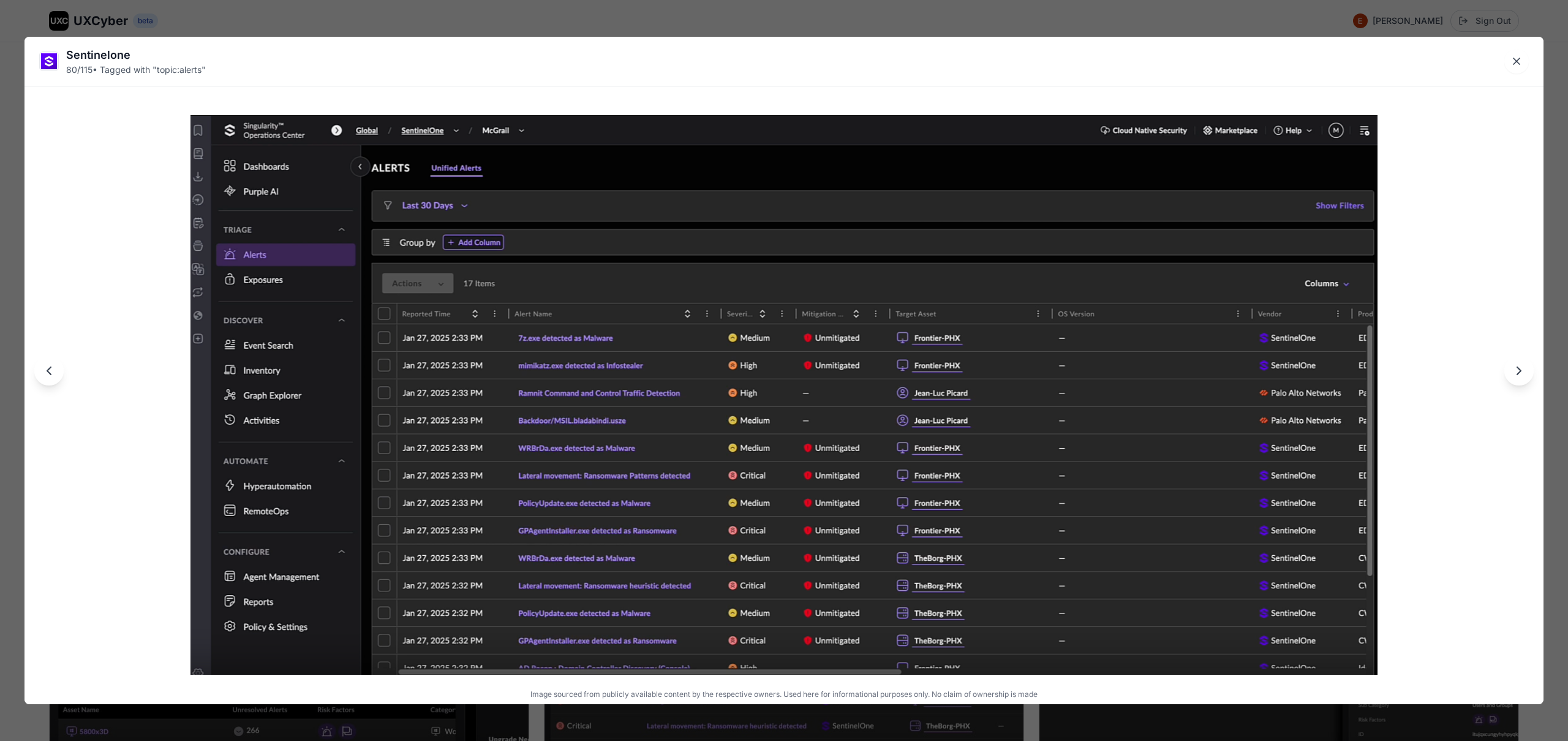
click at [699, 18] on div "Sentinelone 80 / 115 • Tagged with " topic:alerts " Image sourced from publicly…" at bounding box center [784, 370] width 1568 height 741
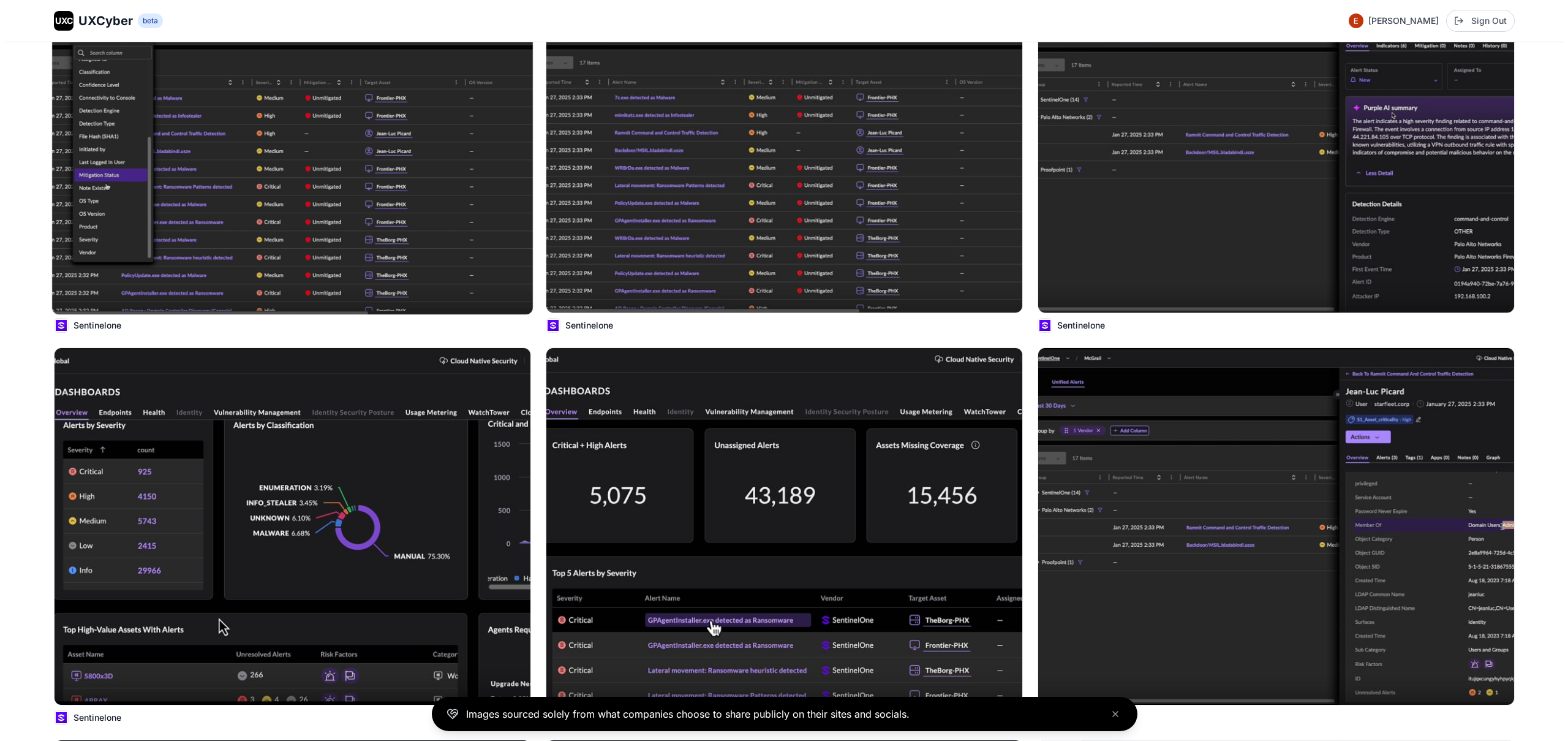
scroll to position [10661, 0]
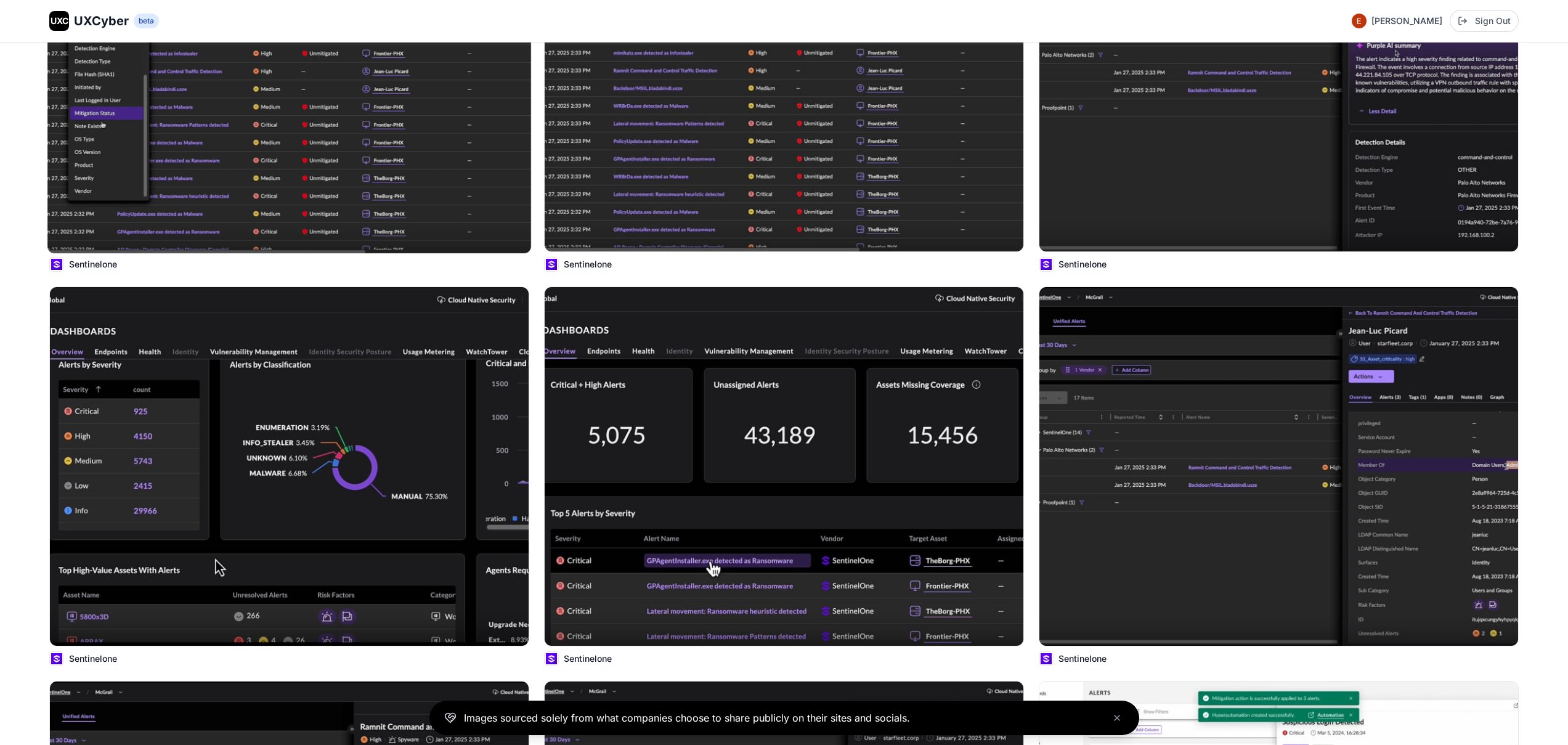
click at [330, 177] on img at bounding box center [289, 72] width 484 height 363
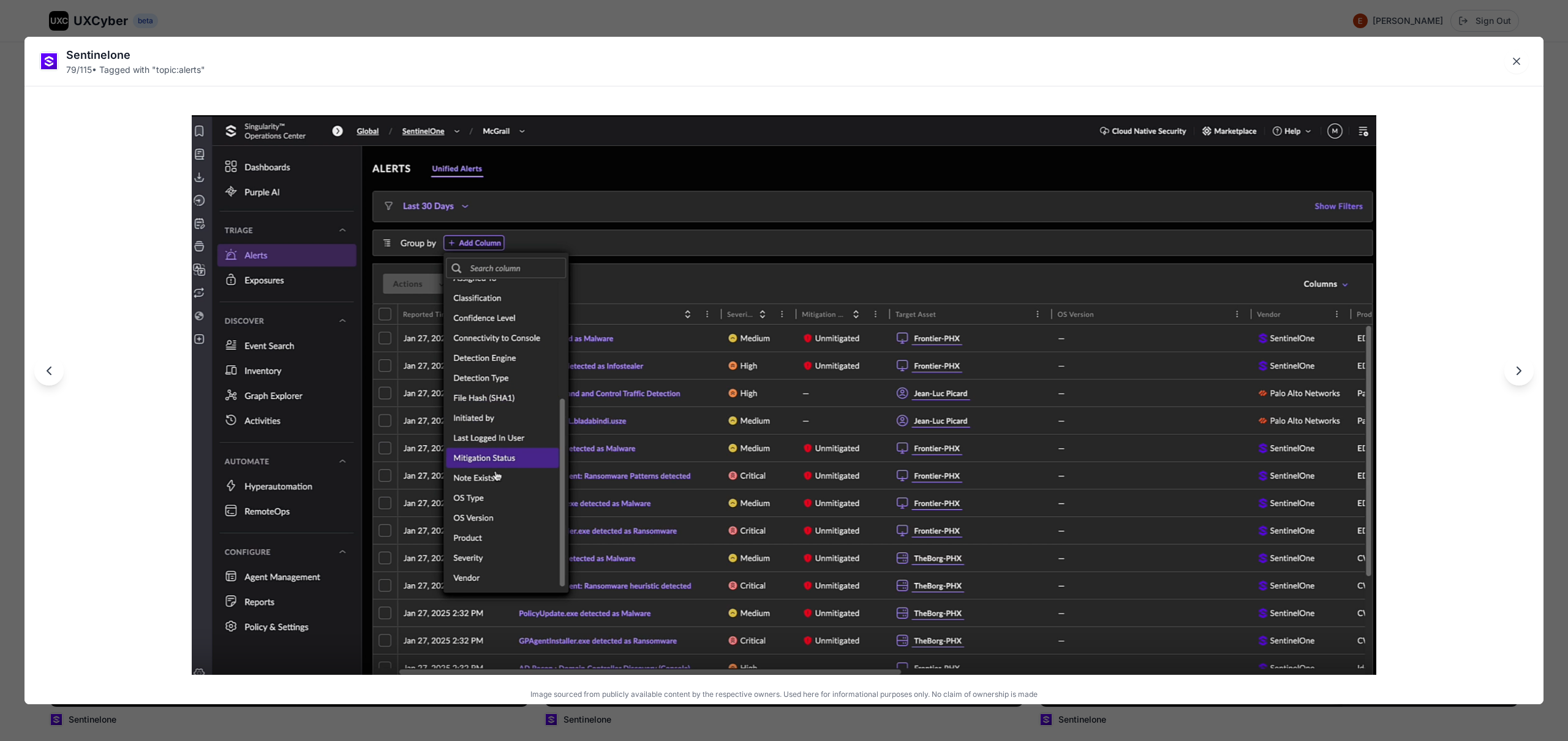
click at [450, 23] on div "Sentinelone 79 / 115 • Tagged with " topic:alerts " Image sourced from publicly…" at bounding box center [784, 370] width 1568 height 741
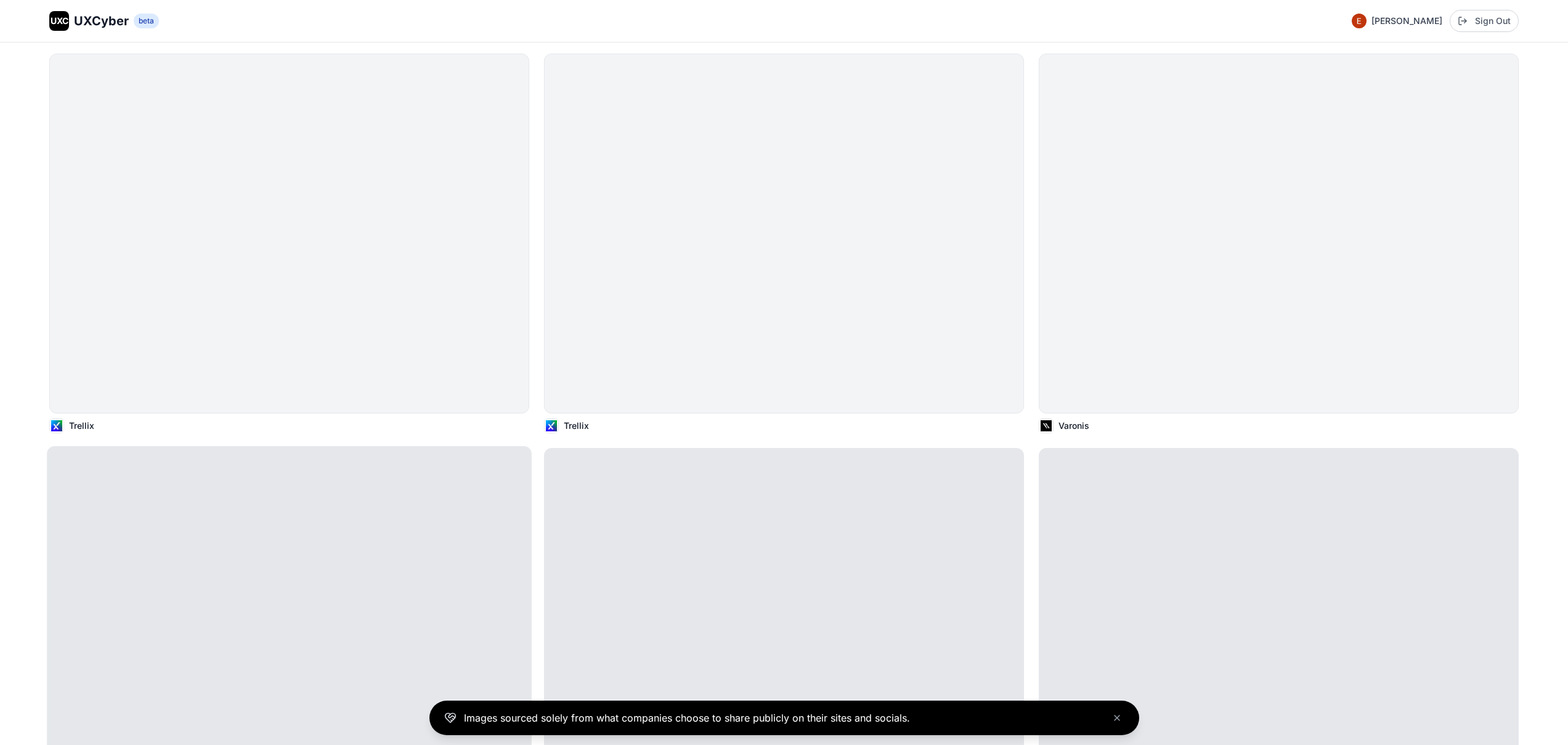
scroll to position [14531, 0]
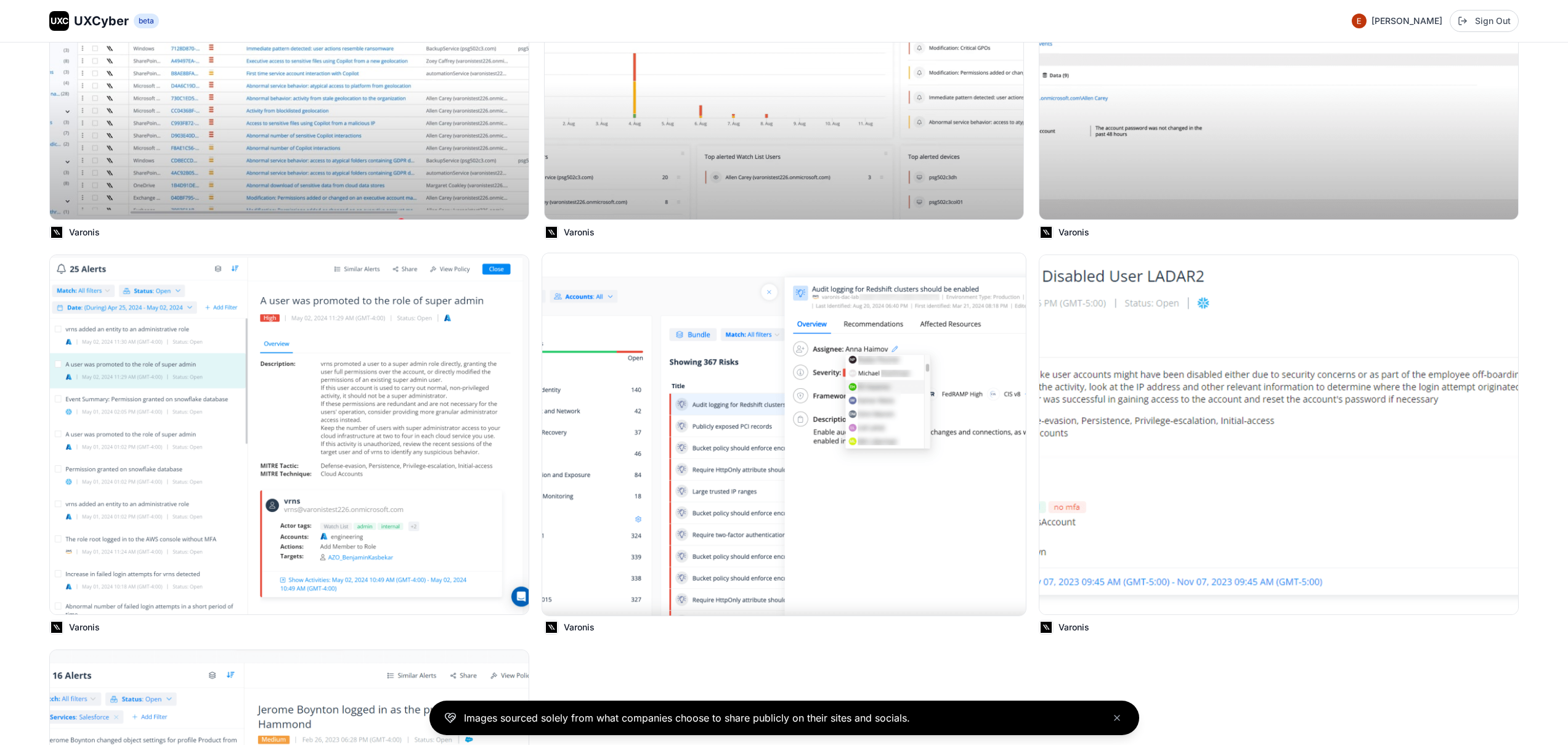
click at [669, 459] on img at bounding box center [784, 434] width 484 height 363
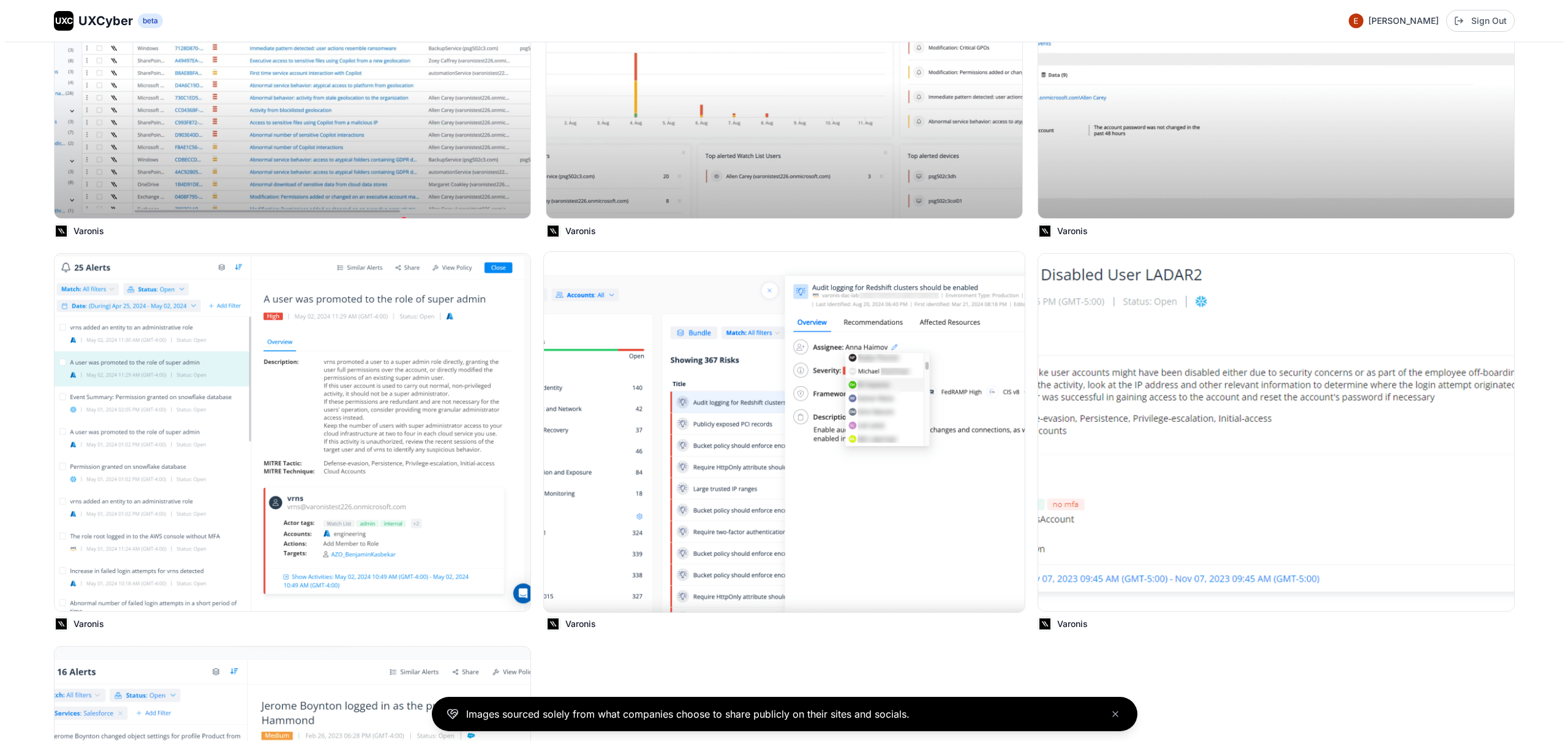
scroll to position [14698, 0]
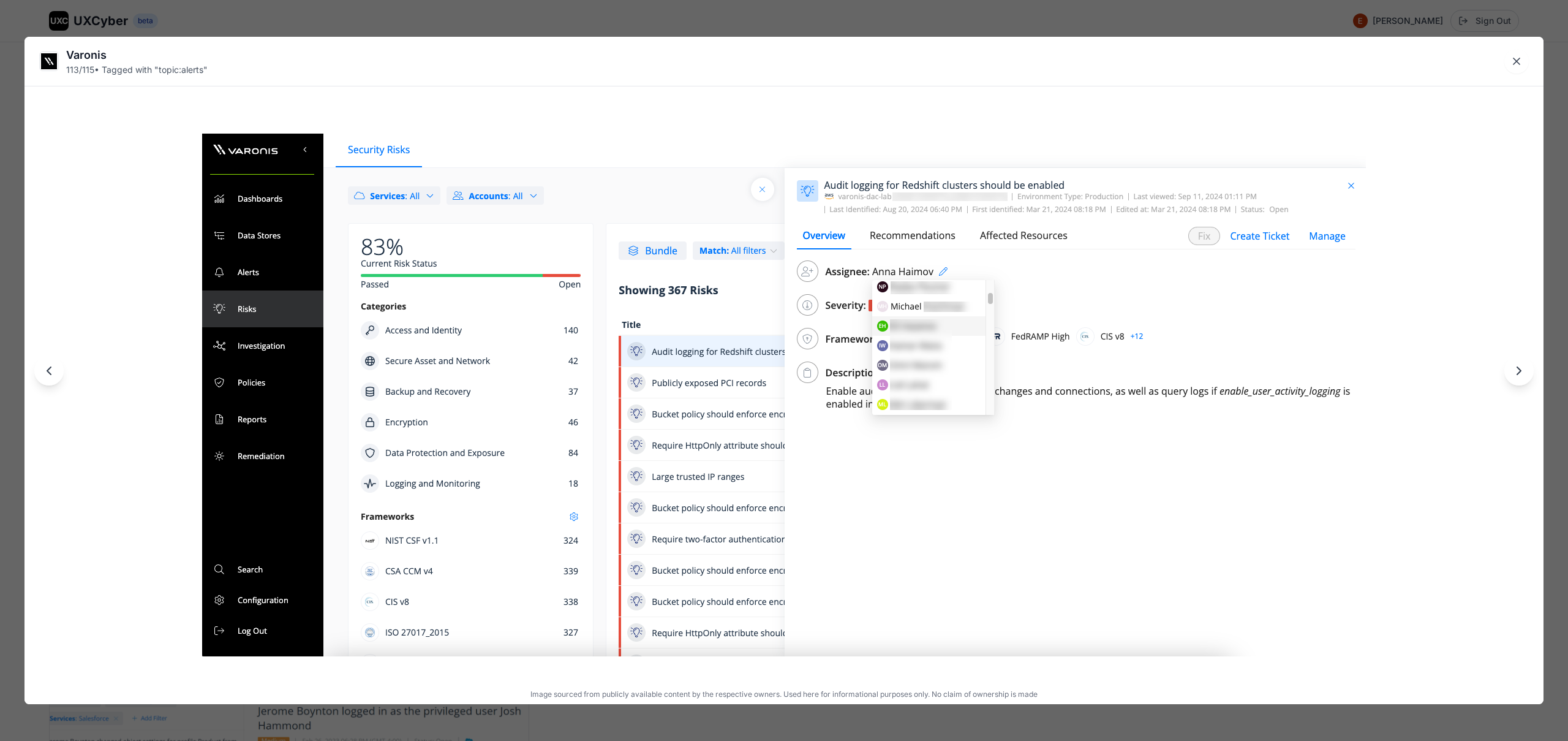
click at [772, 14] on div "Varonis 113 / 115 • Tagged with " topic:alerts " Image sourced from publicly av…" at bounding box center [784, 370] width 1568 height 741
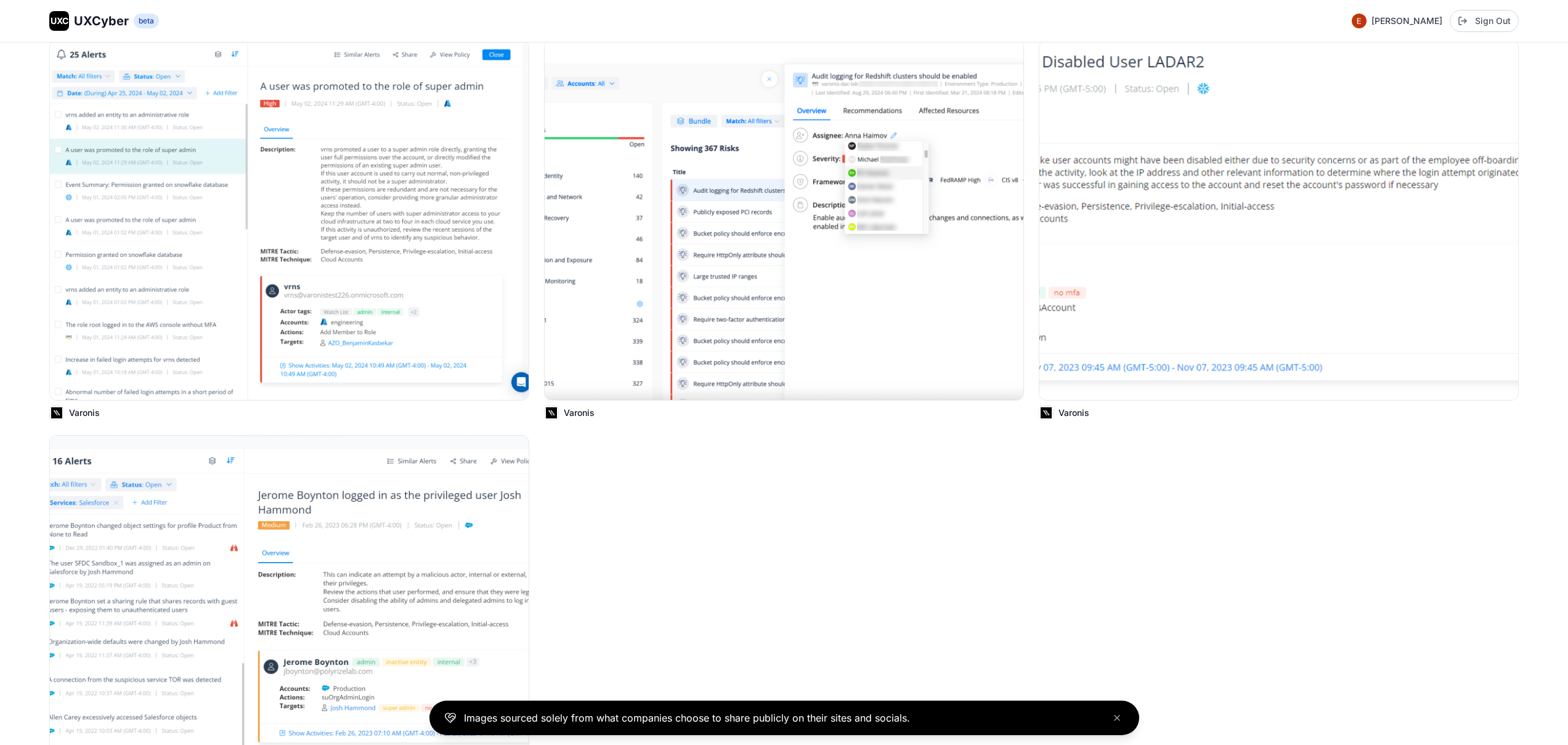
scroll to position [14911, 0]
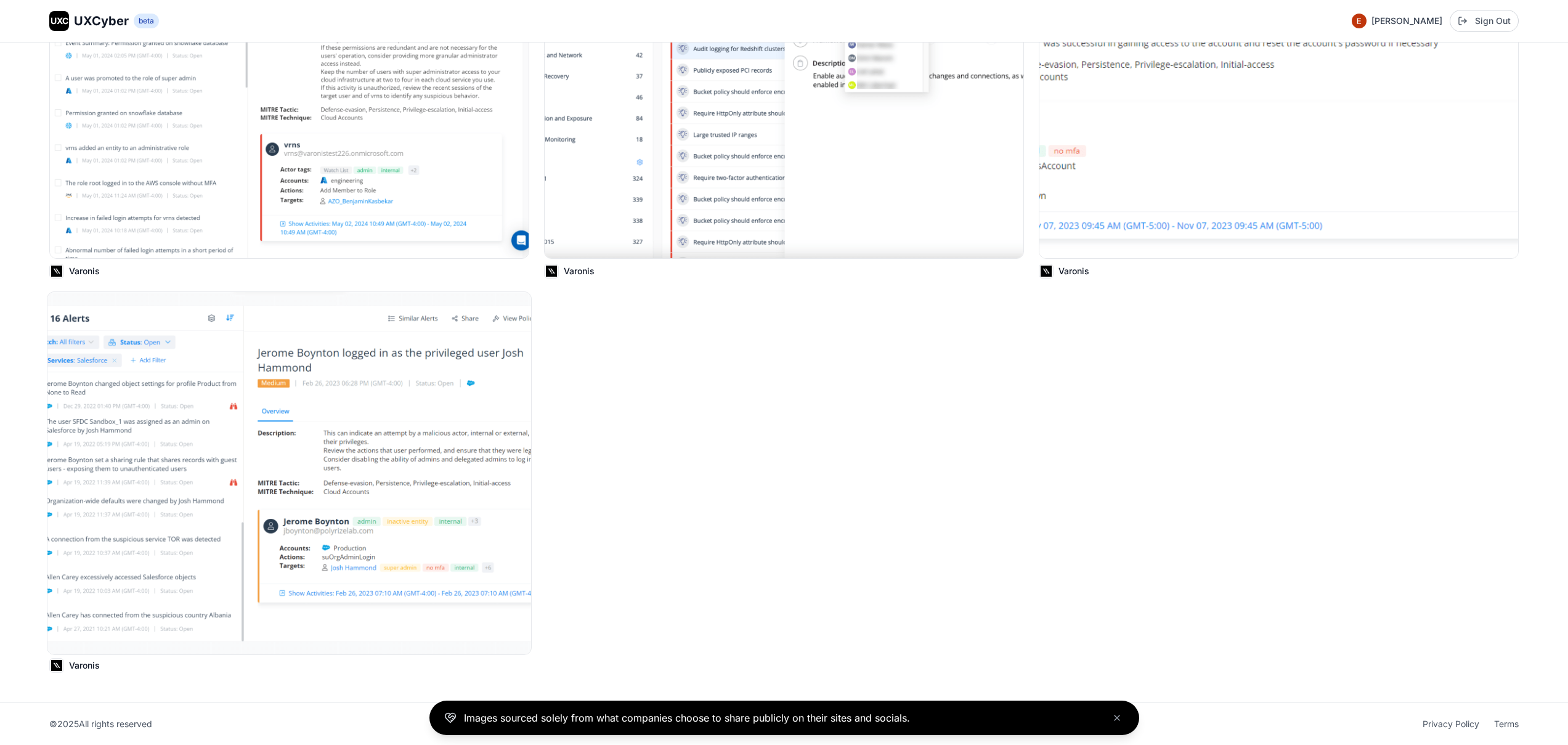
click at [189, 486] on img at bounding box center [289, 473] width 484 height 363
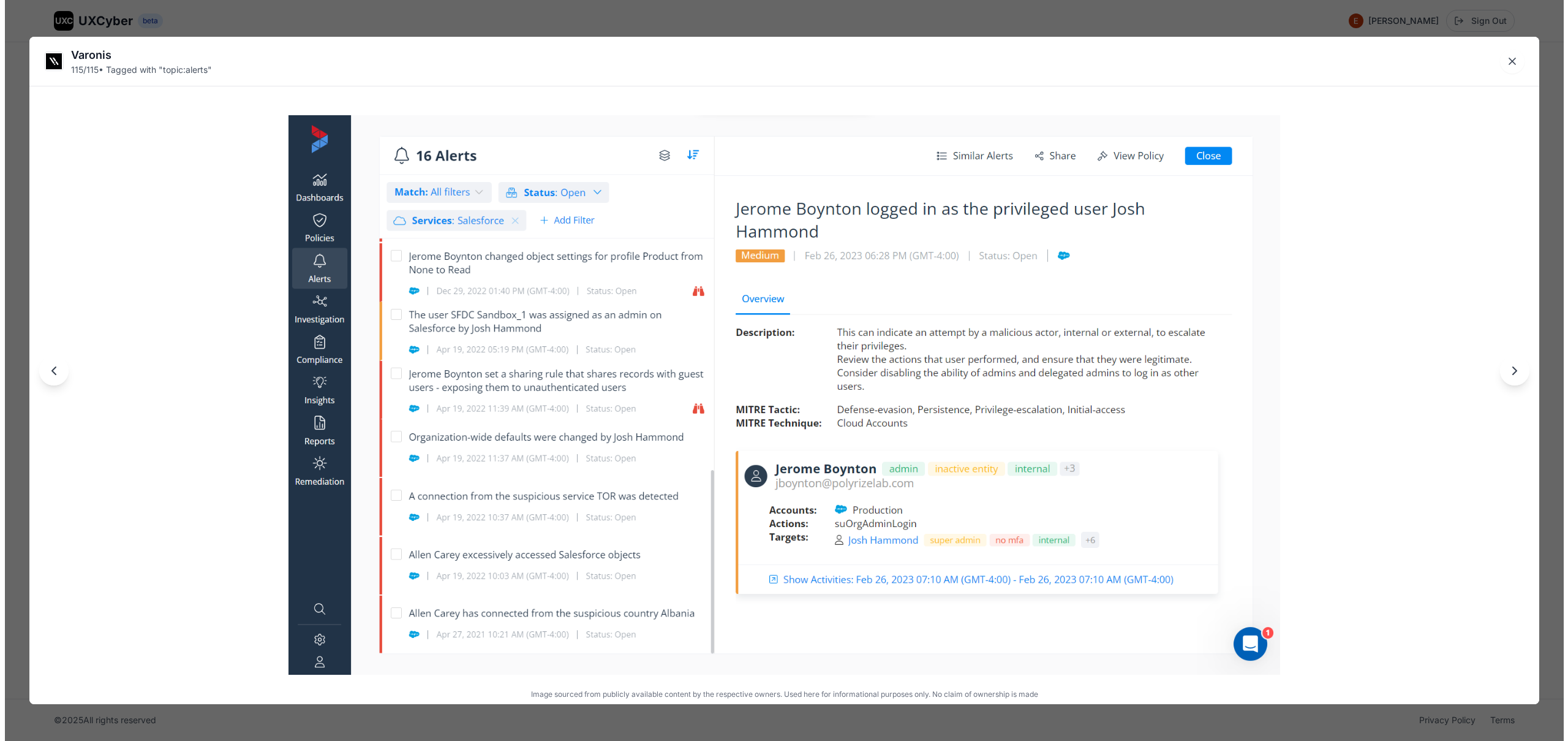
scroll to position [15055, 0]
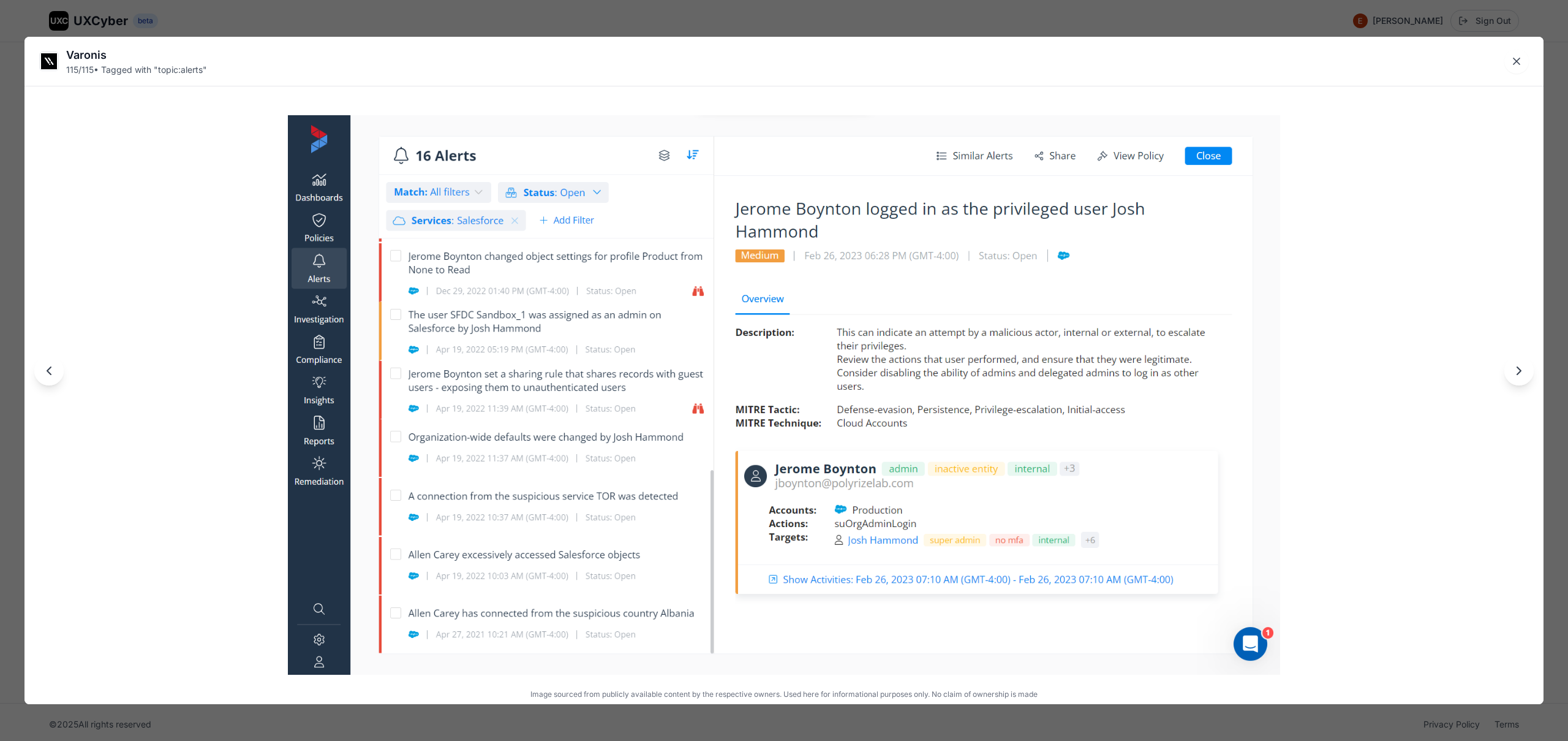
click at [505, 23] on div "Varonis 115 / 115 • Tagged with " topic:alerts " Image sourced from publicly av…" at bounding box center [784, 370] width 1568 height 741
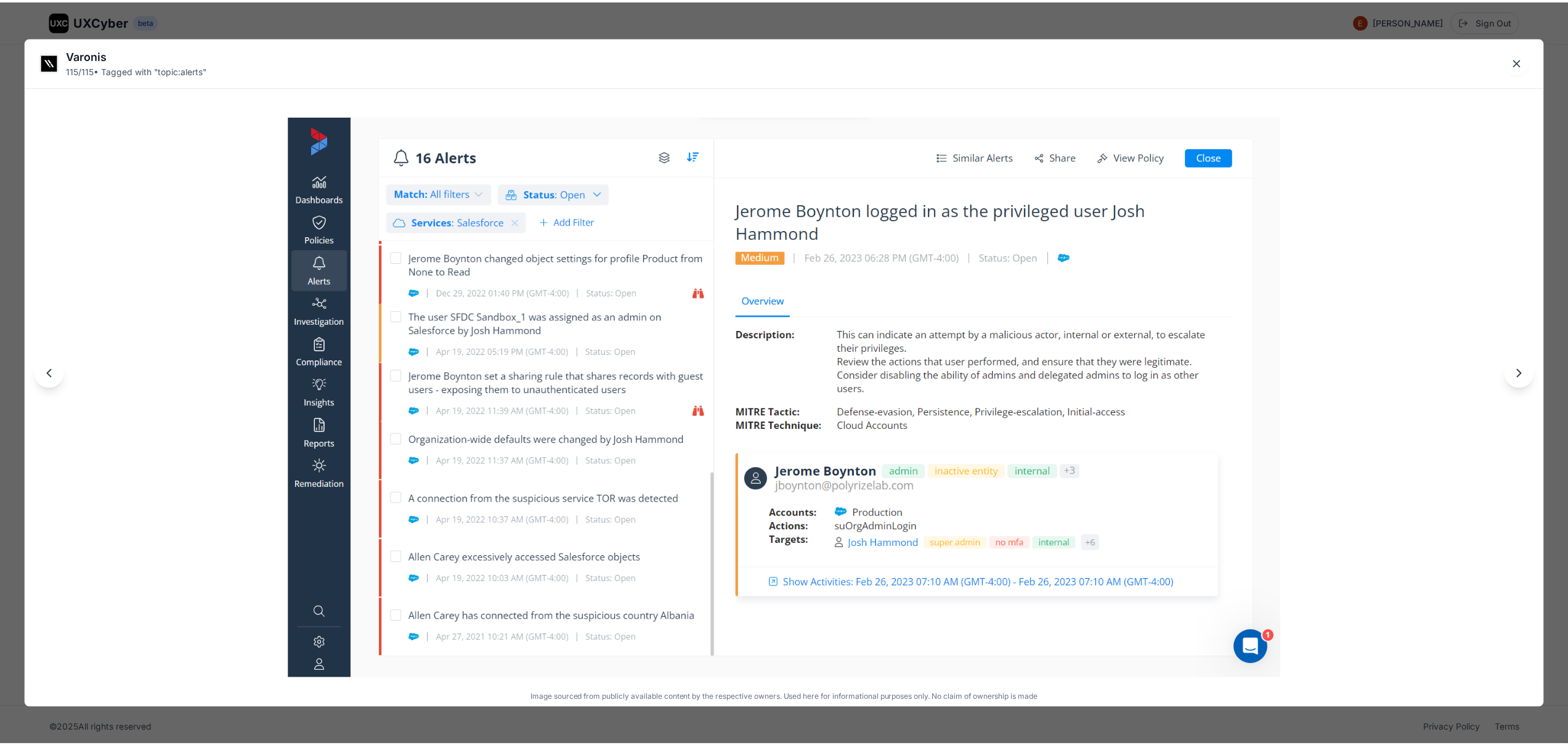
scroll to position [15051, 0]
